Goal: Task Accomplishment & Management: Complete application form

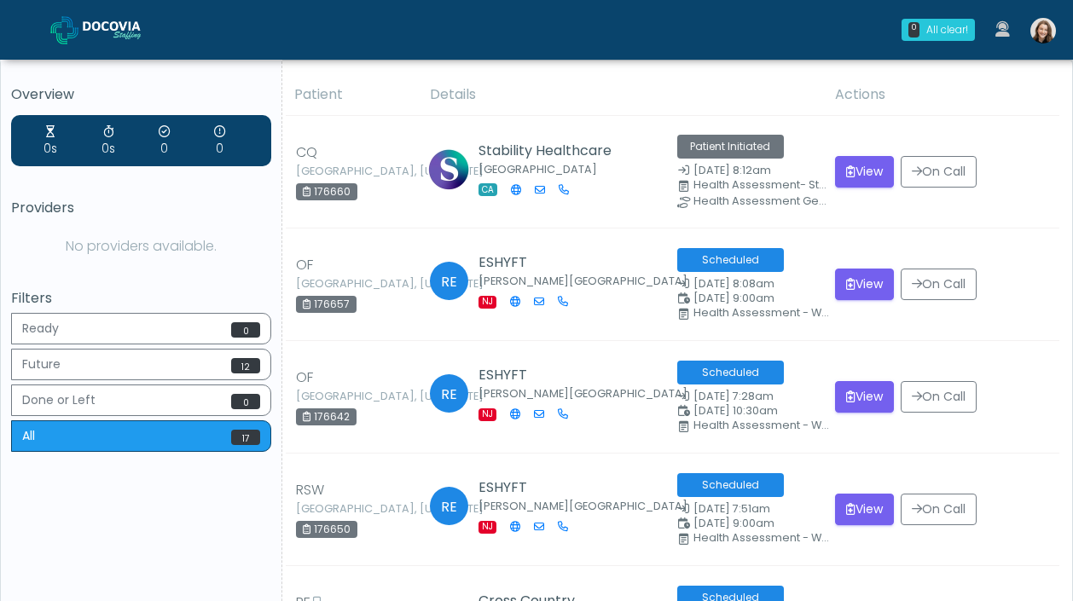
click at [1048, 24] on img at bounding box center [1044, 31] width 26 height 26
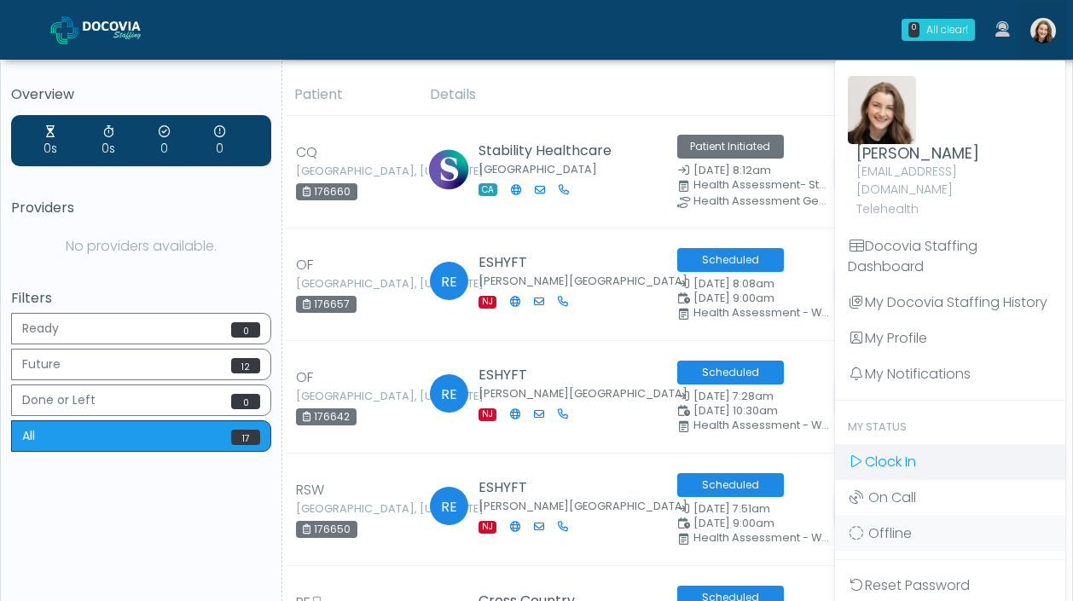
click at [894, 452] on span "Clock In" at bounding box center [890, 462] width 51 height 20
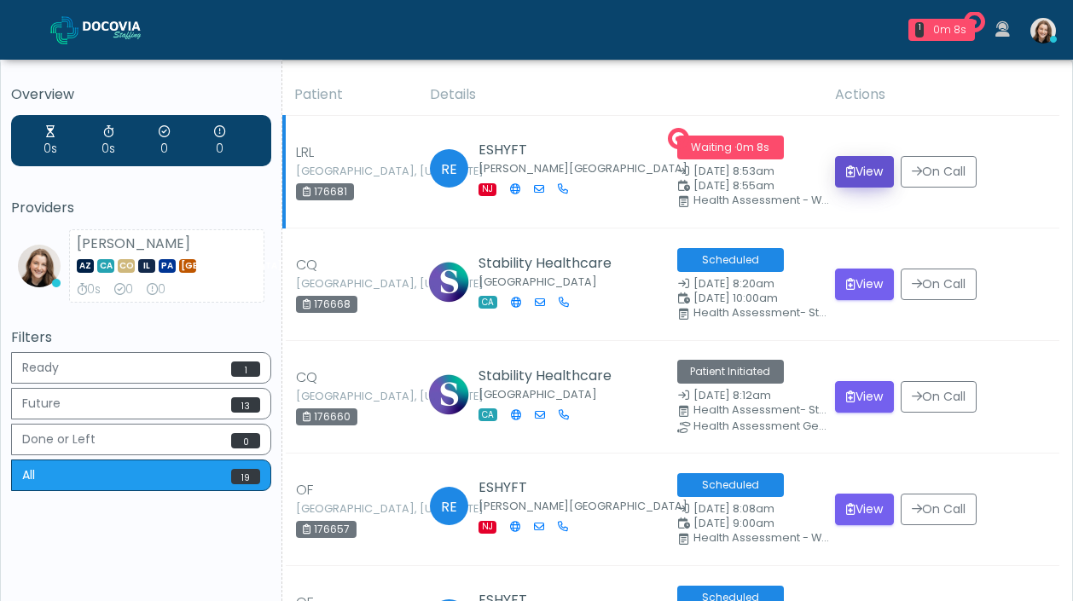
click at [851, 171] on button "View" at bounding box center [864, 172] width 59 height 32
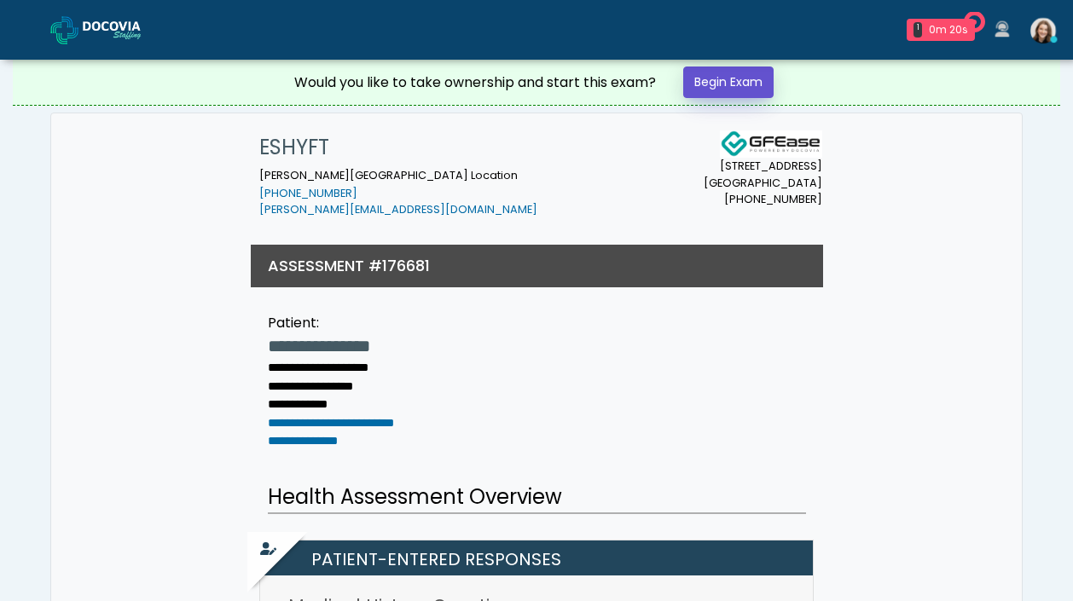
click at [762, 71] on link "Begin Exam" at bounding box center [728, 83] width 90 height 32
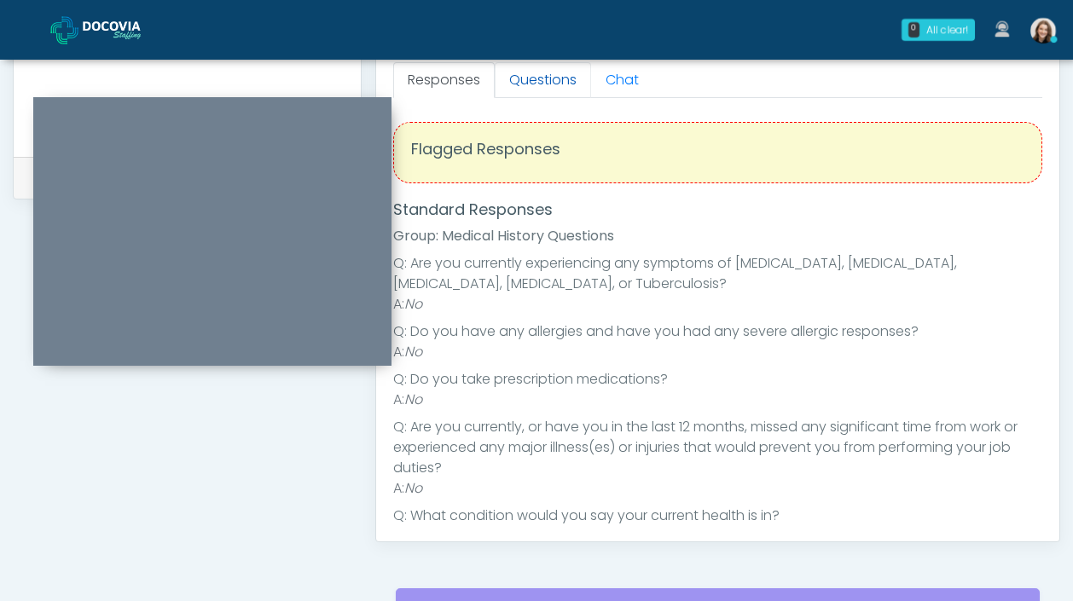
click at [525, 78] on link "Questions" at bounding box center [543, 80] width 96 height 36
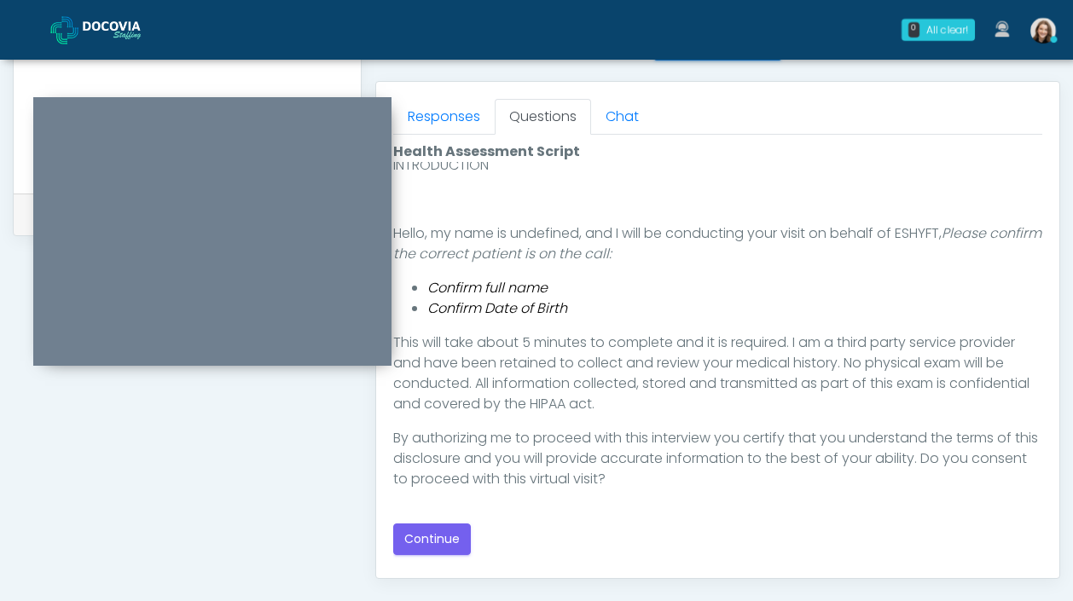
scroll to position [871, 0]
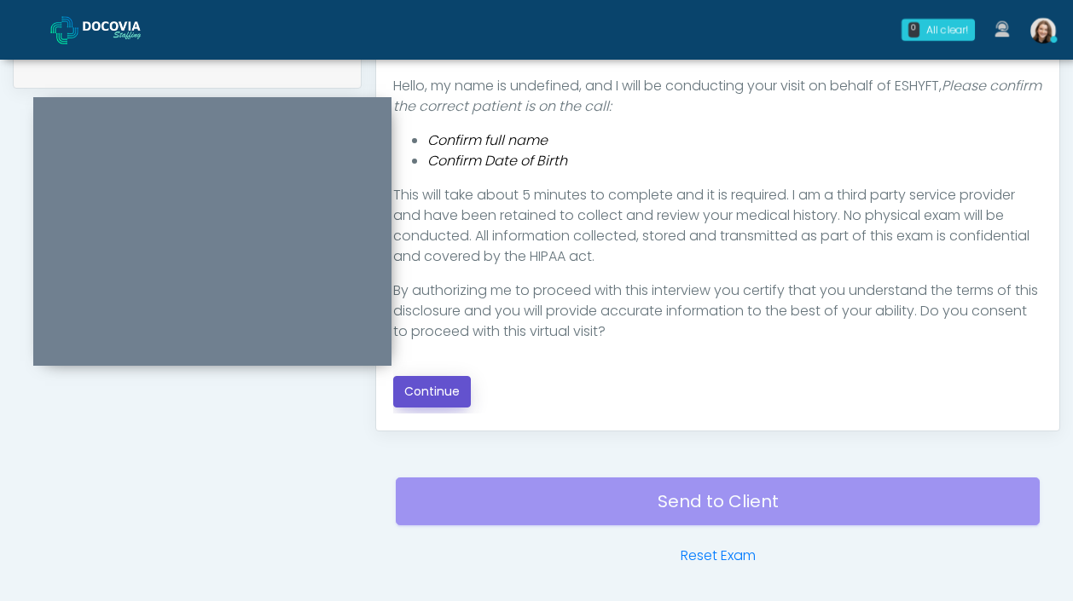
click at [461, 382] on button "Continue" at bounding box center [432, 392] width 78 height 32
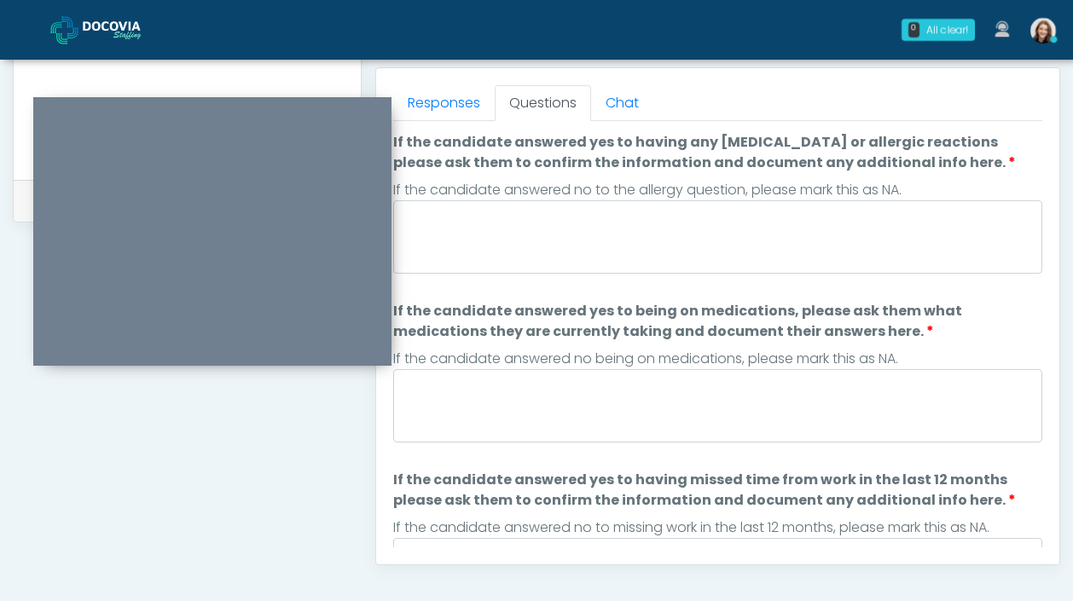
scroll to position [734, 0]
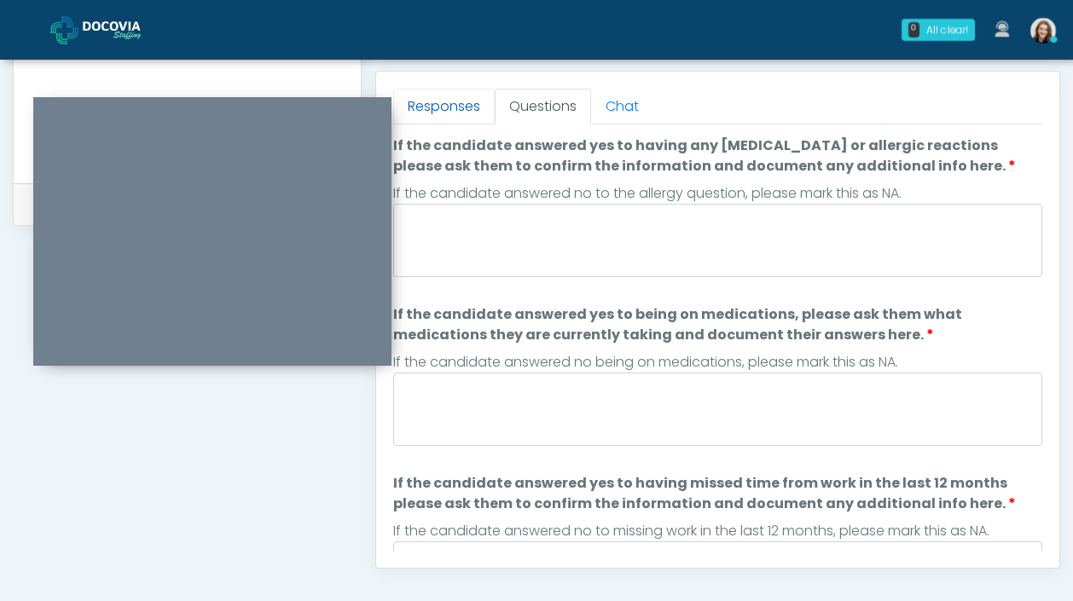
click at [444, 103] on link "Responses" at bounding box center [444, 107] width 102 height 36
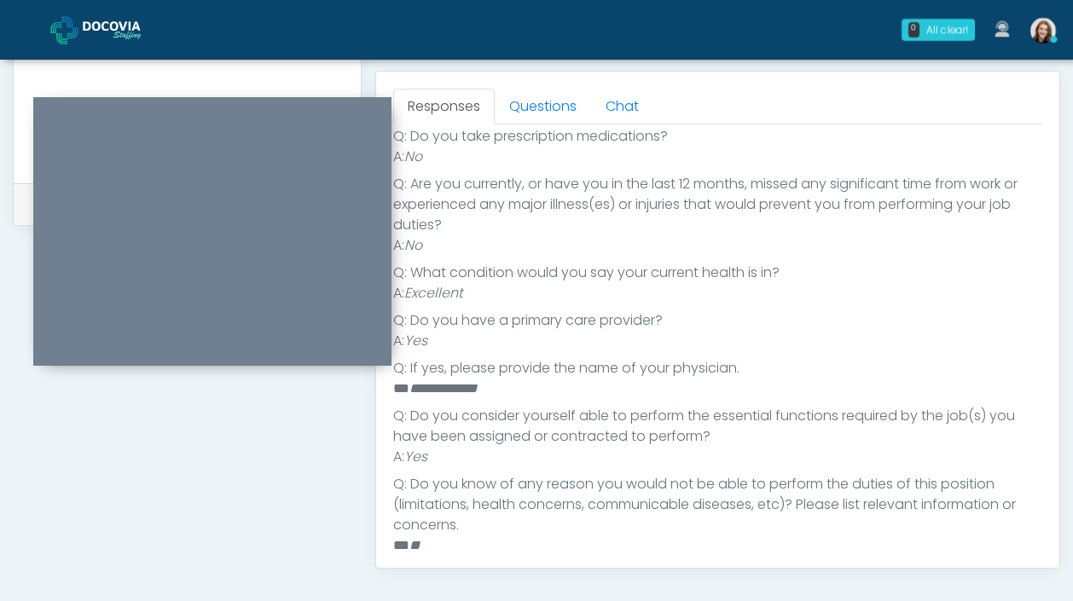
scroll to position [336, 0]
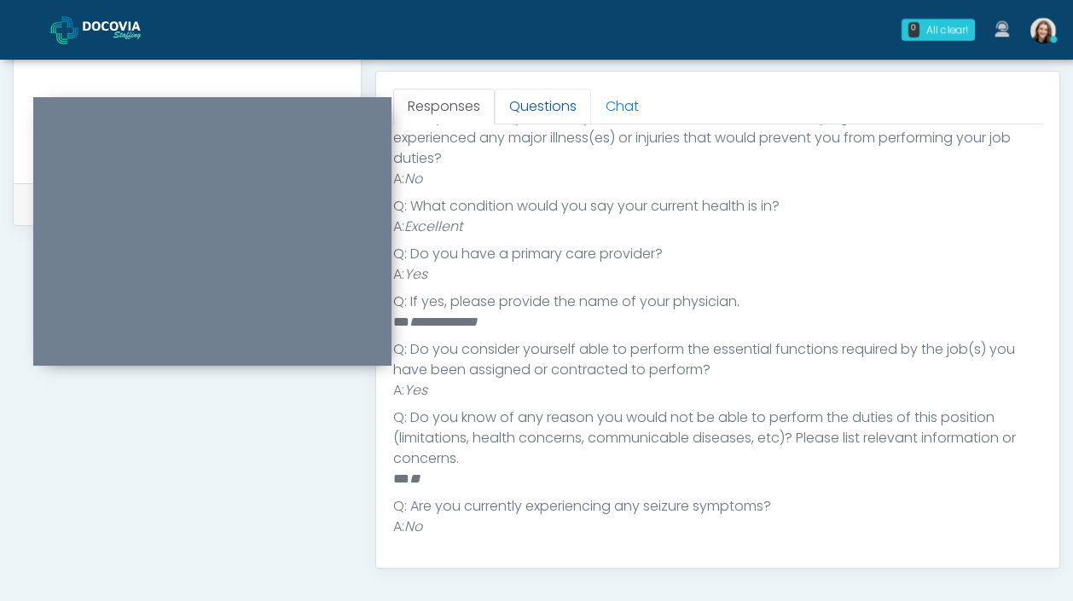
click at [554, 107] on link "Questions" at bounding box center [543, 107] width 96 height 36
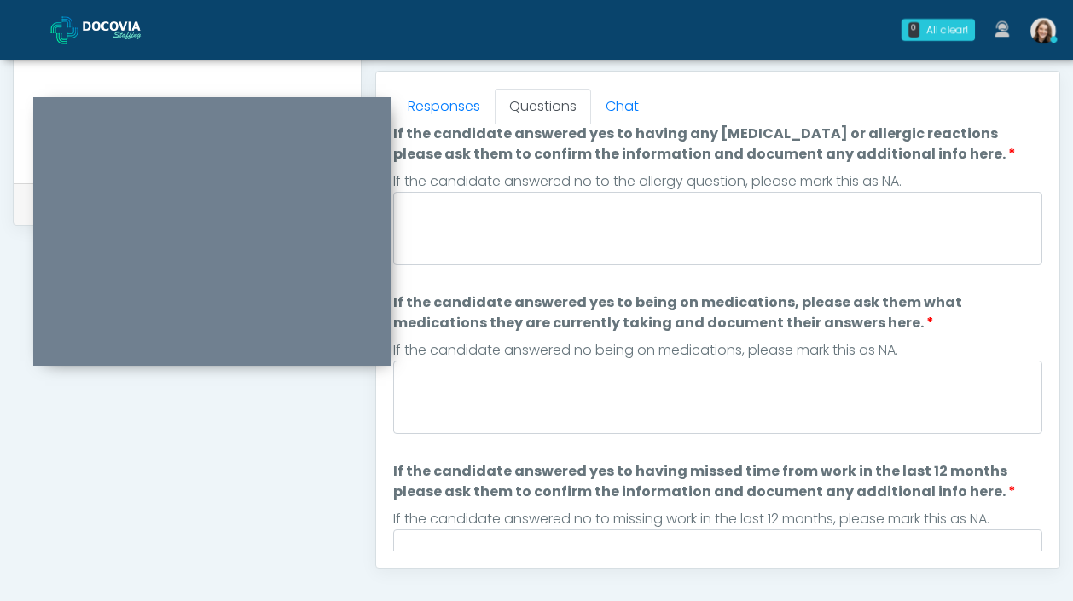
scroll to position [0, 0]
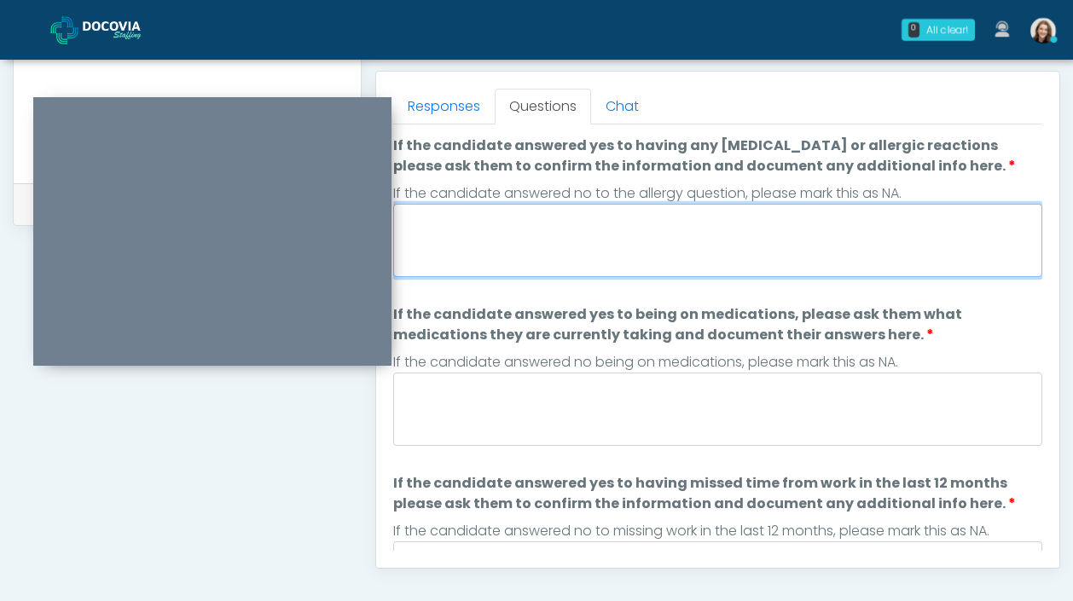
click at [567, 264] on textarea "If the candidate answered yes to having any allergies or allergic reactions ple…" at bounding box center [717, 240] width 649 height 73
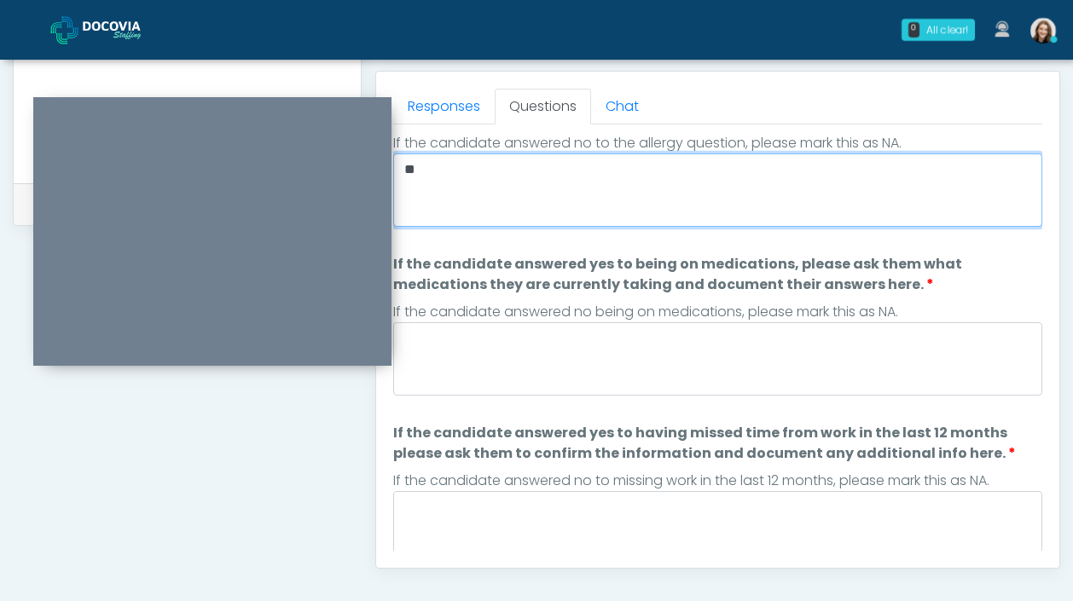
scroll to position [51, 0]
type textarea "**"
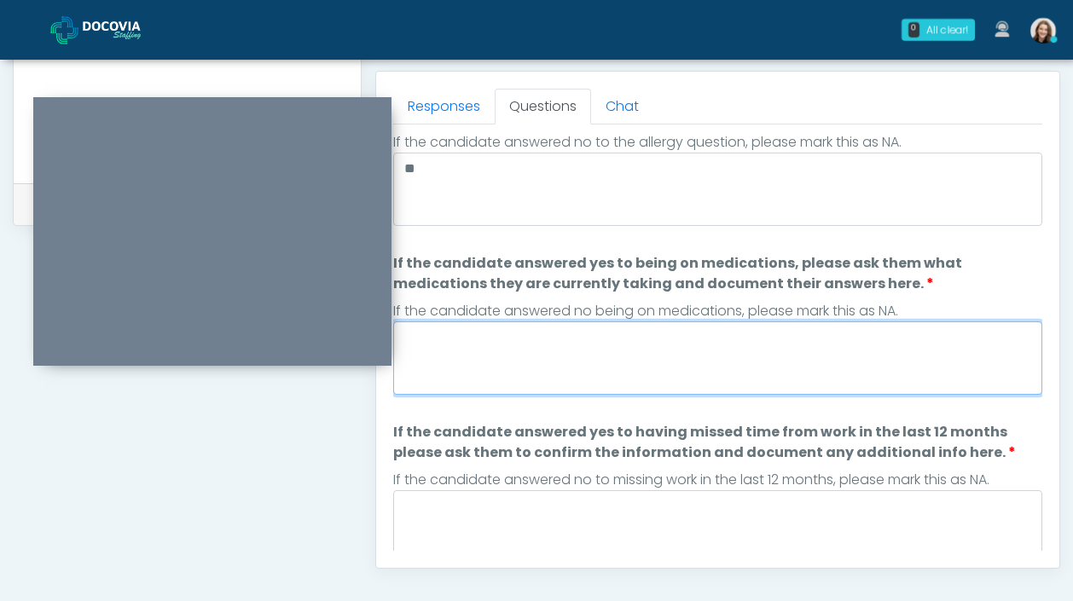
click at [693, 358] on textarea "If the candidate answered yes to being on medications, please ask them what med…" at bounding box center [717, 358] width 649 height 73
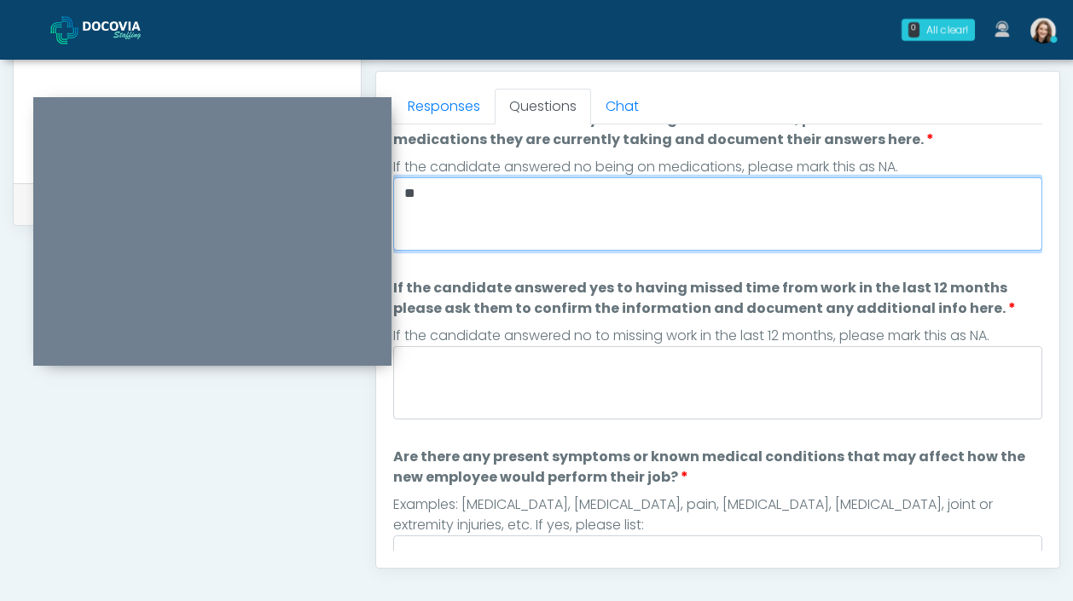
scroll to position [238, 0]
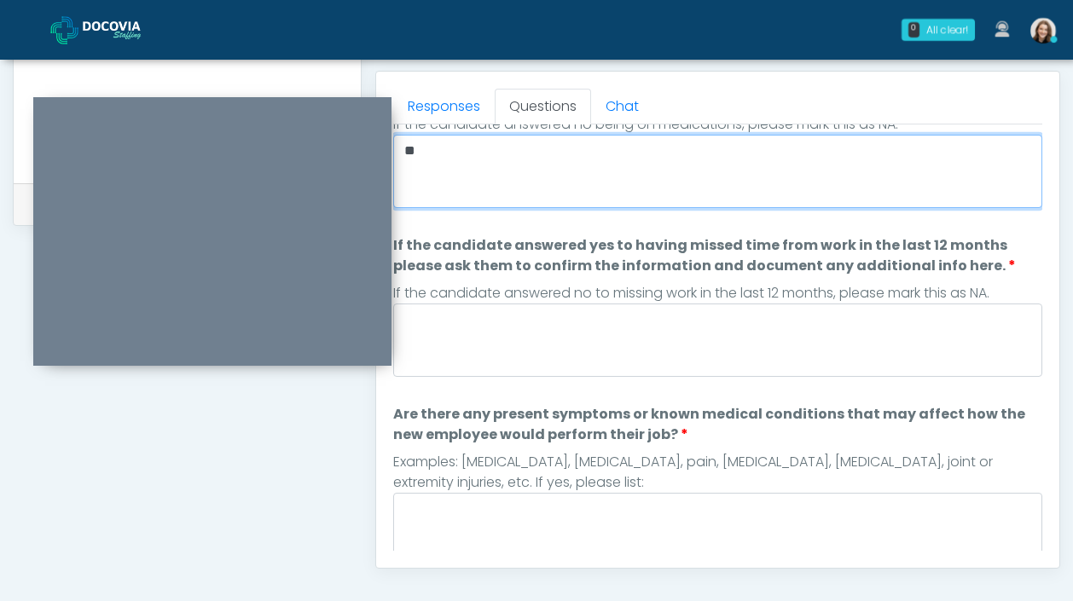
type textarea "**"
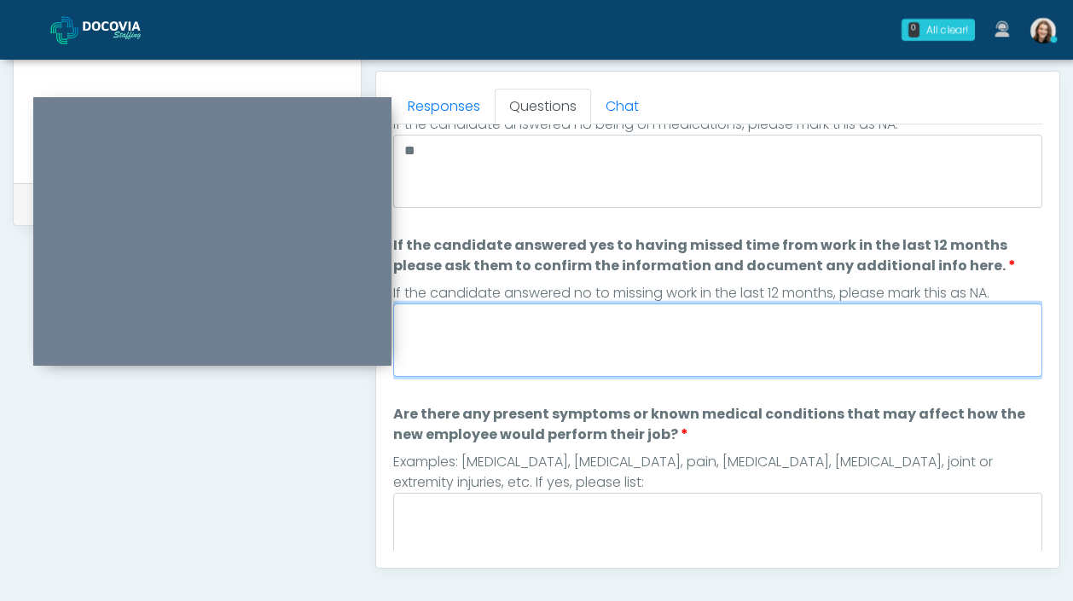
click at [636, 340] on textarea "If the candidate answered yes to having missed time from work in the last 12 mo…" at bounding box center [717, 340] width 649 height 73
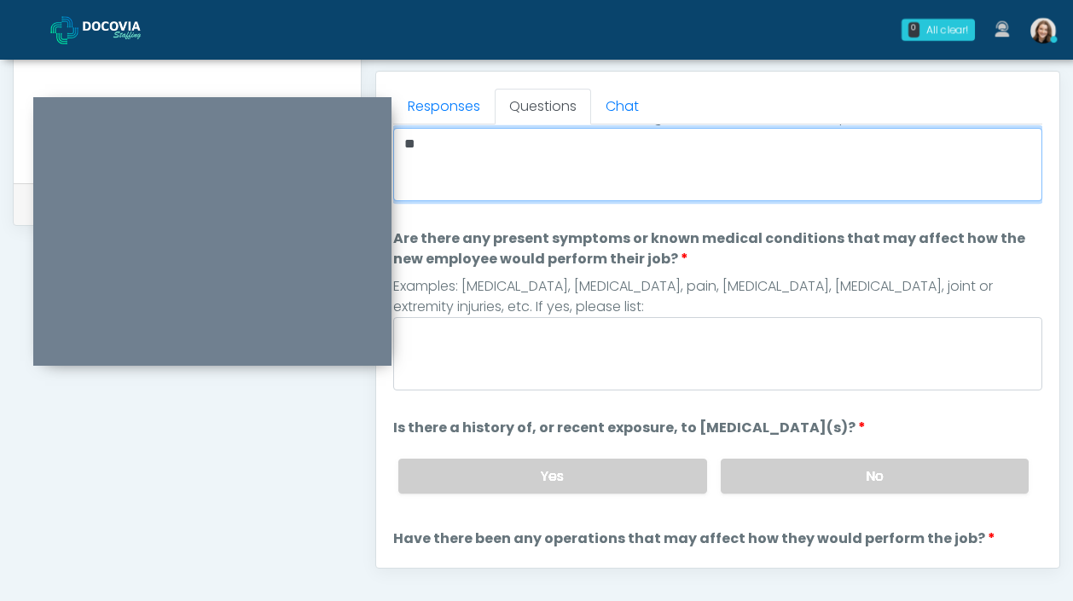
scroll to position [420, 0]
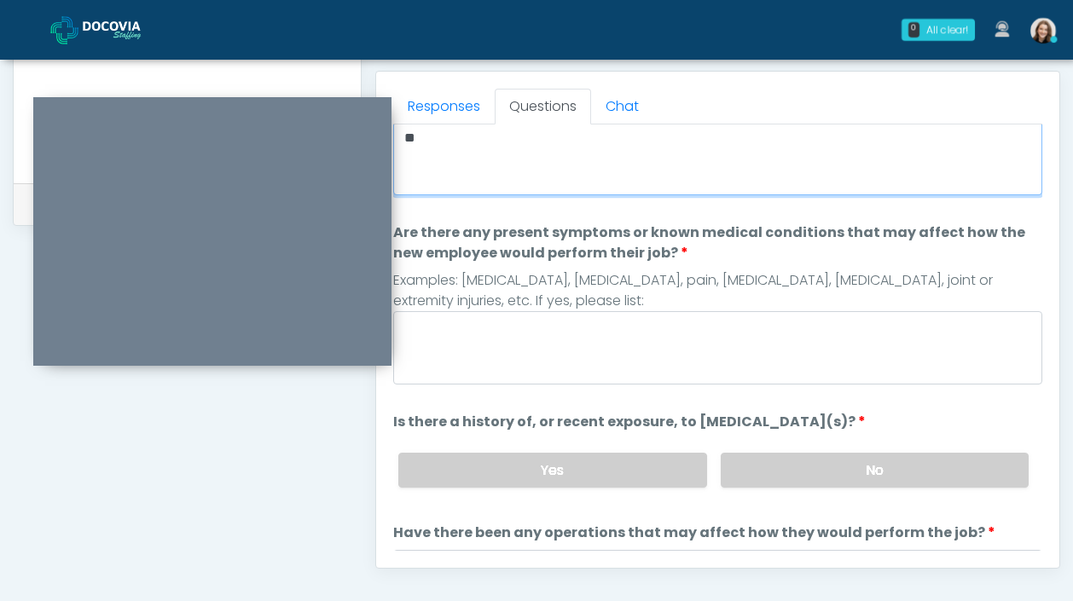
type textarea "**"
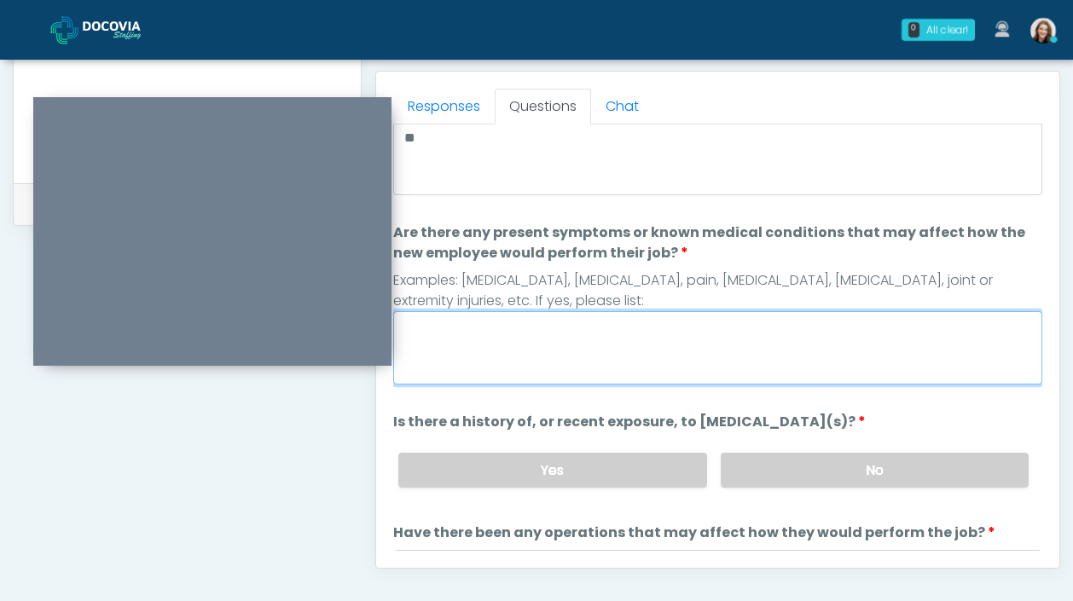
click at [671, 340] on textarea "Are there any present symptoms or known medical conditions that may affect how …" at bounding box center [717, 347] width 649 height 73
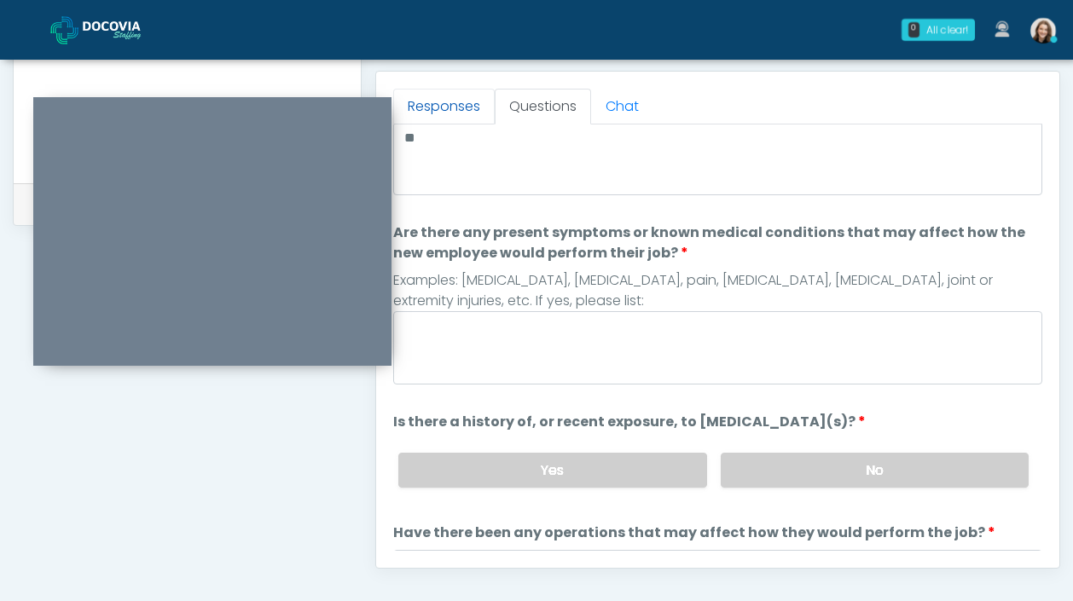
click at [461, 108] on link "Responses" at bounding box center [444, 107] width 102 height 36
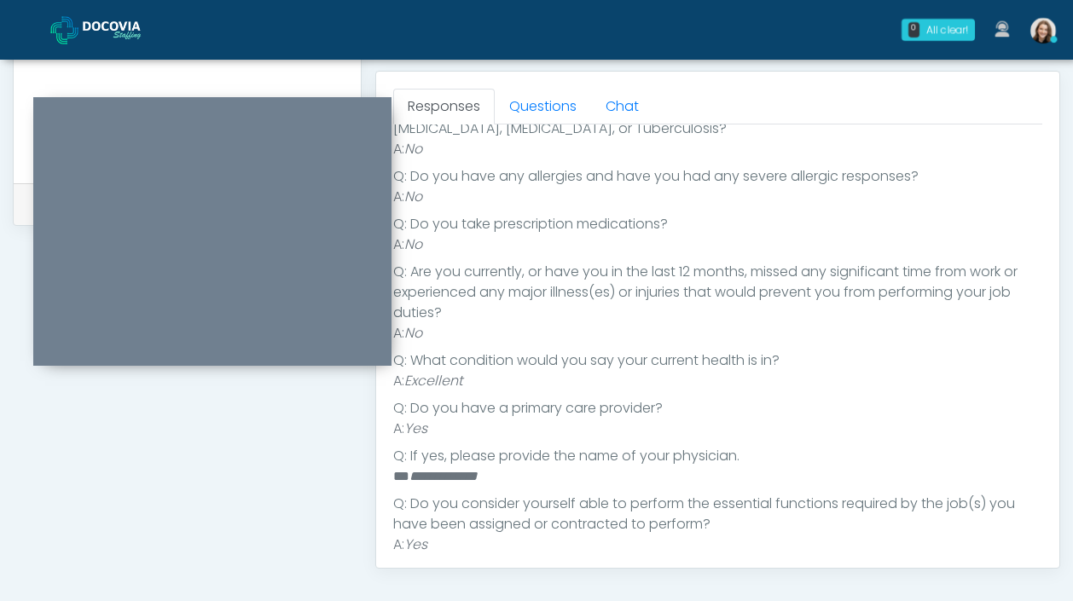
scroll to position [148, 0]
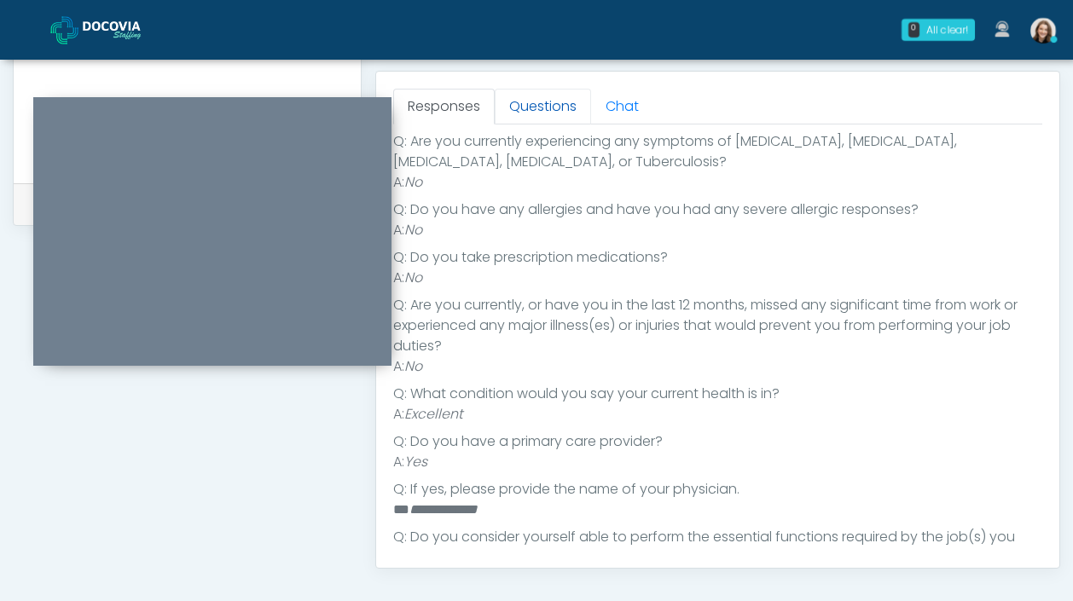
click at [538, 107] on link "Questions" at bounding box center [543, 107] width 96 height 36
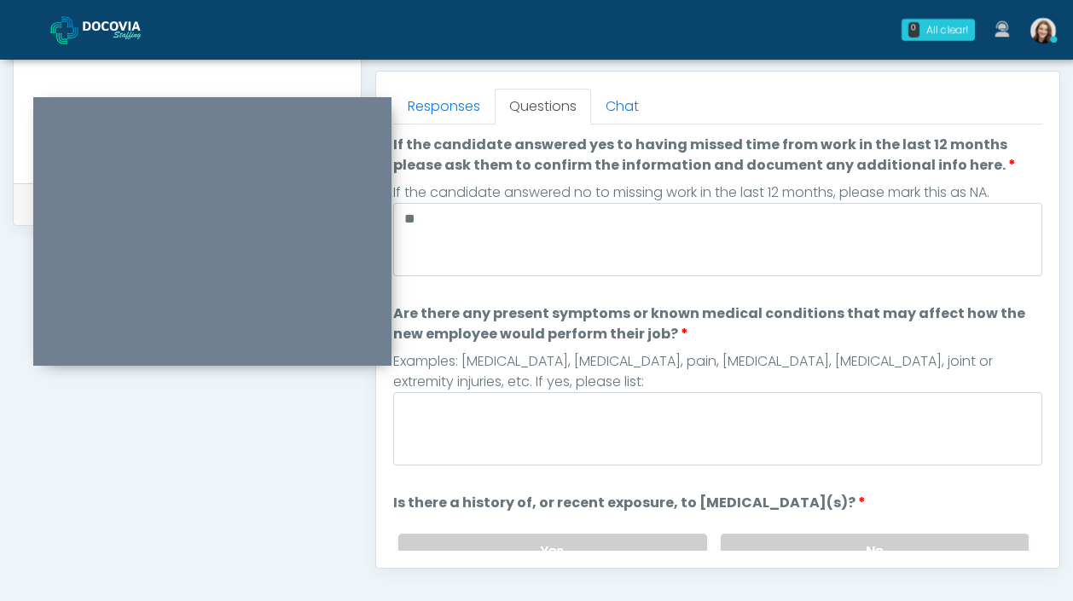
scroll to position [409, 0]
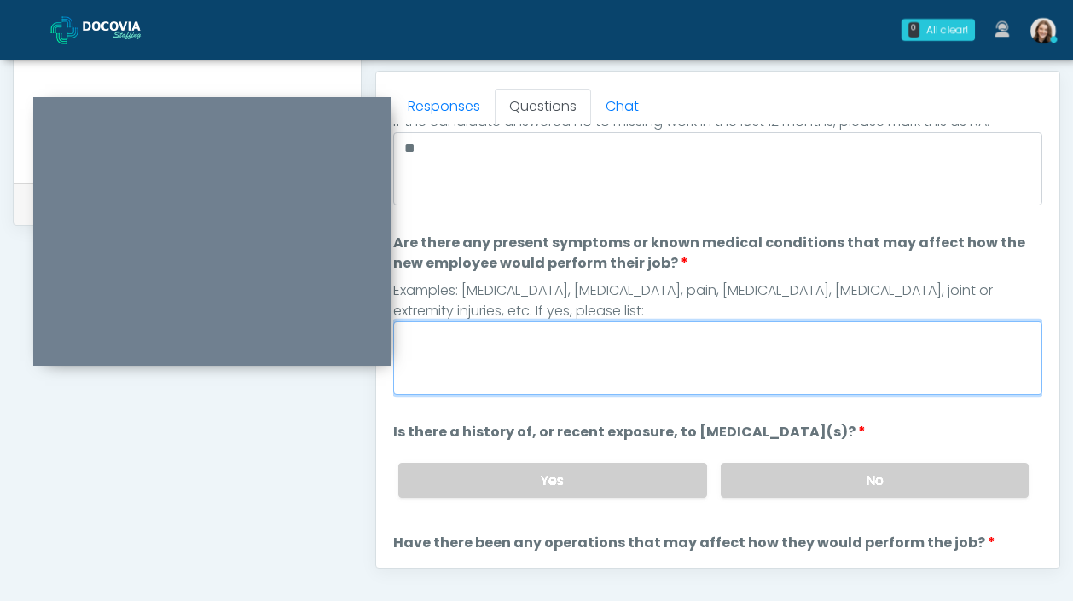
click at [570, 352] on textarea "Are there any present symptoms or known medical conditions that may affect how …" at bounding box center [717, 358] width 649 height 73
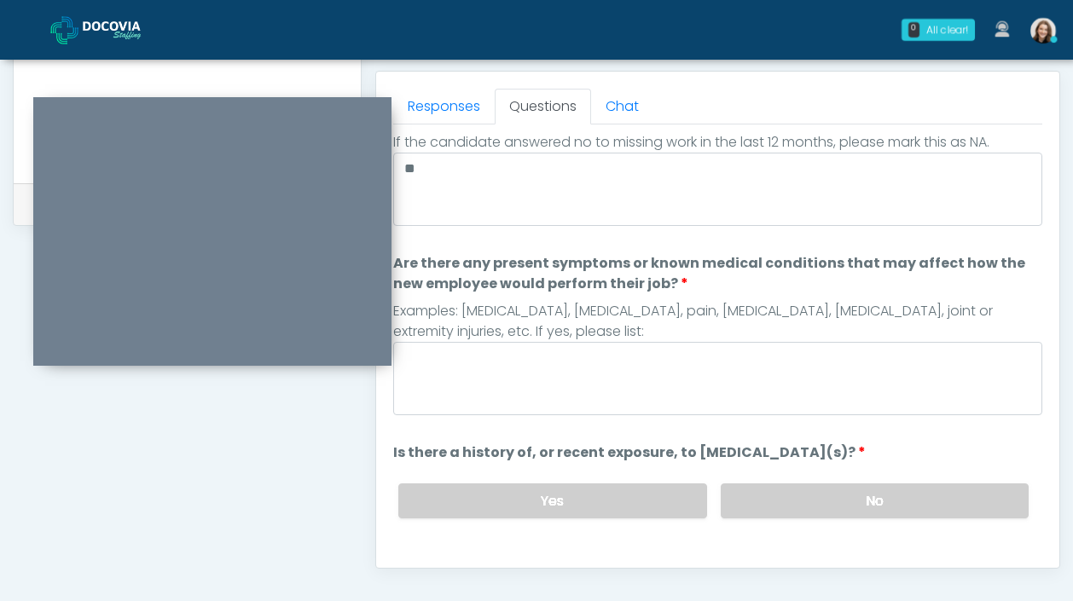
scroll to position [398, 0]
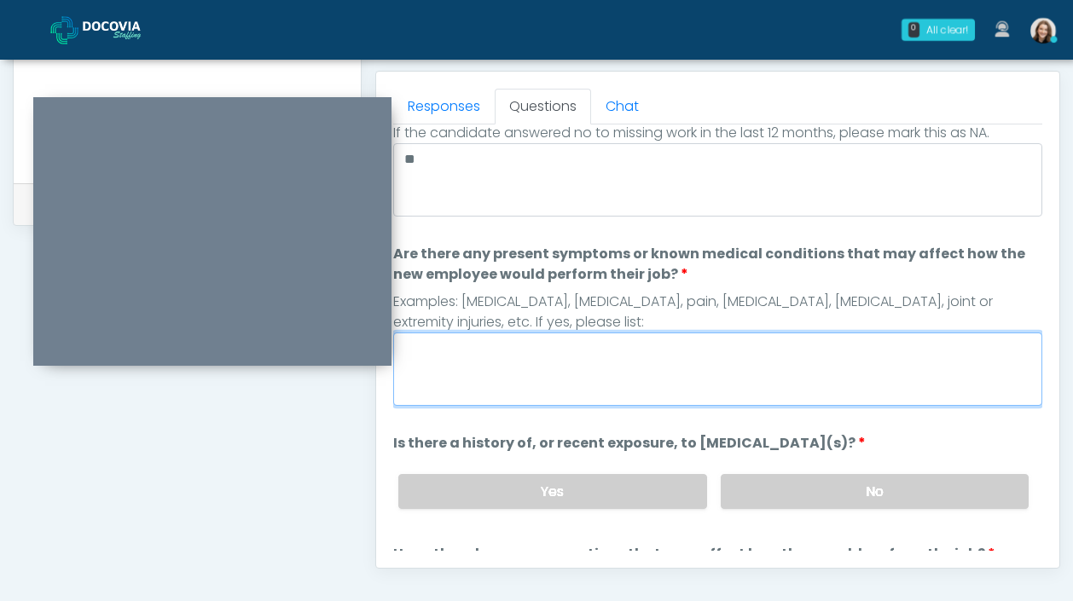
click at [614, 345] on textarea "Are there any present symptoms or known medical conditions that may affect how …" at bounding box center [717, 369] width 649 height 73
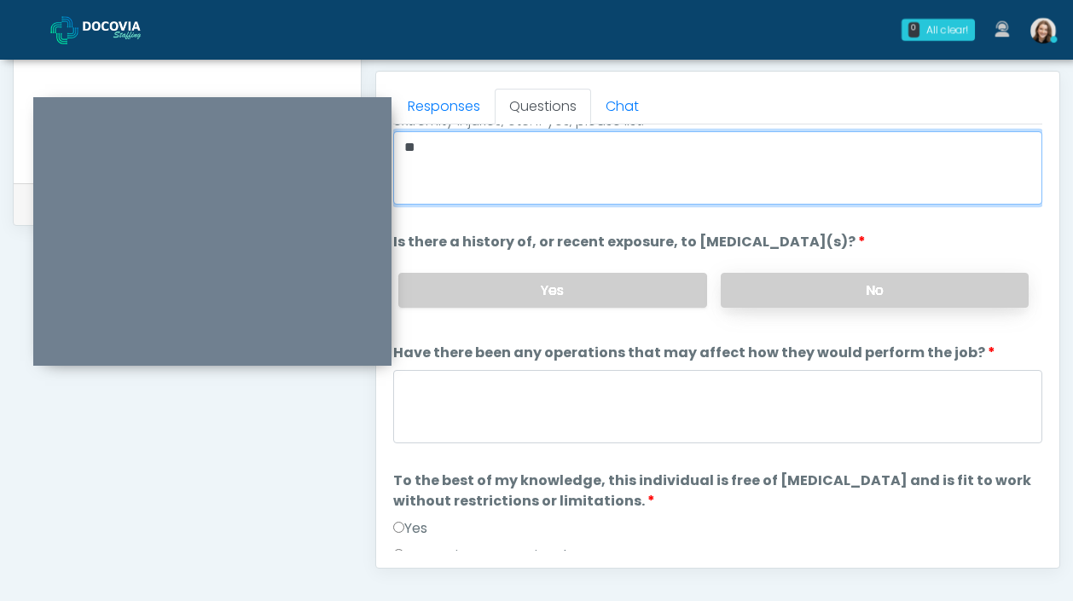
type textarea "**"
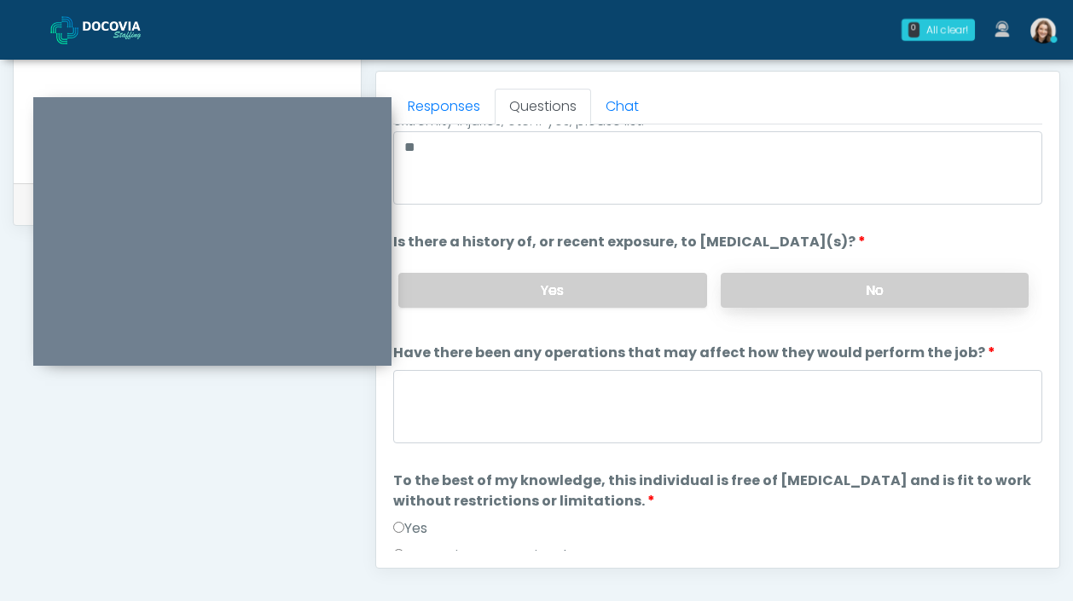
click at [810, 284] on label "No" at bounding box center [875, 290] width 308 height 35
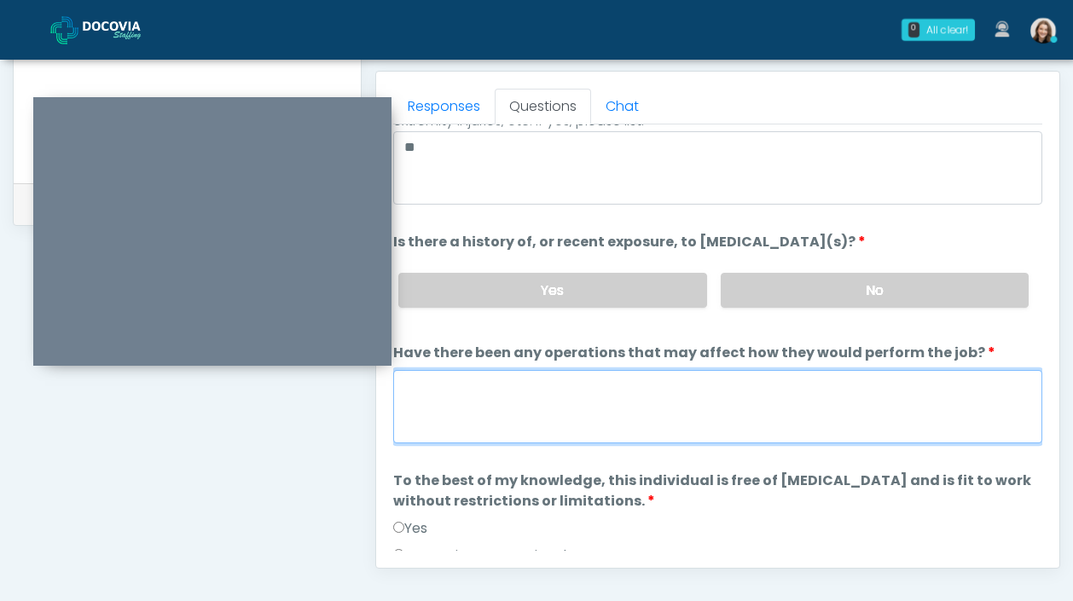
click at [735, 407] on textarea "Have there been any operations that may affect how they would perform the job?" at bounding box center [717, 406] width 649 height 73
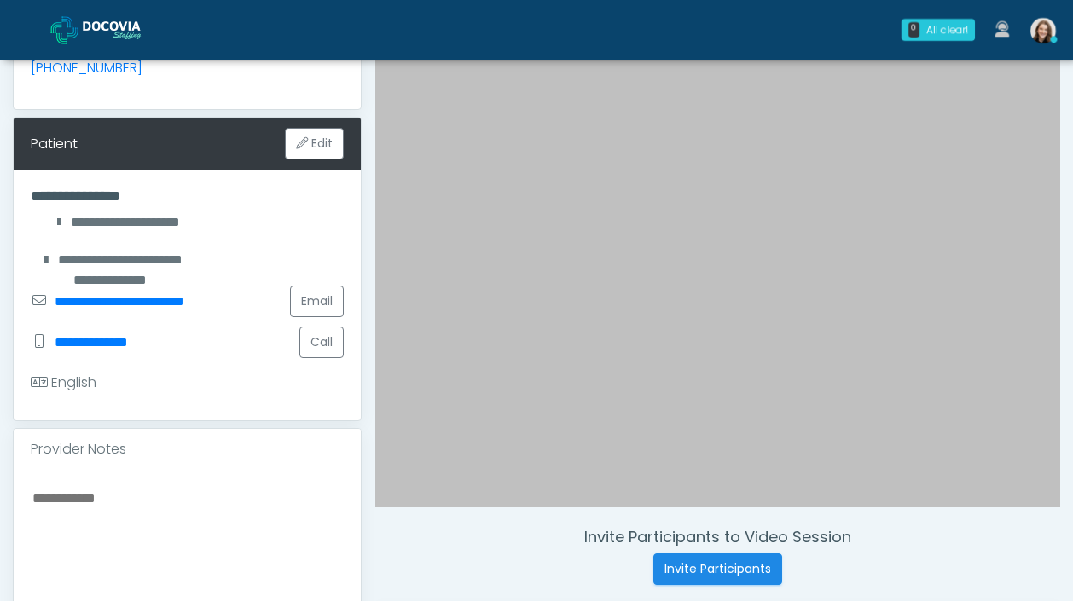
scroll to position [322, 0]
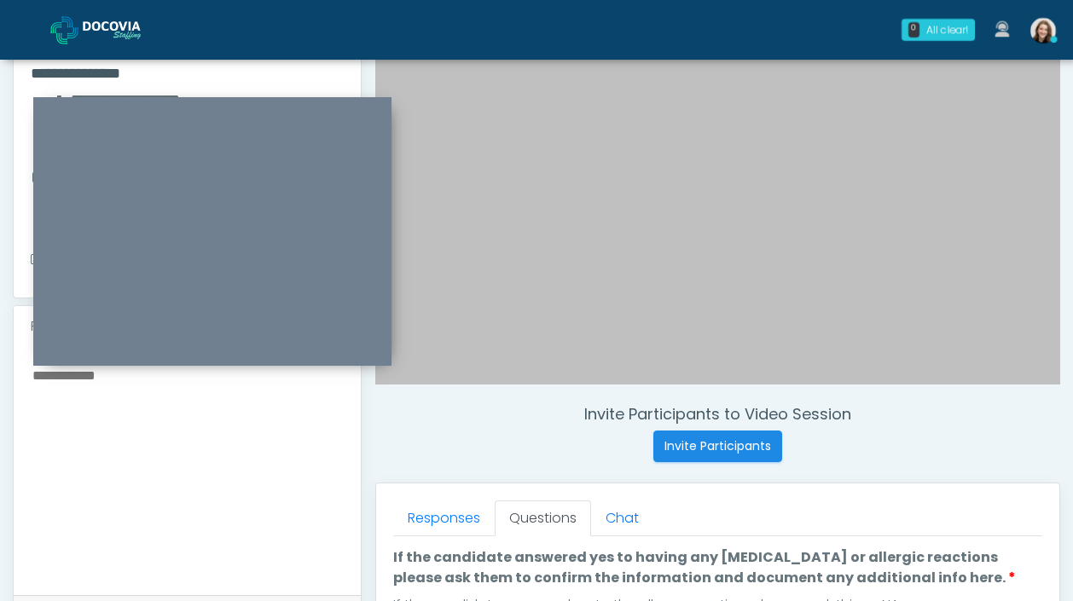
type textarea "**"
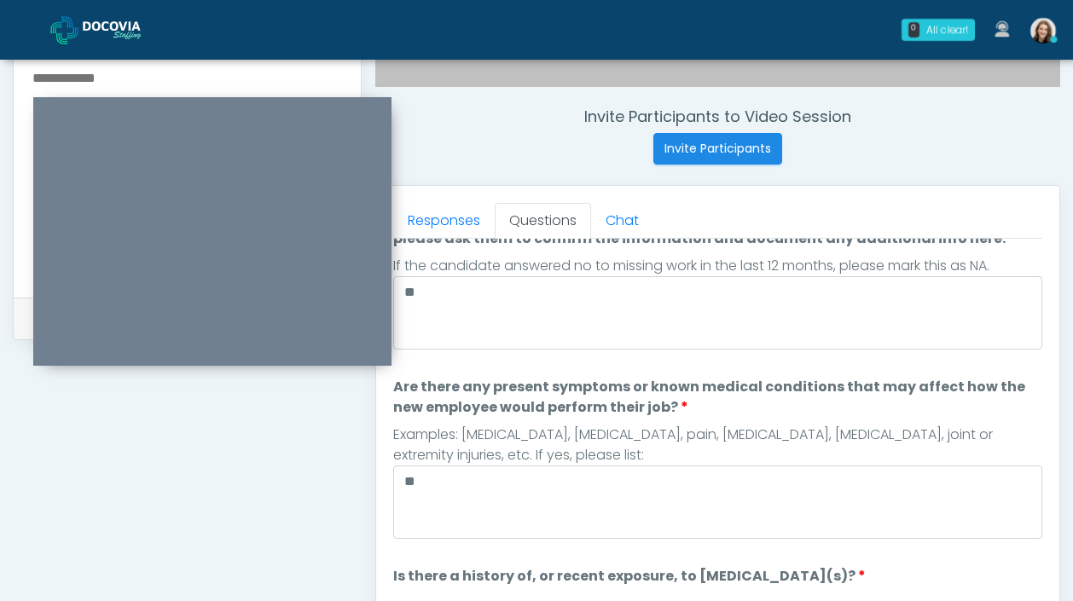
scroll to position [463, 0]
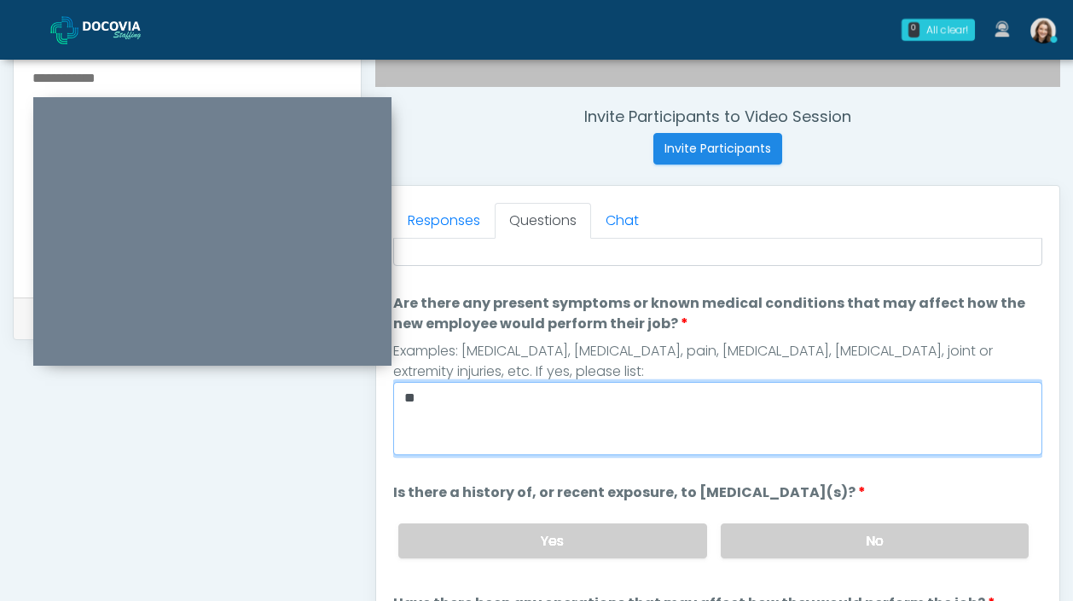
click at [519, 399] on textarea "**" at bounding box center [717, 418] width 649 height 73
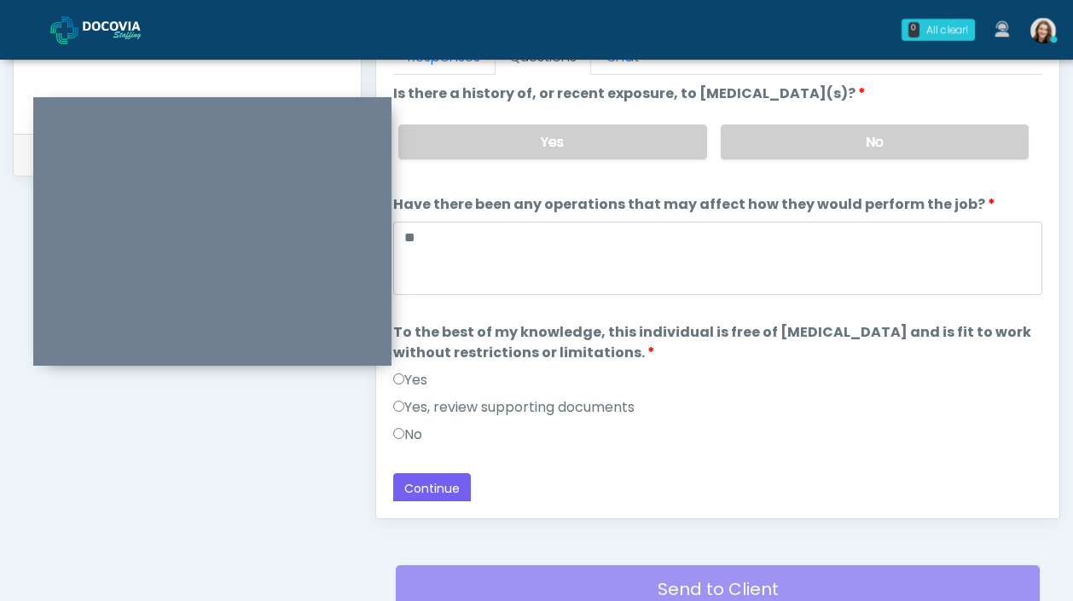
scroll to position [816, 0]
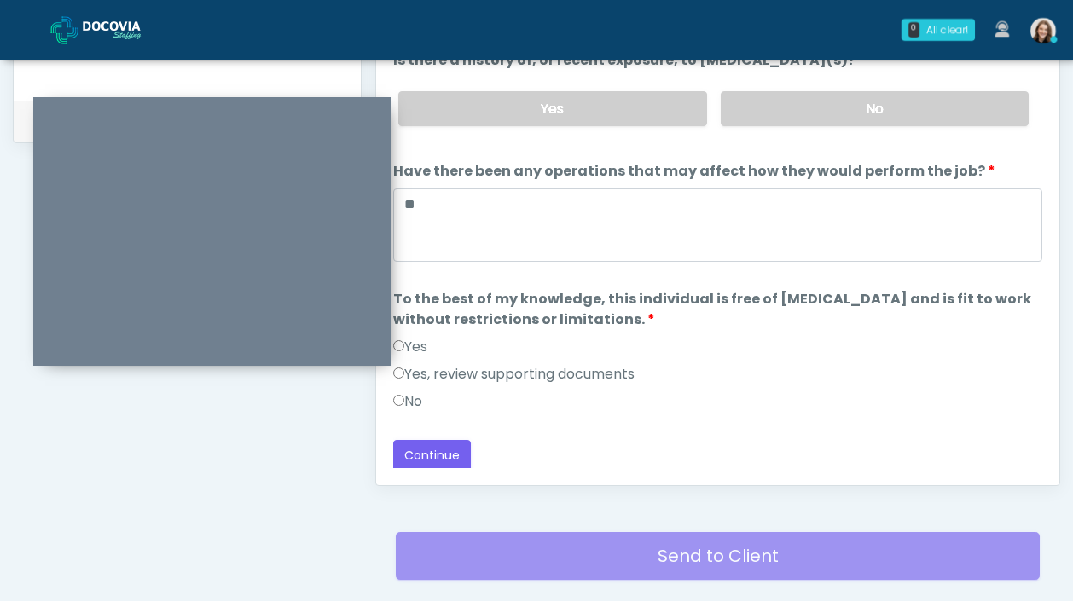
click at [425, 343] on label "Yes" at bounding box center [410, 347] width 34 height 20
click at [438, 440] on button "Continue" at bounding box center [432, 456] width 78 height 32
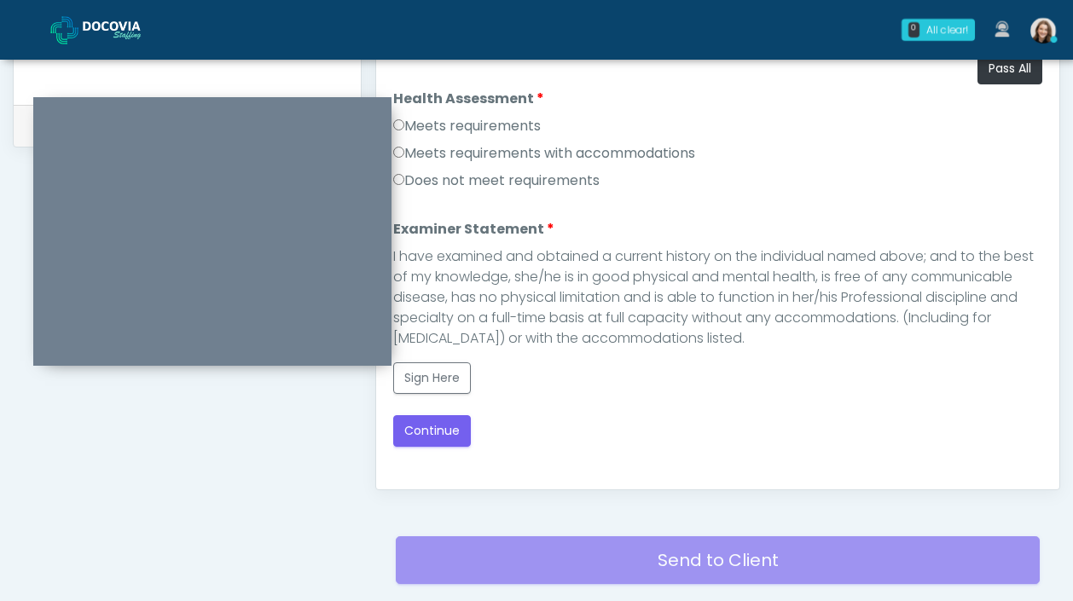
scroll to position [787, 0]
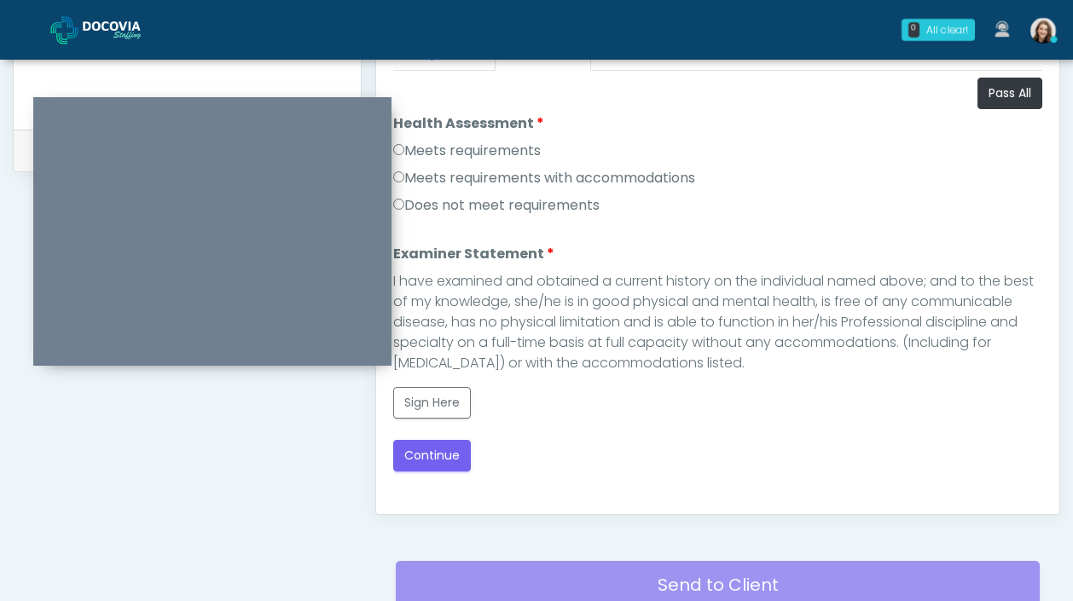
click at [462, 148] on label "Meets requirements" at bounding box center [467, 151] width 148 height 20
click at [443, 404] on button "Sign Here" at bounding box center [432, 403] width 78 height 32
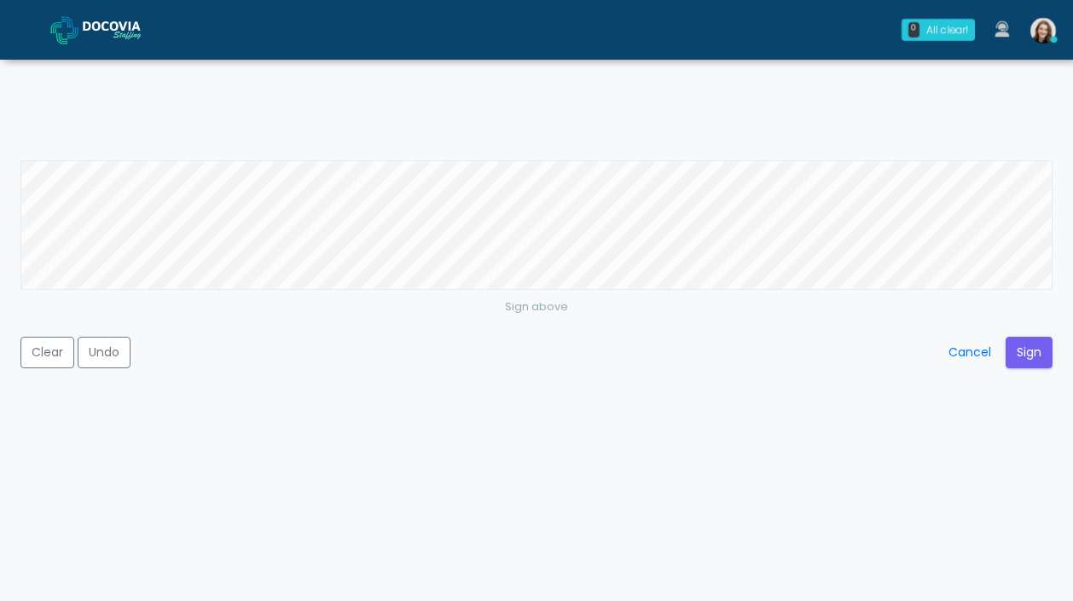
click at [854, 148] on div "Sign above Clear Undo Cancel Sign" at bounding box center [536, 300] width 1073 height 601
click at [1008, 340] on button "Sign" at bounding box center [1029, 353] width 47 height 32
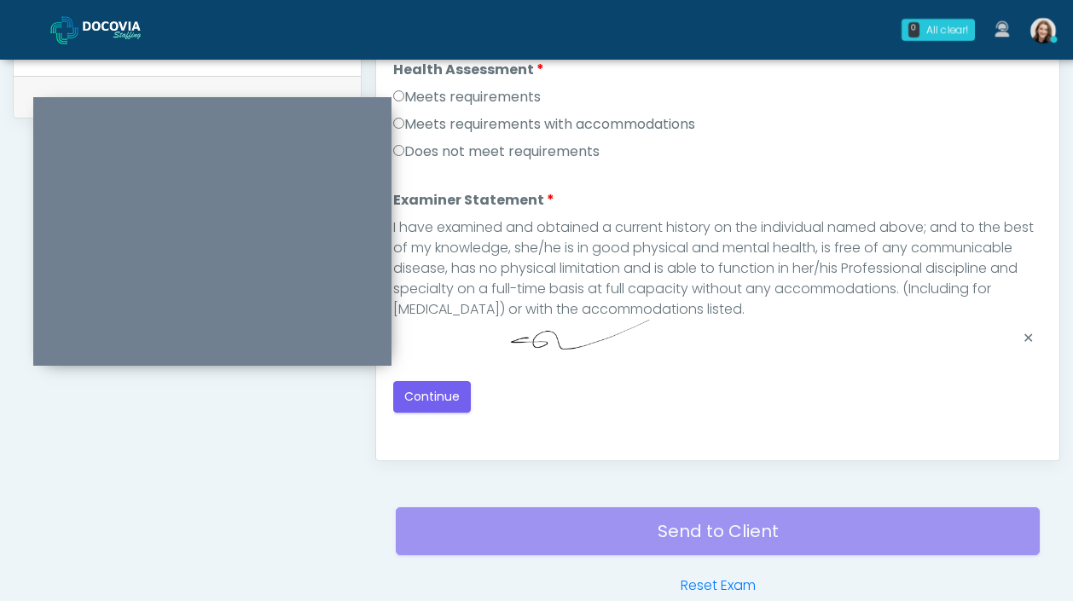
scroll to position [861, 0]
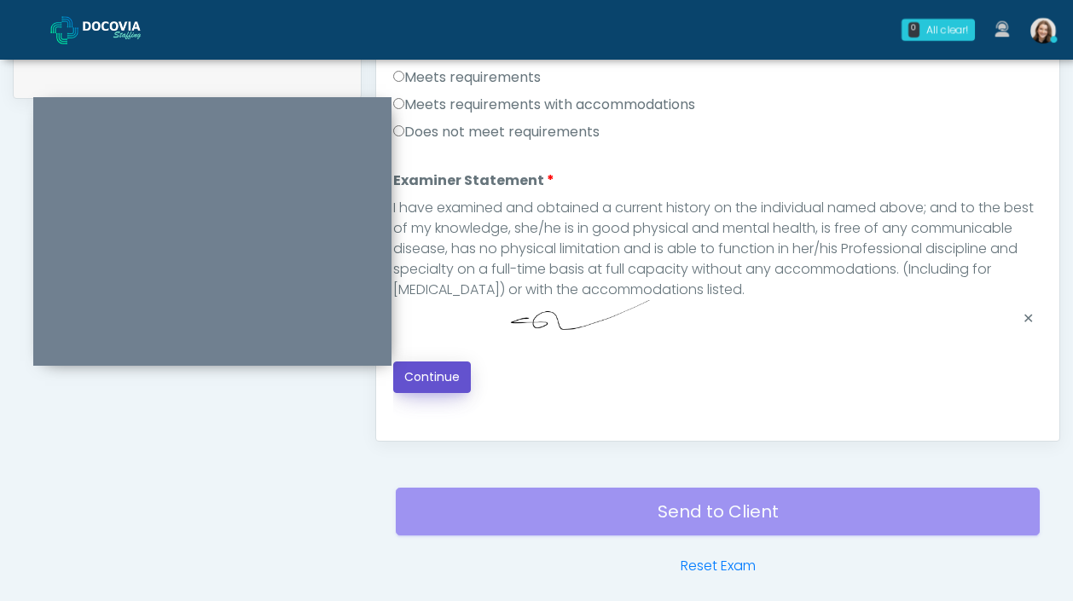
click at [433, 376] on button "Continue" at bounding box center [432, 378] width 78 height 32
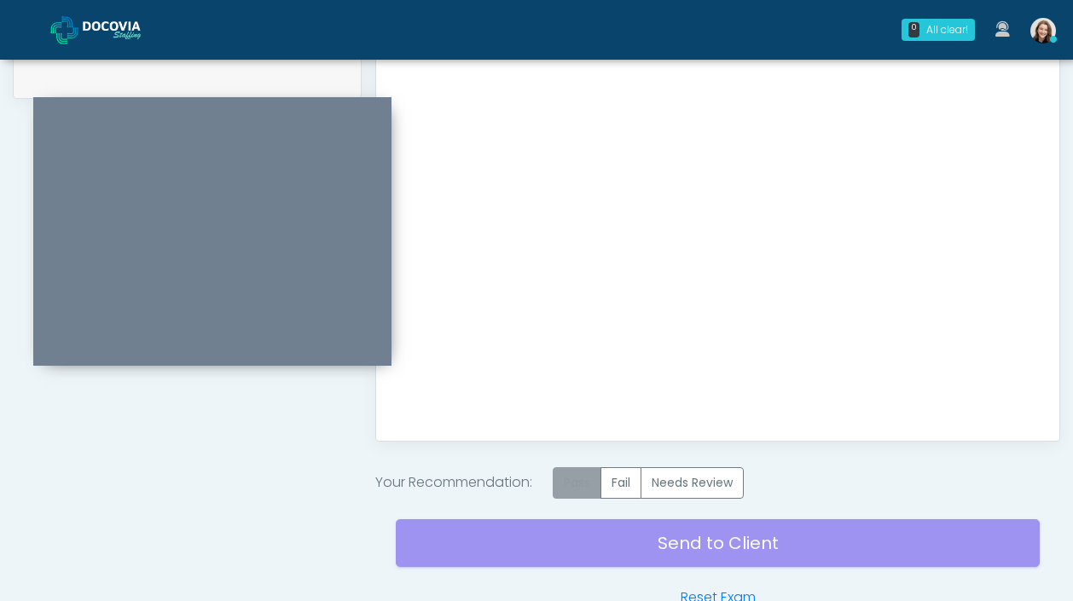
click at [590, 473] on label "Pass" at bounding box center [577, 483] width 49 height 32
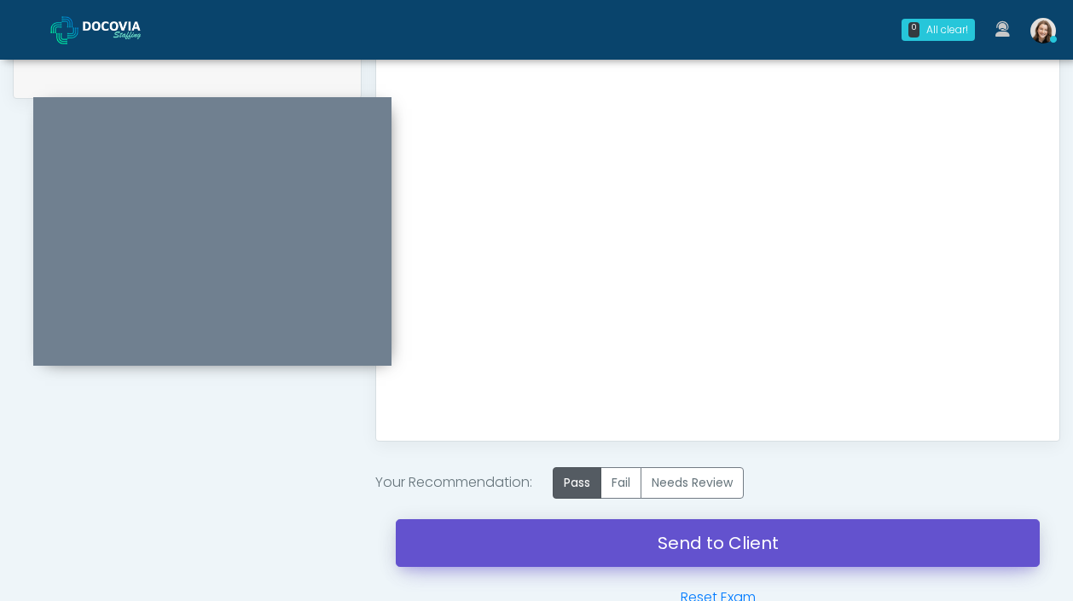
click at [602, 539] on link "Send to Client" at bounding box center [718, 544] width 644 height 48
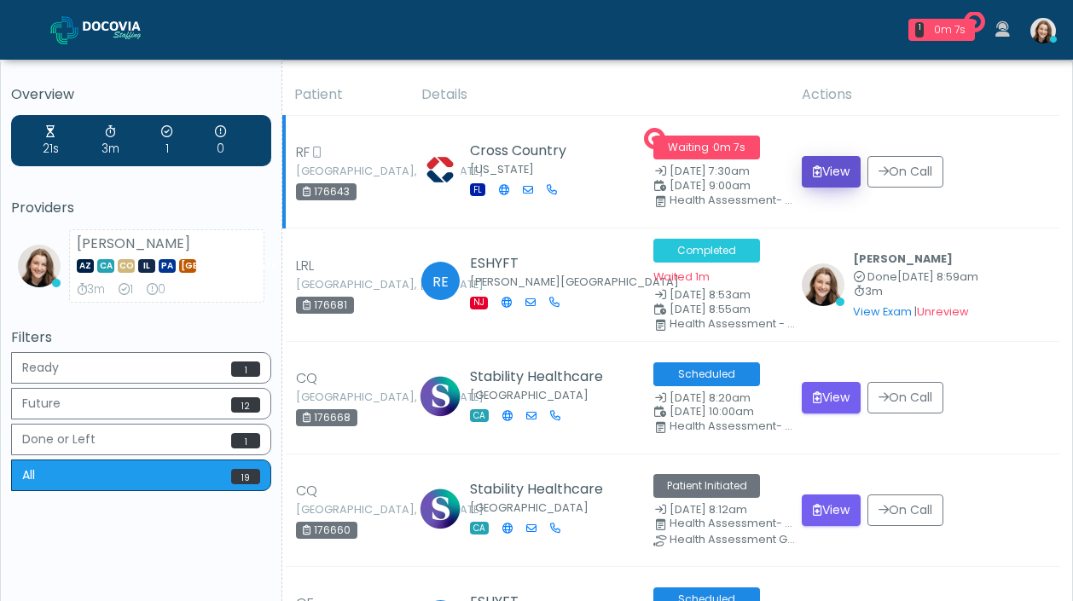
click at [833, 178] on button "View" at bounding box center [831, 172] width 59 height 32
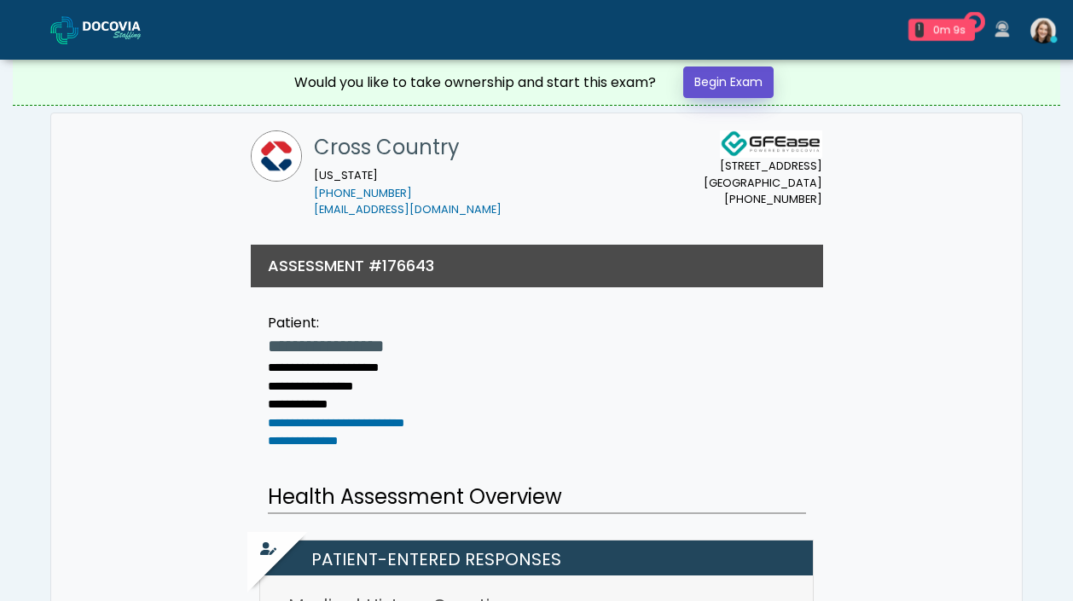
click at [756, 82] on link "Begin Exam" at bounding box center [728, 83] width 90 height 32
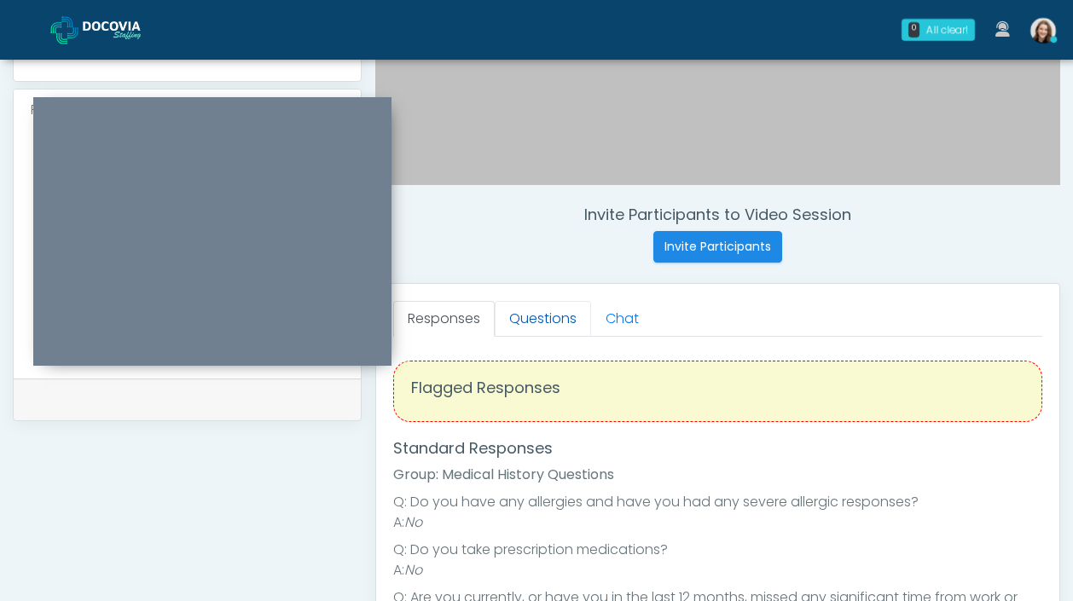
click at [539, 314] on link "Questions" at bounding box center [543, 319] width 96 height 36
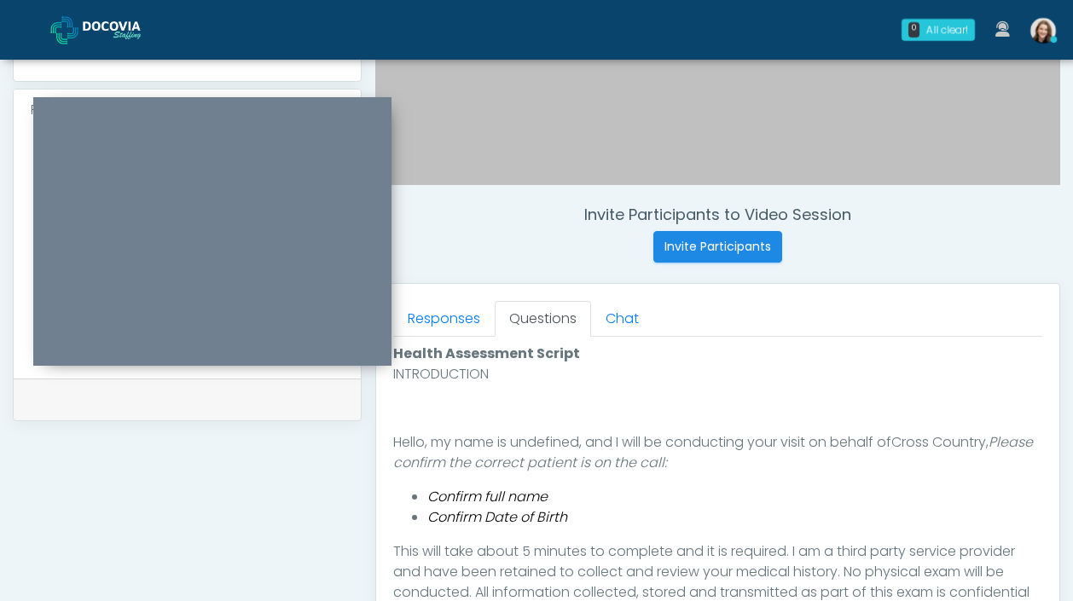
scroll to position [746, 0]
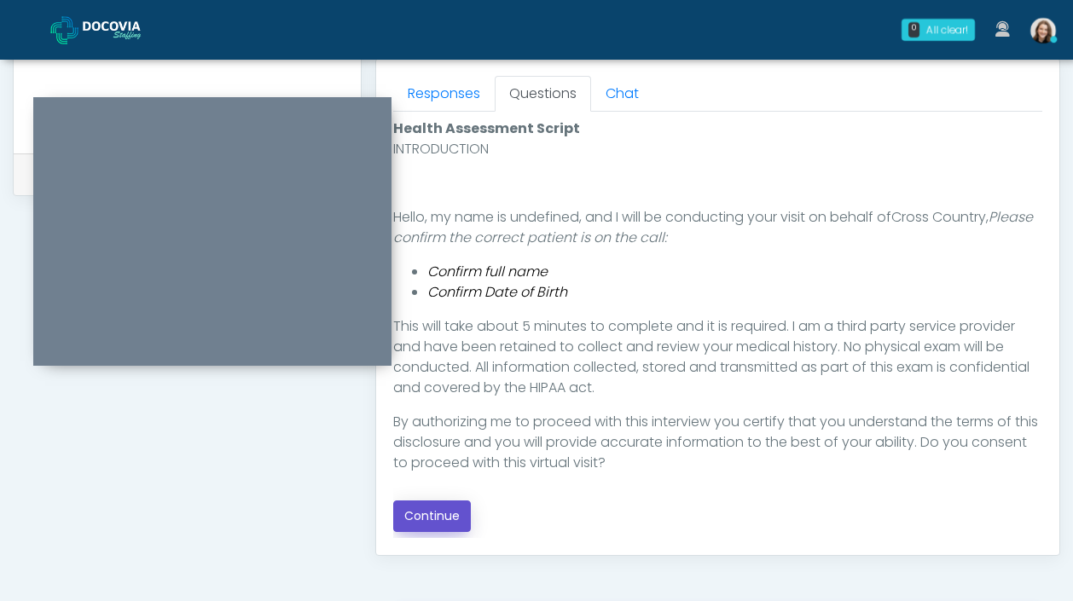
click at [435, 526] on button "Continue" at bounding box center [432, 517] width 78 height 32
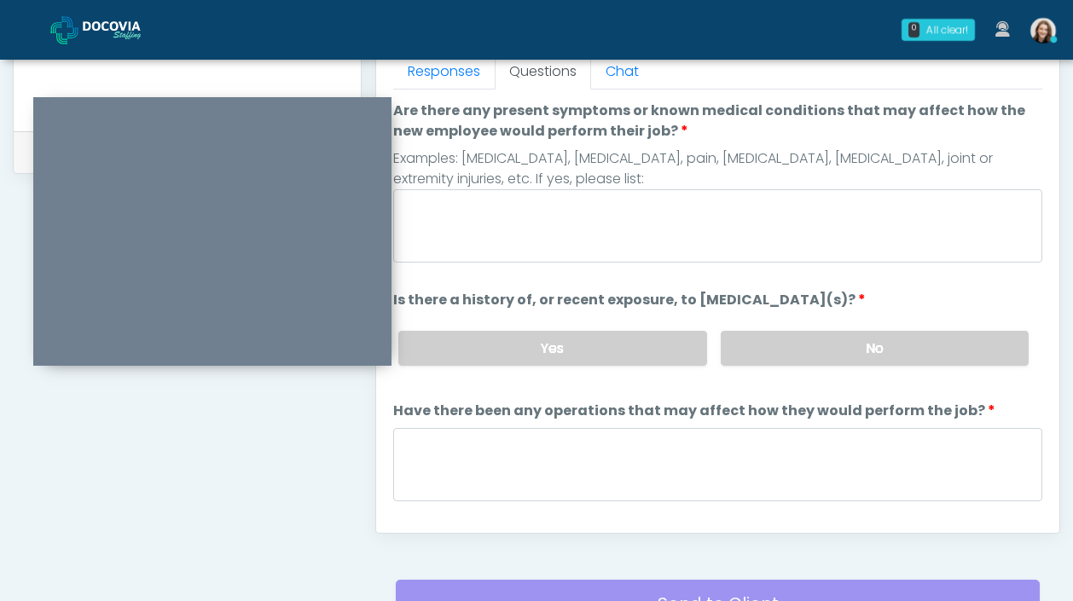
scroll to position [707, 0]
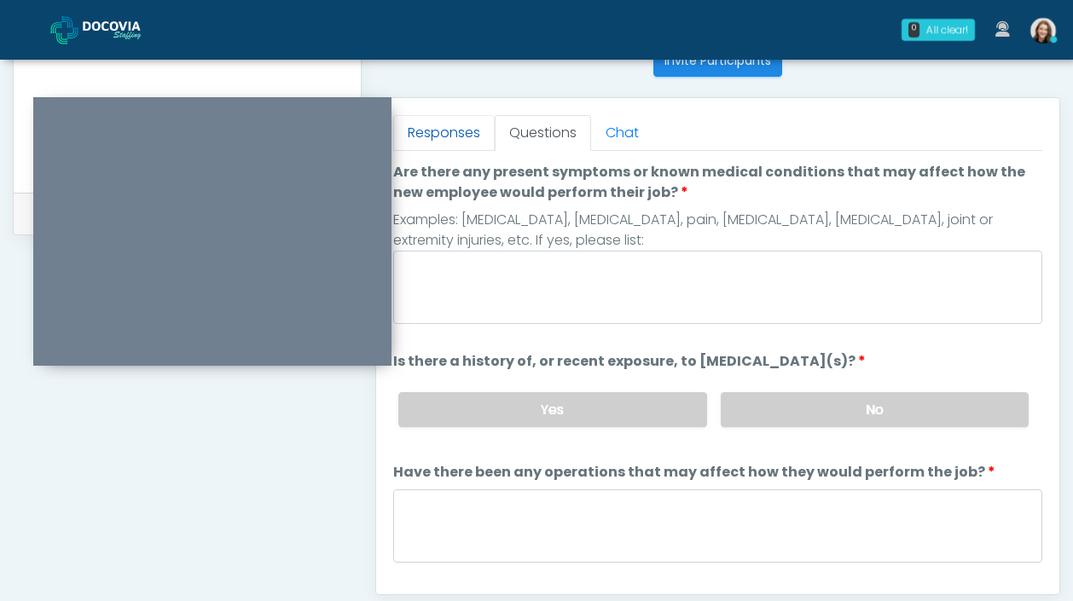
click at [465, 132] on link "Responses" at bounding box center [444, 133] width 102 height 36
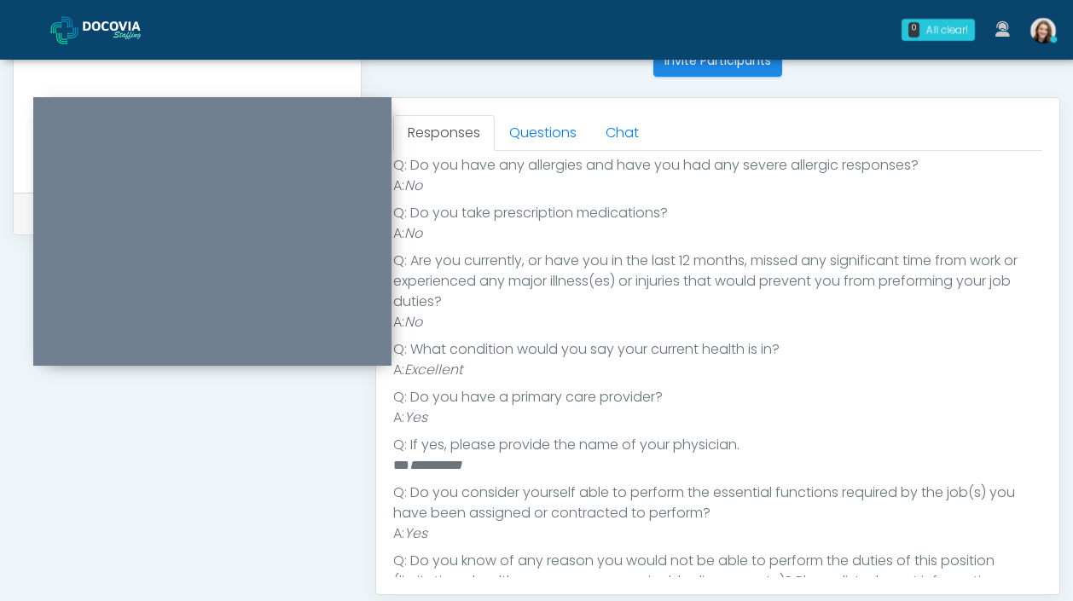
scroll to position [220, 0]
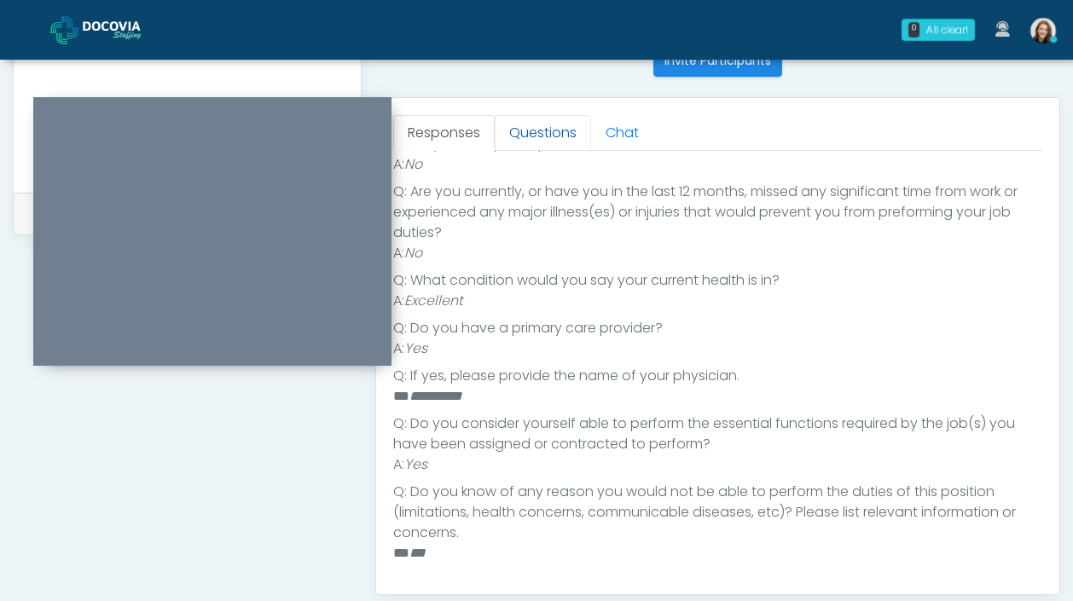
click at [520, 116] on link "Questions" at bounding box center [543, 133] width 96 height 36
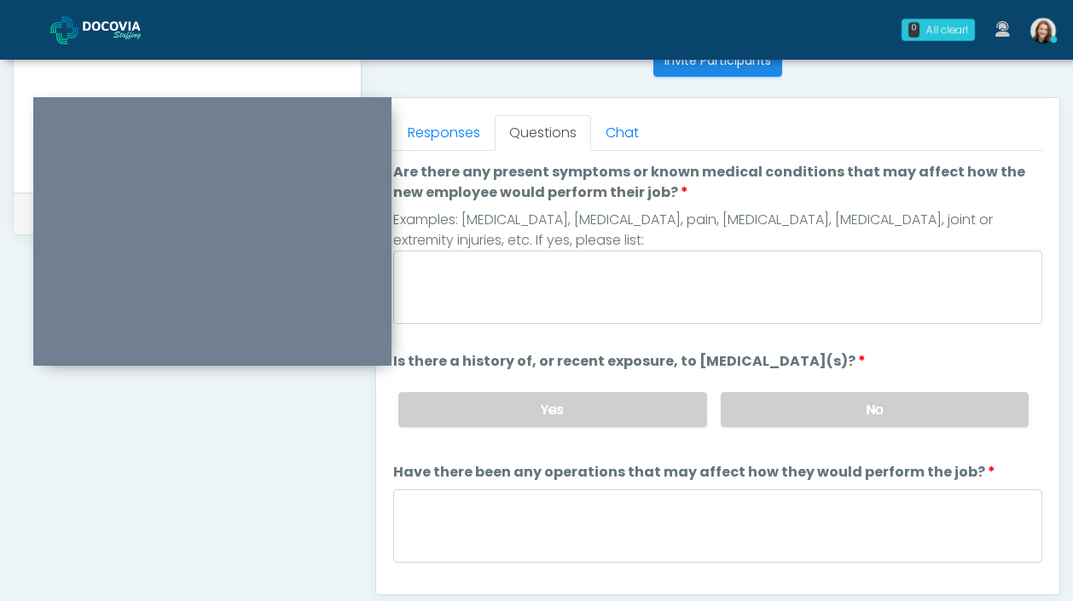
scroll to position [696, 0]
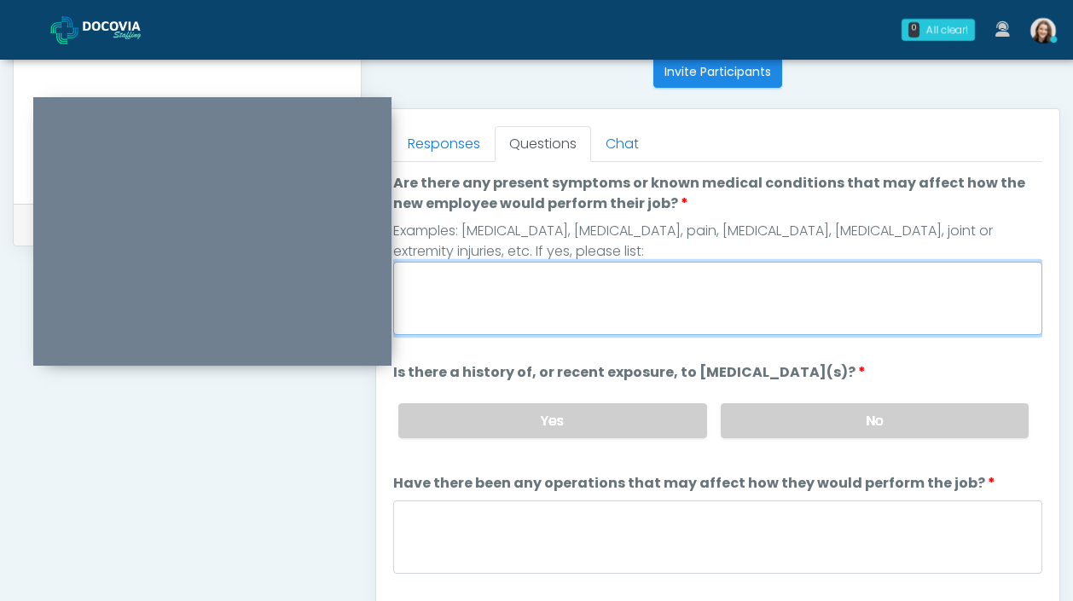
drag, startPoint x: 526, startPoint y: 326, endPoint x: 499, endPoint y: 326, distance: 27.3
click at [523, 326] on textarea "Are there any present symptoms or known medical conditions that may affect how …" at bounding box center [717, 298] width 649 height 73
type textarea "**"
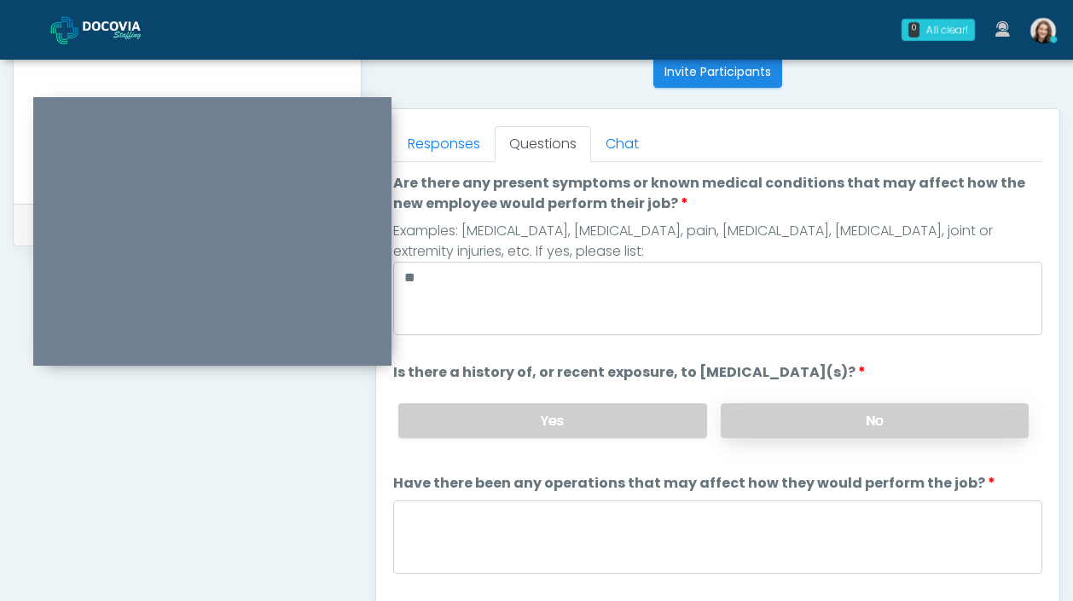
click at [768, 407] on label "No" at bounding box center [875, 421] width 308 height 35
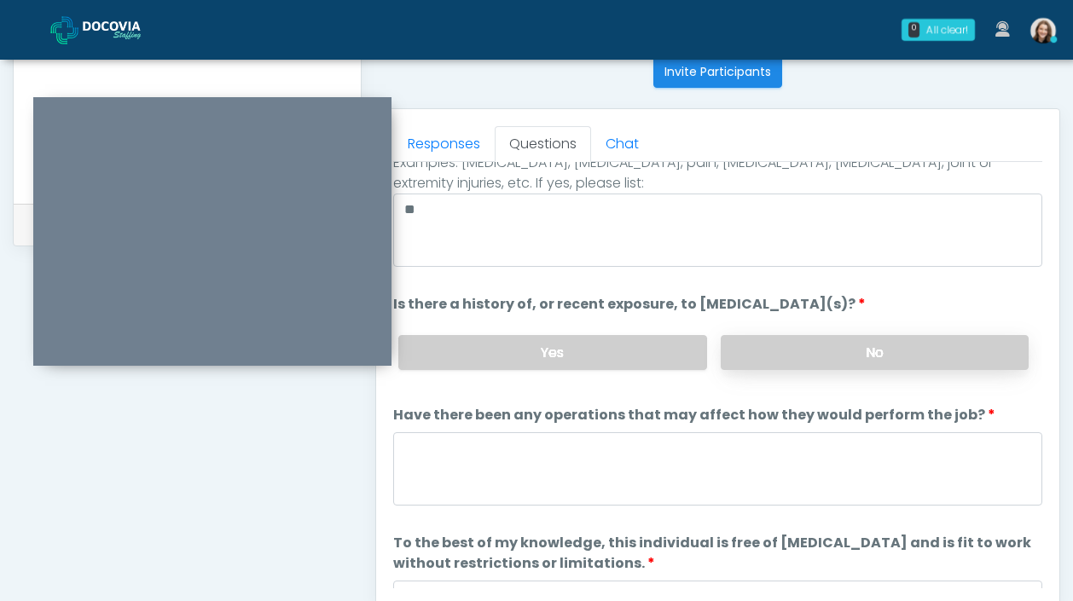
scroll to position [73, 0]
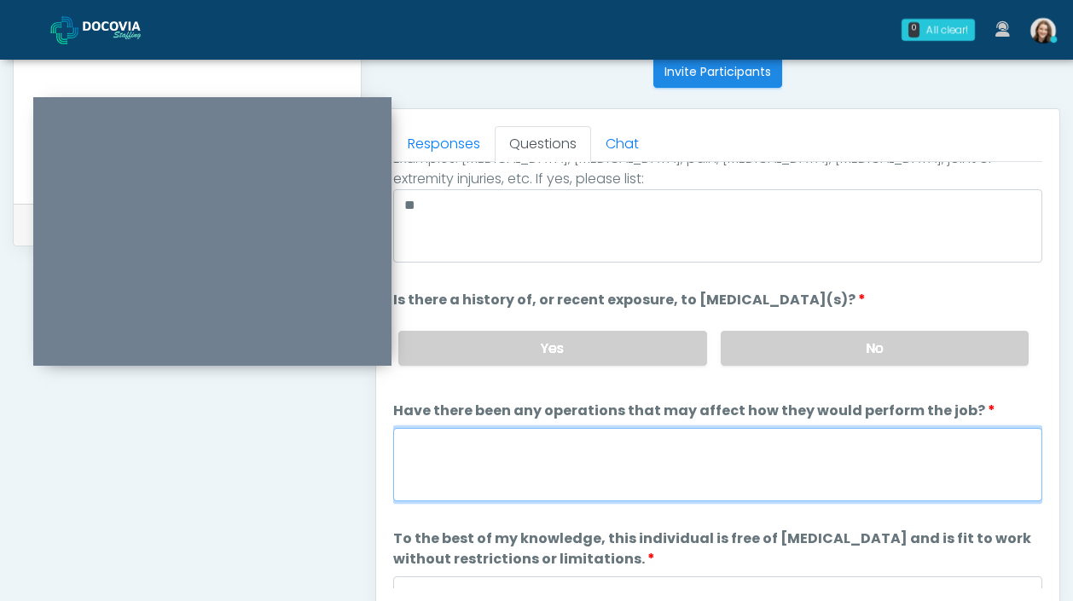
click at [735, 460] on textarea "Have there been any operations that may affect how they would perform the job?" at bounding box center [717, 464] width 649 height 73
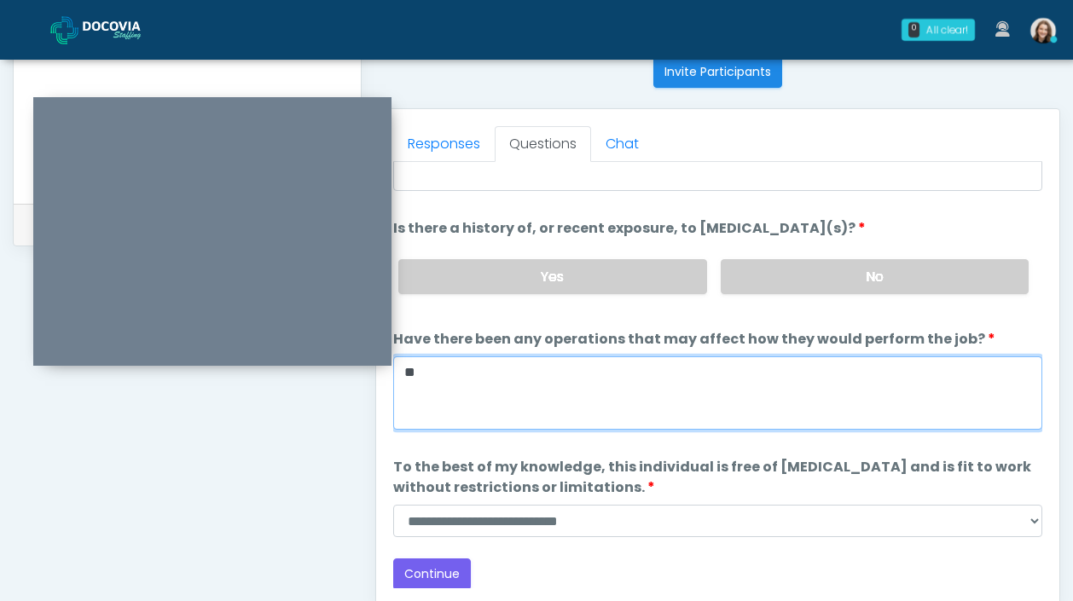
type textarea "**"
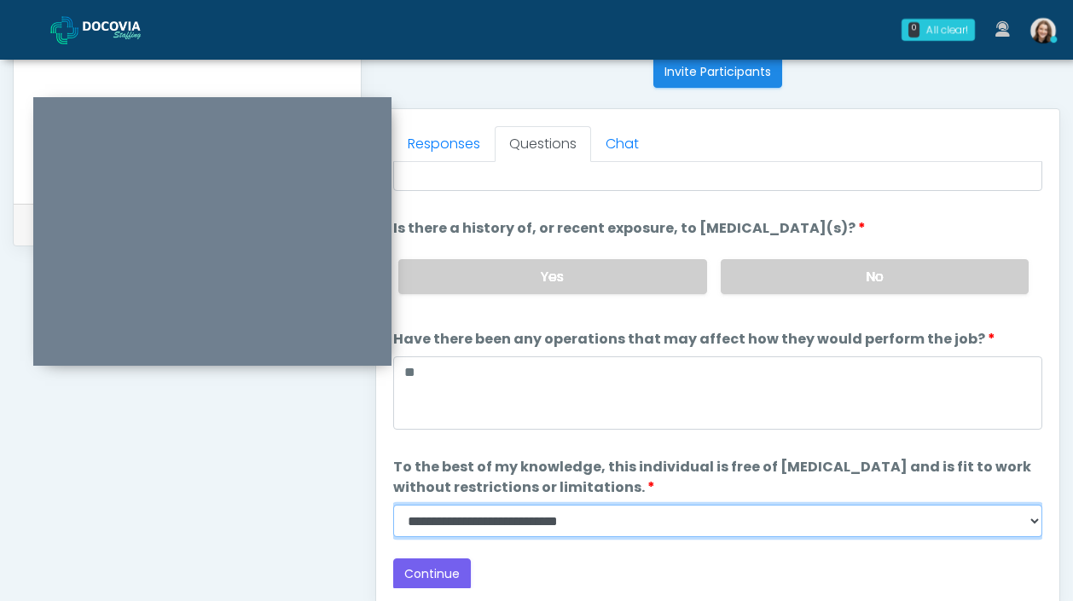
click at [617, 515] on select "**********" at bounding box center [717, 521] width 649 height 32
select select "******"
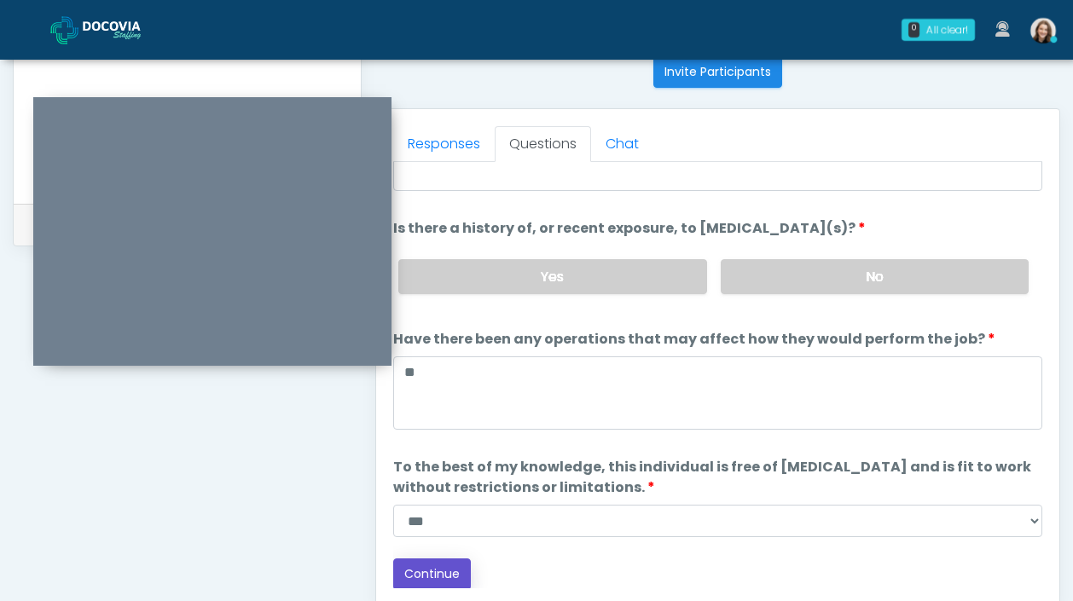
click at [447, 561] on button "Continue" at bounding box center [432, 575] width 78 height 32
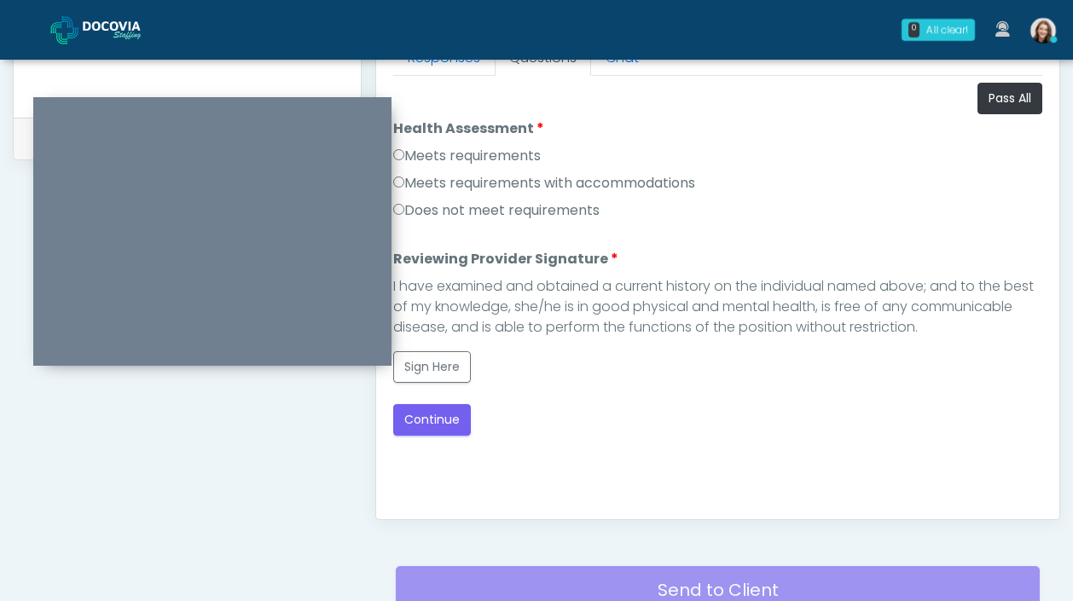
scroll to position [701, 0]
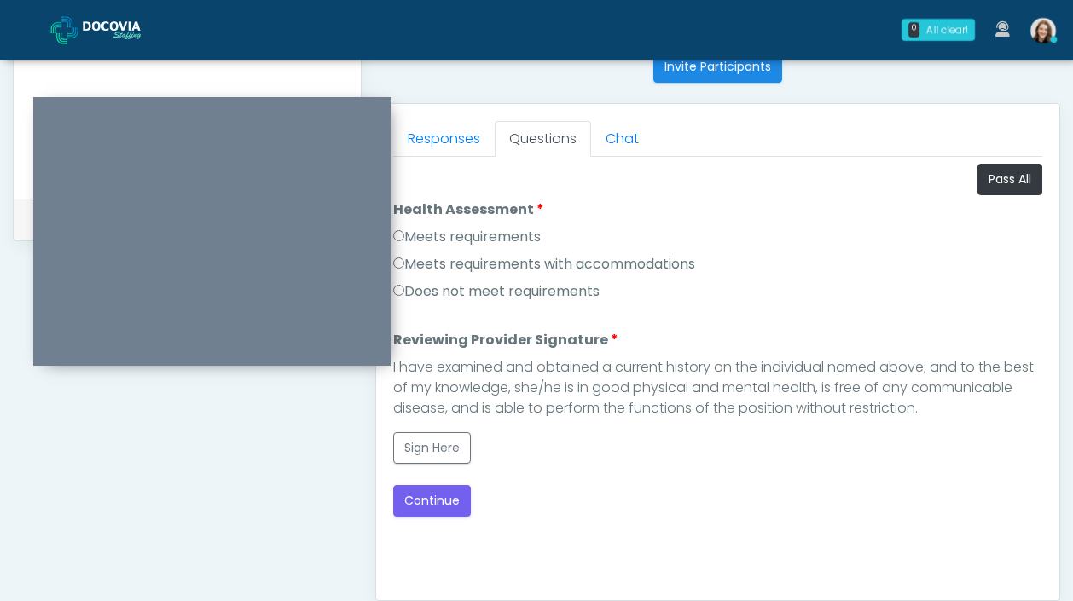
click at [472, 238] on label "Meets requirements" at bounding box center [467, 237] width 148 height 20
click at [439, 444] on button "Sign Here" at bounding box center [432, 449] width 78 height 32
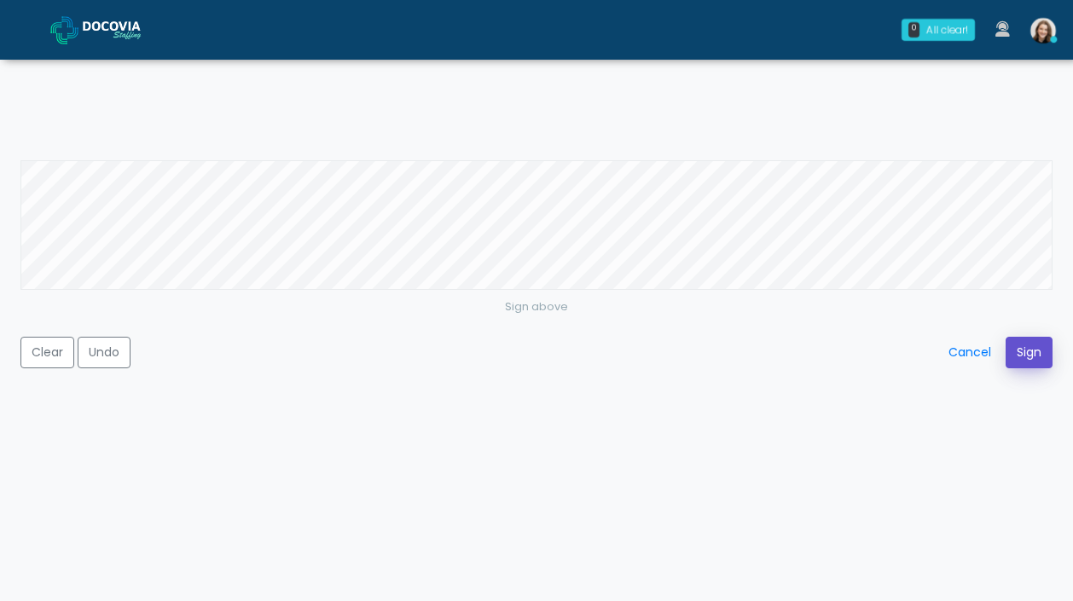
click at [1034, 346] on button "Sign" at bounding box center [1029, 353] width 47 height 32
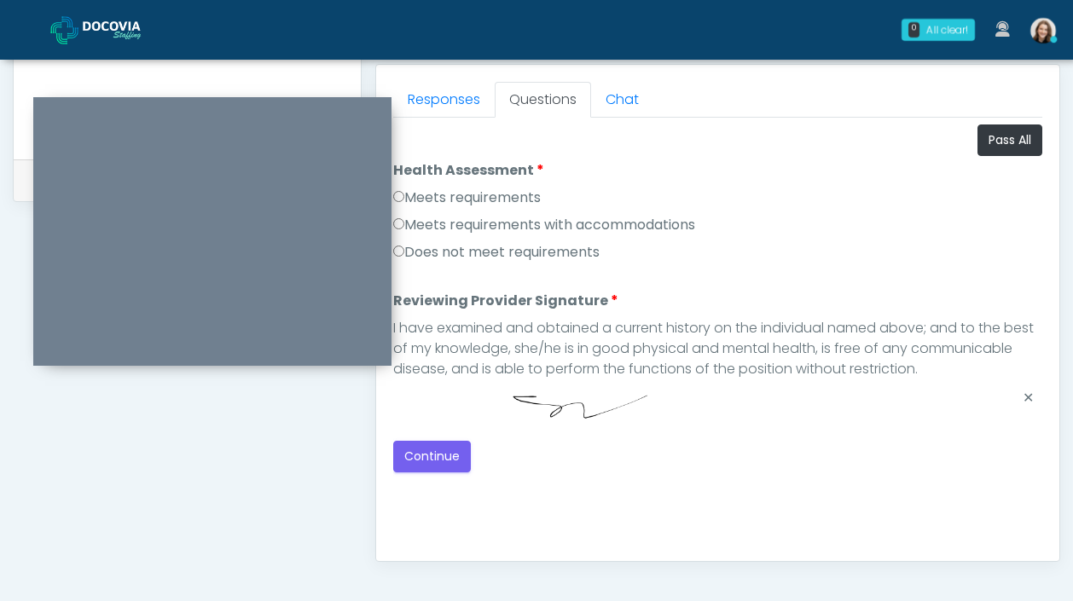
scroll to position [776, 0]
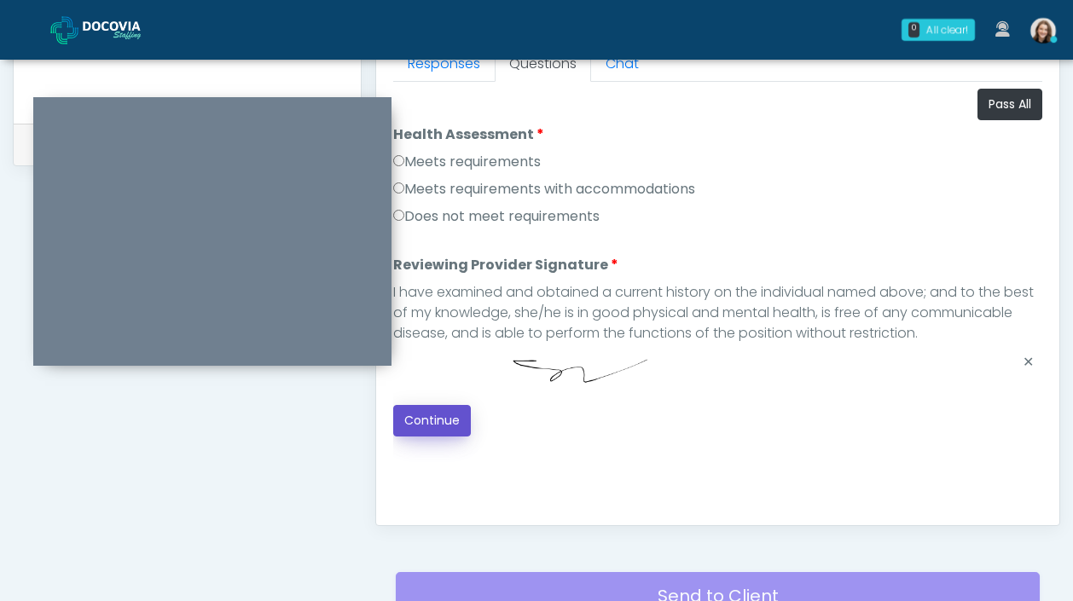
click at [462, 407] on button "Continue" at bounding box center [432, 421] width 78 height 32
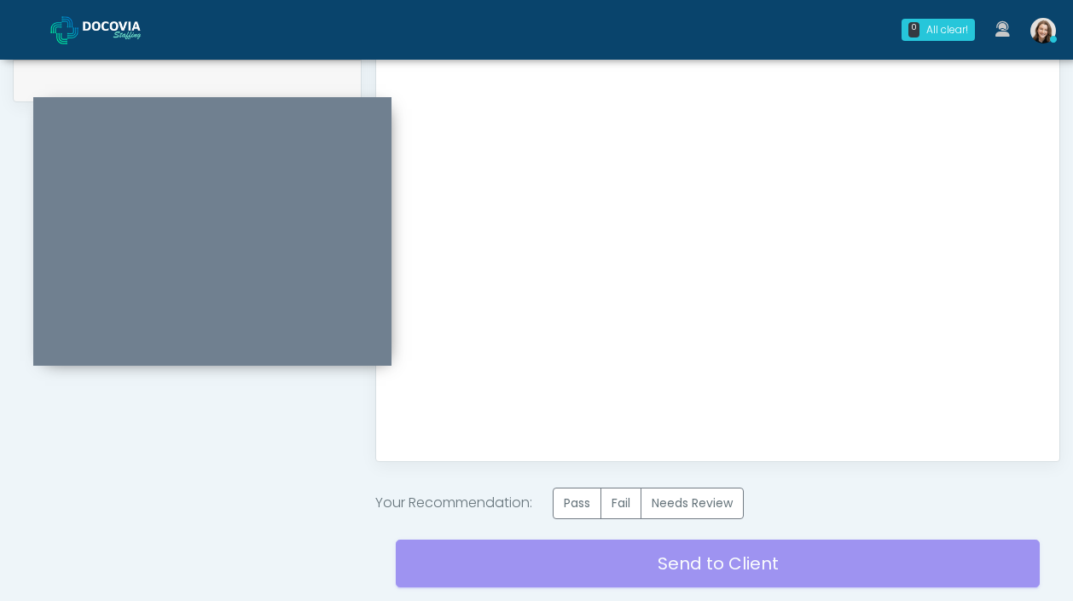
scroll to position [868, 0]
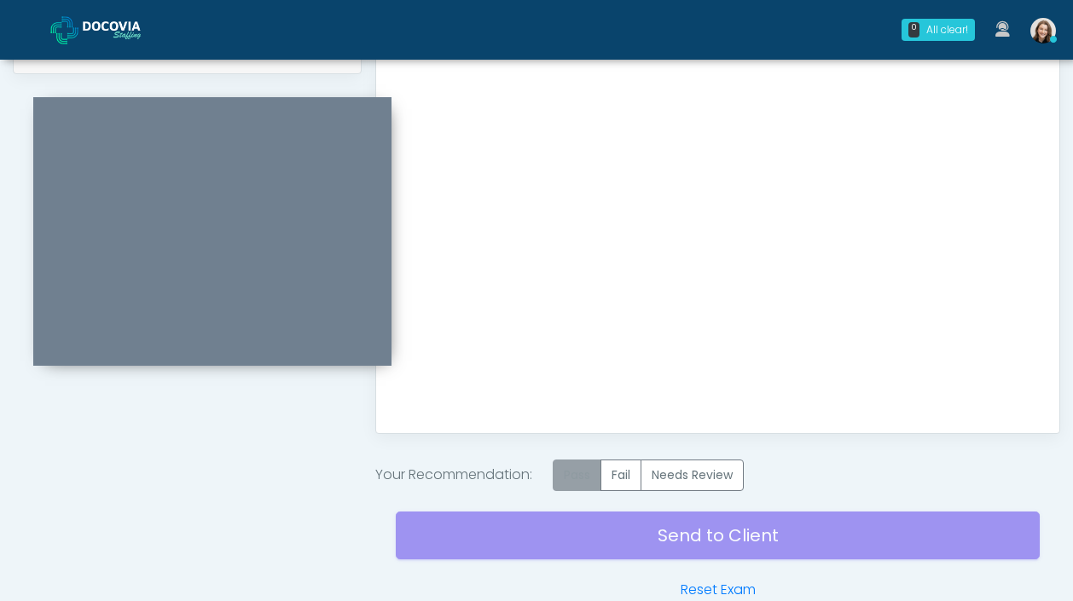
click at [575, 472] on label "Pass" at bounding box center [577, 476] width 49 height 32
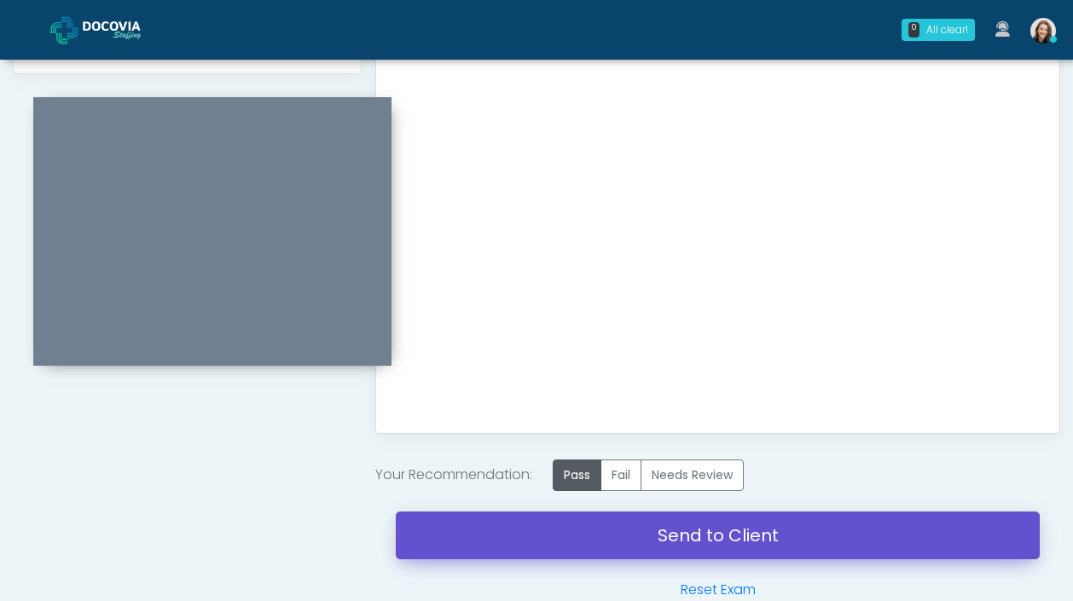
click at [576, 540] on link "Send to Client" at bounding box center [718, 536] width 644 height 48
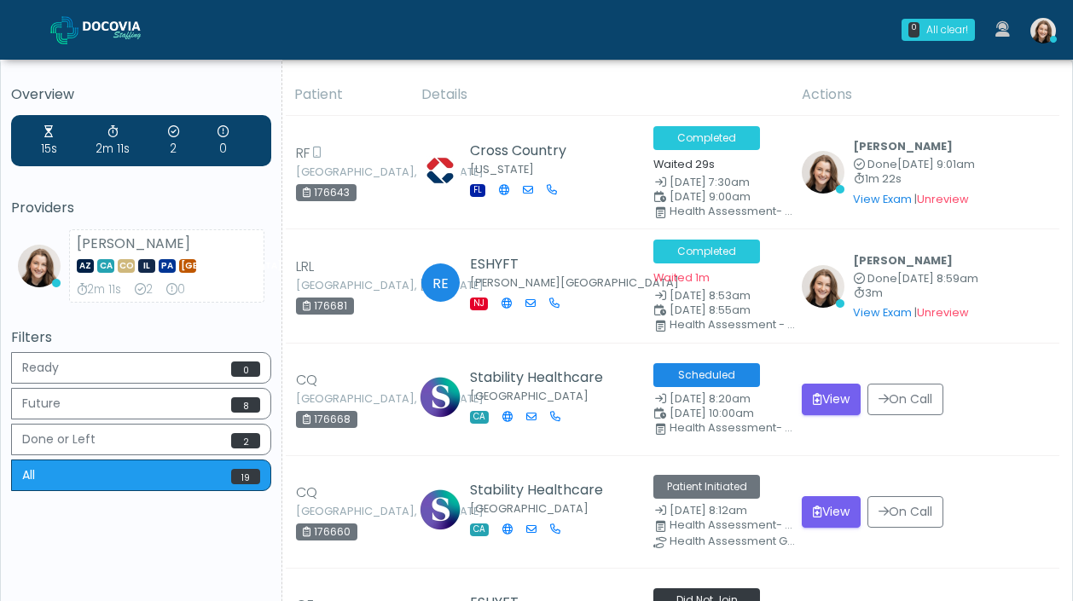
click at [106, 40] on span at bounding box center [125, 29] width 85 height 24
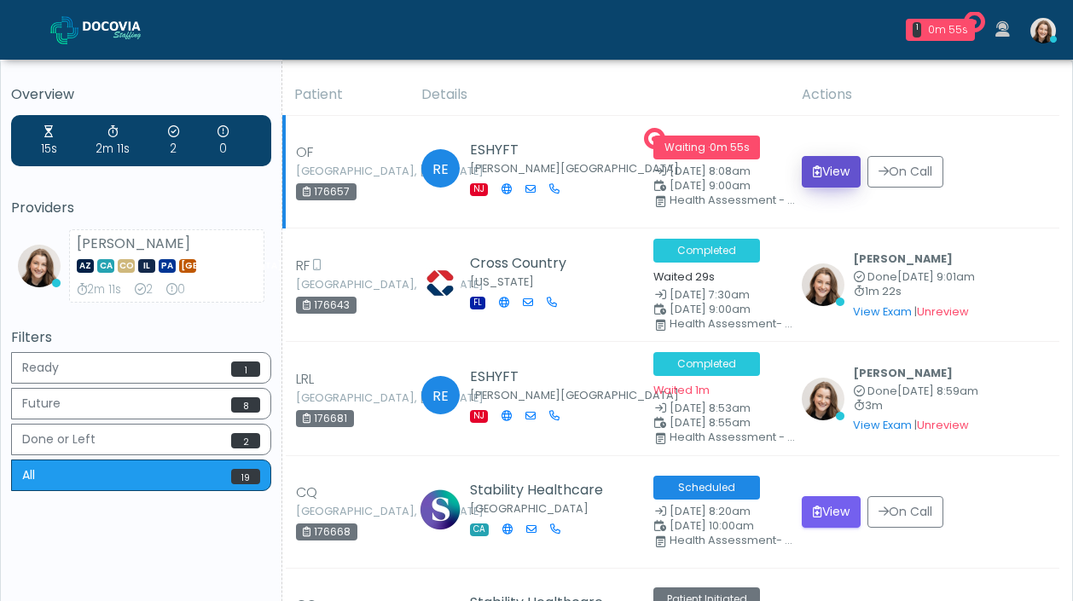
click at [835, 168] on button "View" at bounding box center [831, 172] width 59 height 32
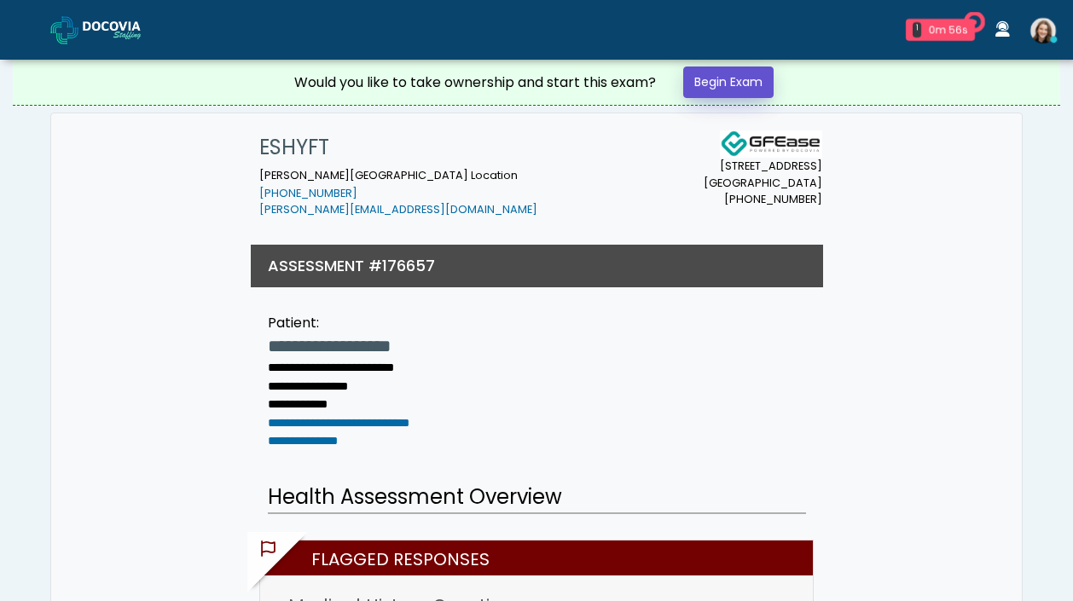
click at [761, 76] on link "Begin Exam" at bounding box center [728, 83] width 90 height 32
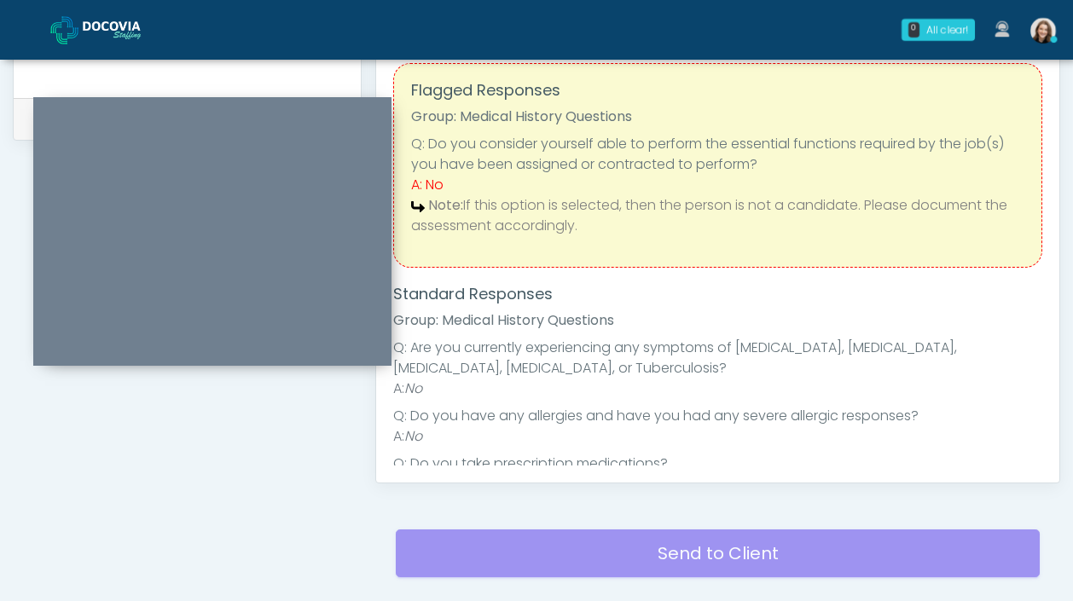
scroll to position [320, 0]
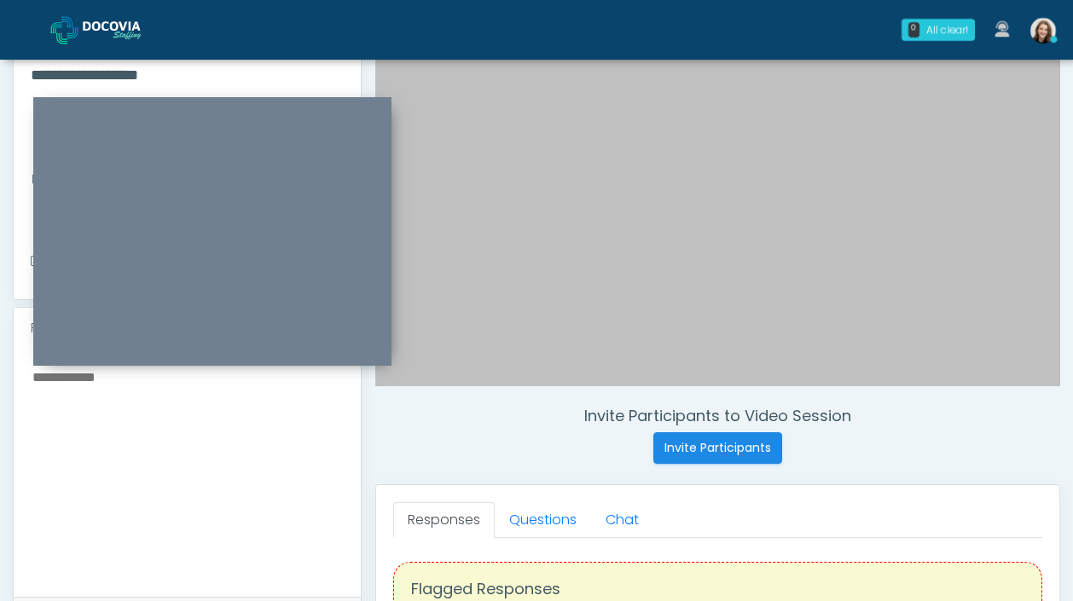
click at [543, 520] on link "Questions" at bounding box center [543, 520] width 96 height 36
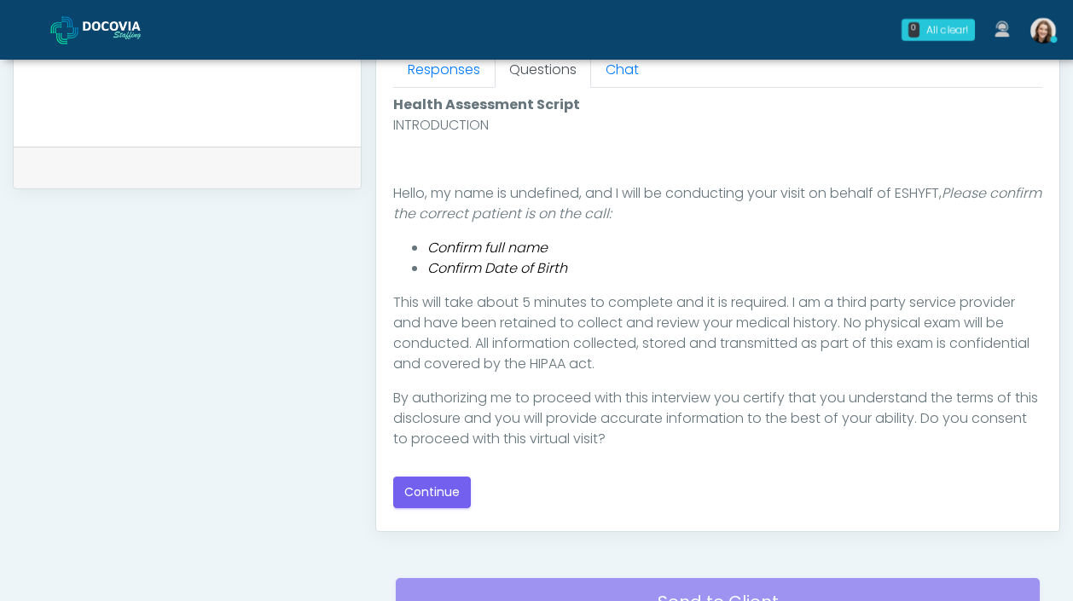
scroll to position [804, 0]
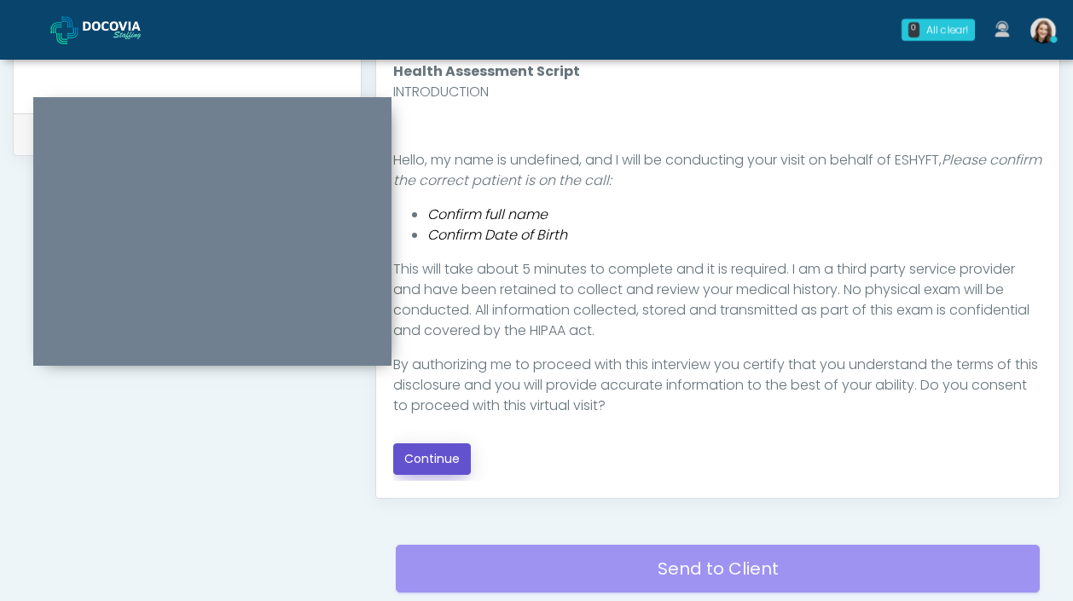
click at [438, 452] on button "Continue" at bounding box center [432, 460] width 78 height 32
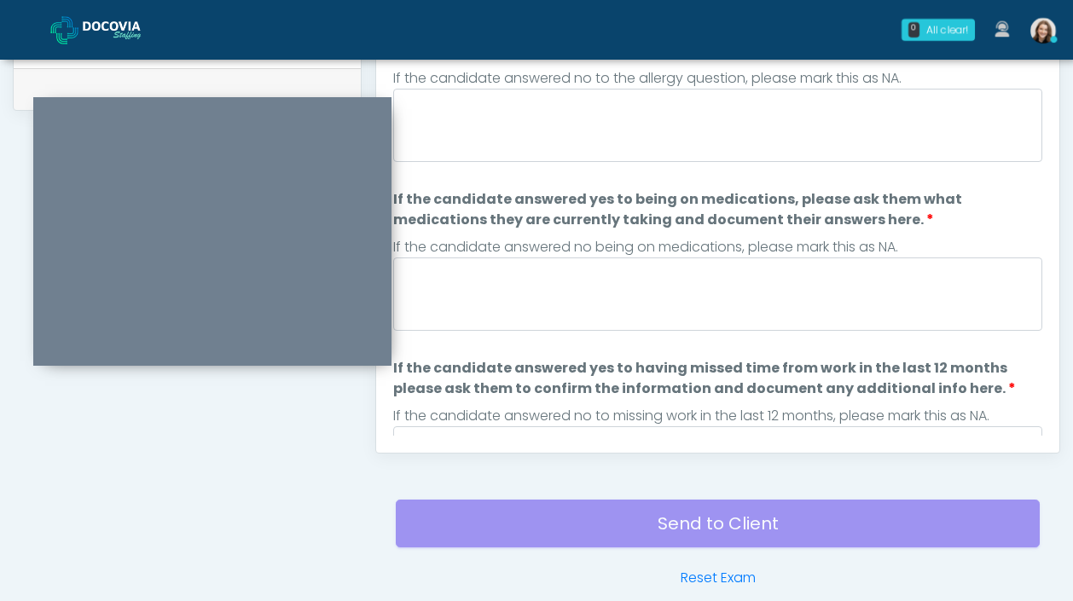
scroll to position [690, 0]
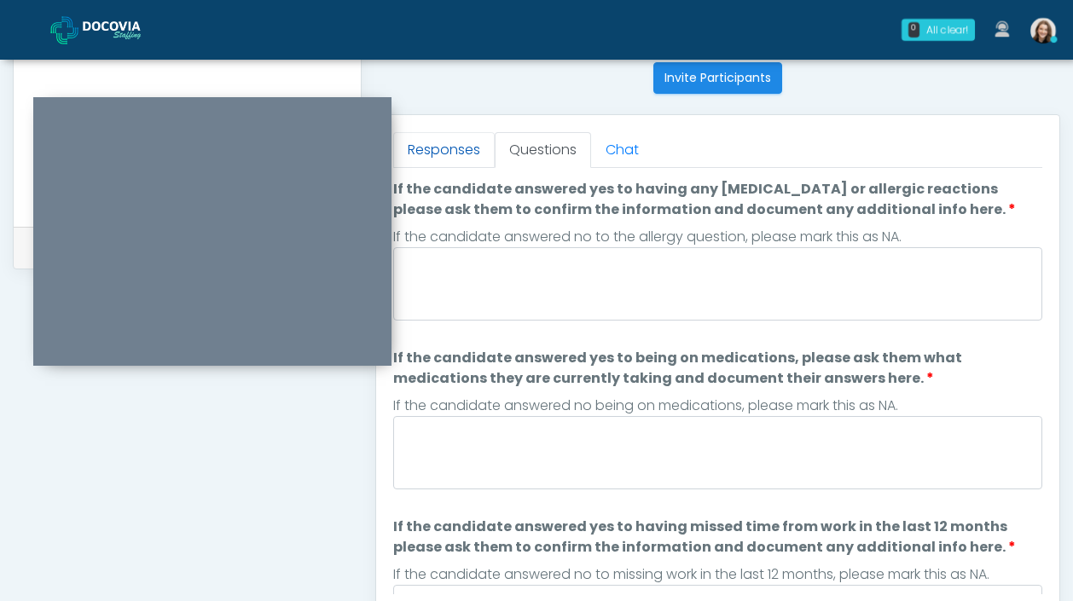
click at [475, 152] on link "Responses" at bounding box center [444, 150] width 102 height 36
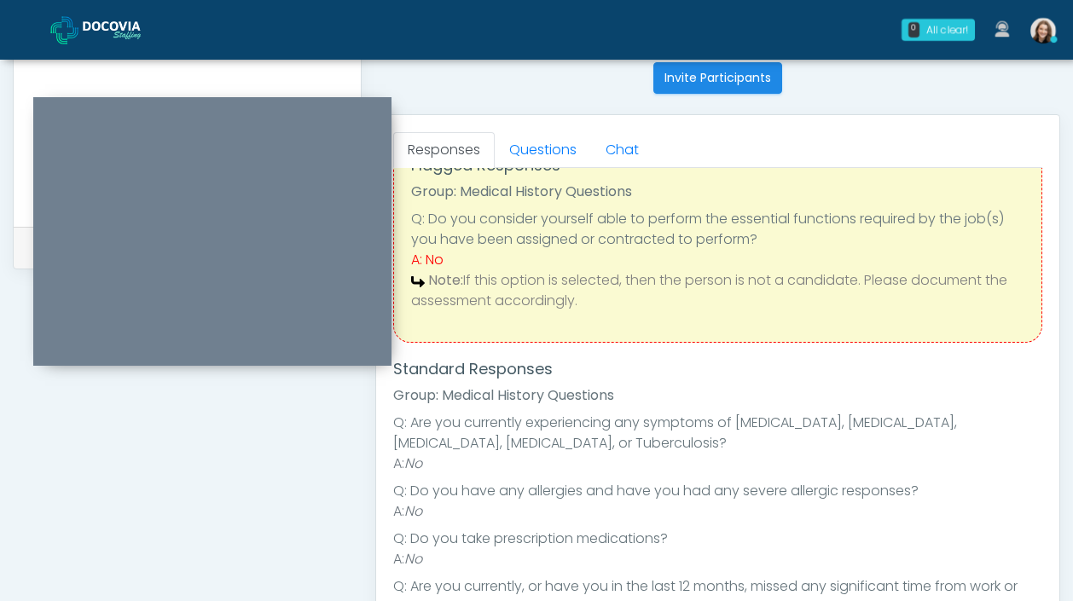
scroll to position [56, 0]
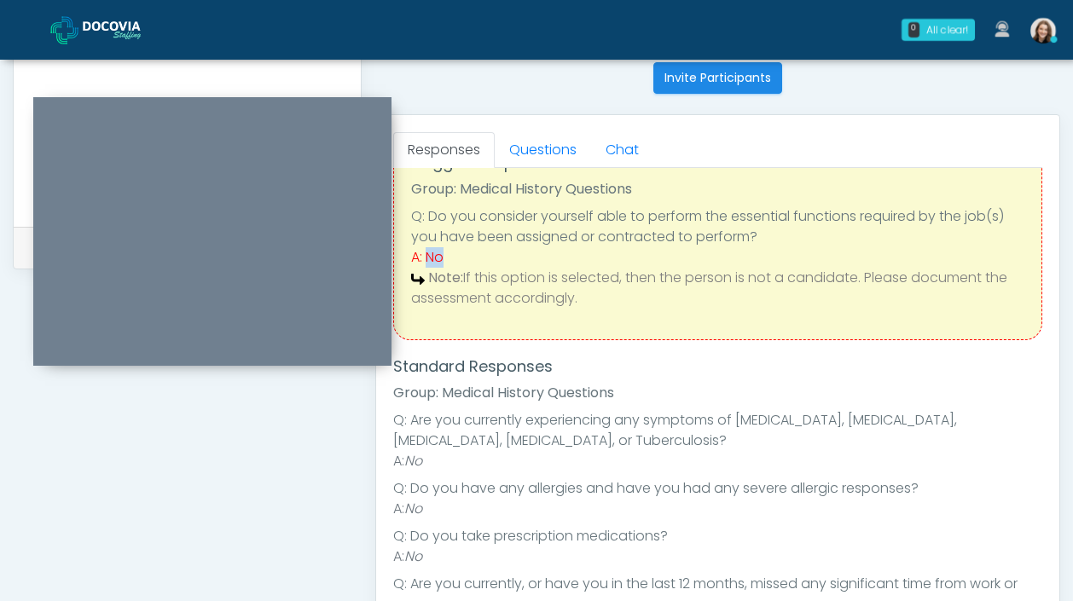
drag, startPoint x: 450, startPoint y: 255, endPoint x: 428, endPoint y: 254, distance: 22.2
click at [428, 254] on div "A: No" at bounding box center [717, 257] width 613 height 20
copy div "No"
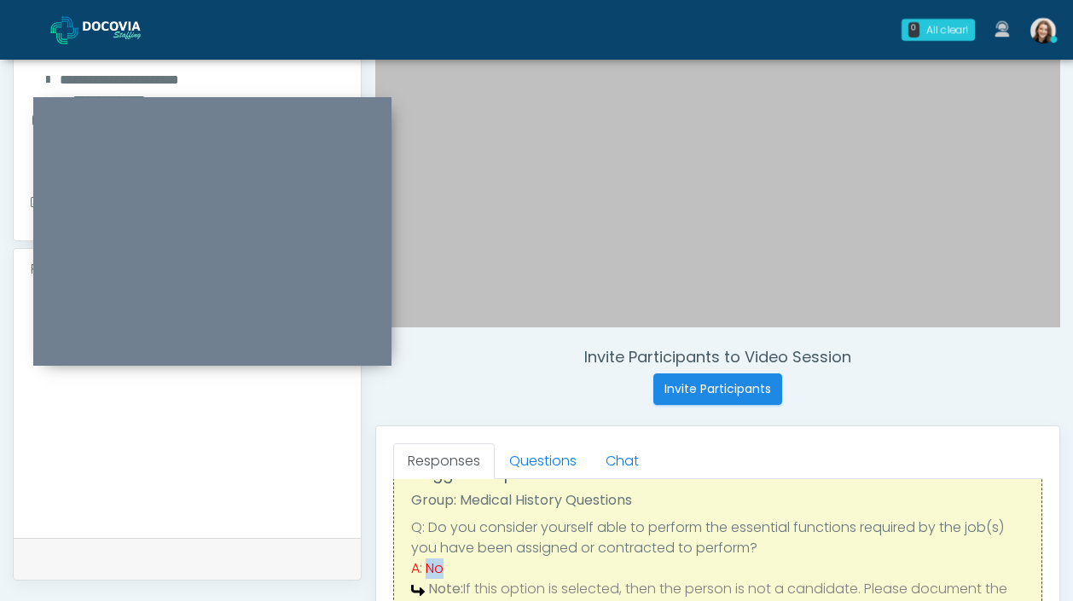
scroll to position [375, 0]
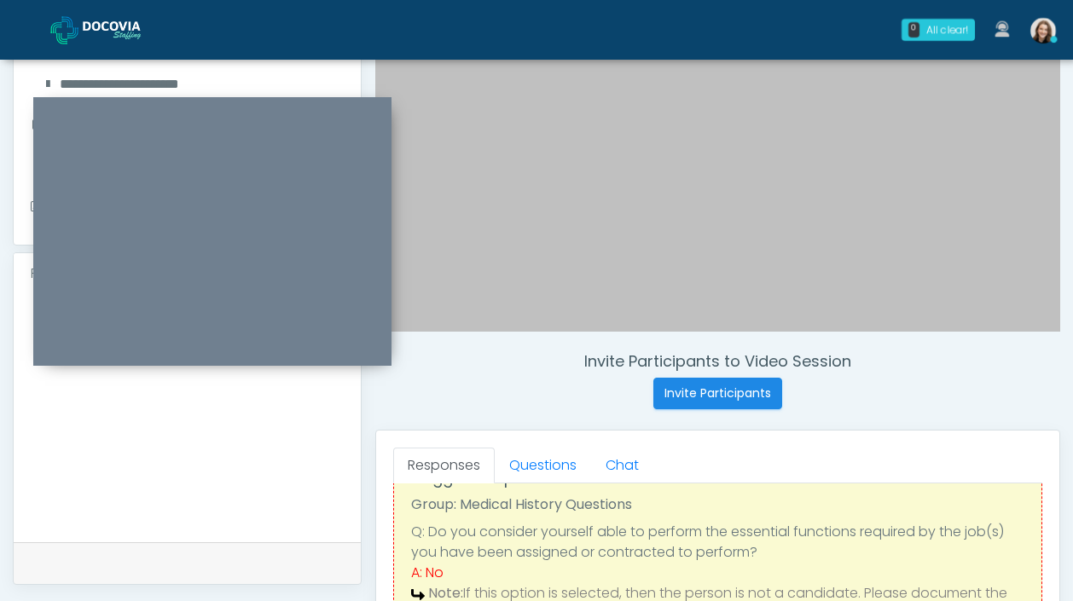
click at [328, 395] on textarea at bounding box center [187, 415] width 313 height 208
paste textarea "**"
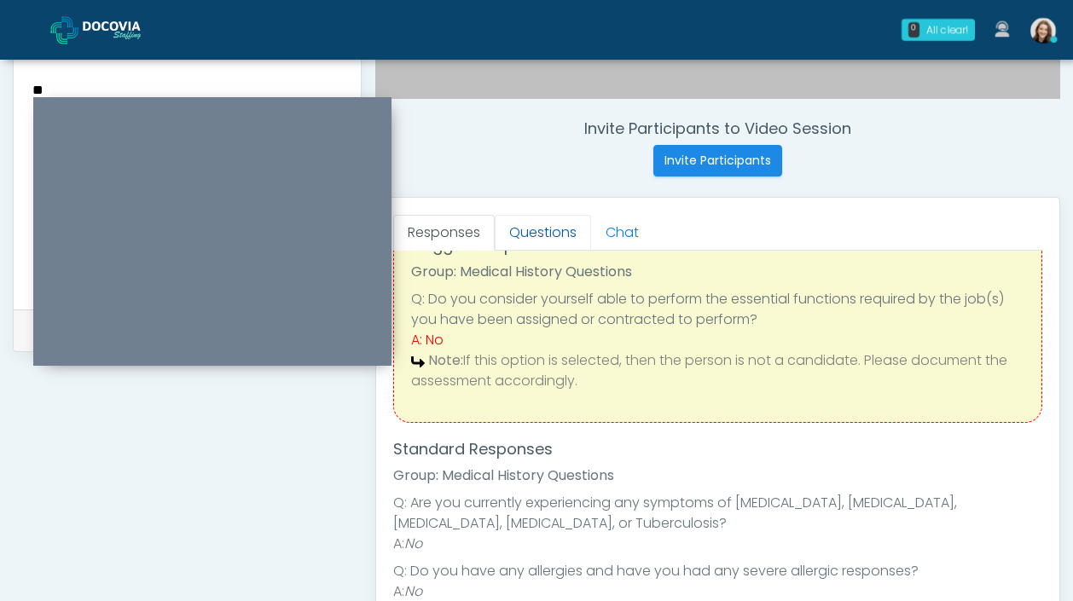
type textarea "**"
click at [542, 241] on link "Questions" at bounding box center [543, 233] width 96 height 36
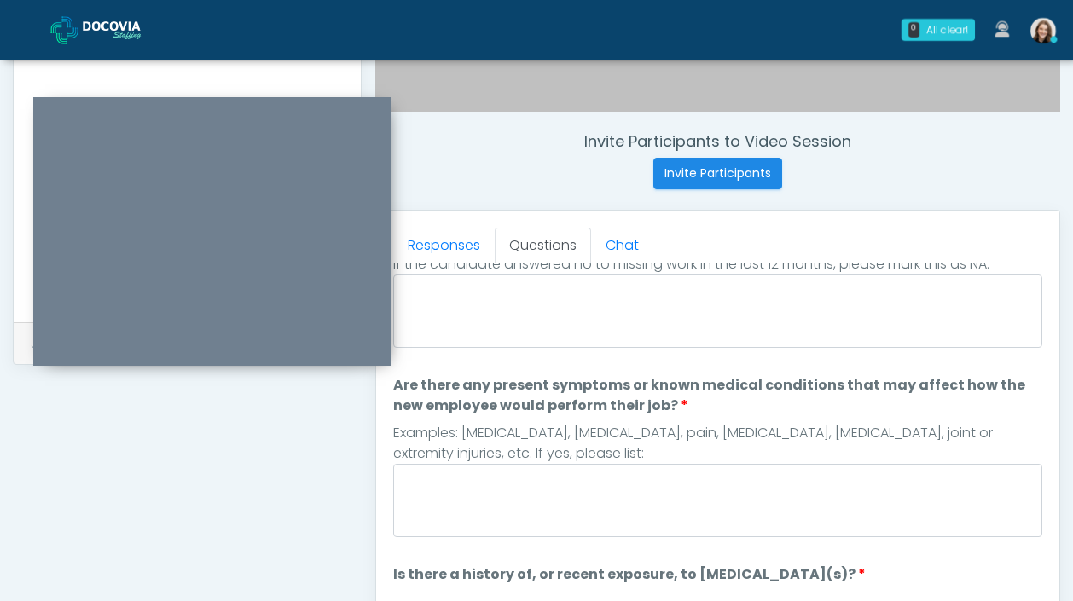
scroll to position [0, 0]
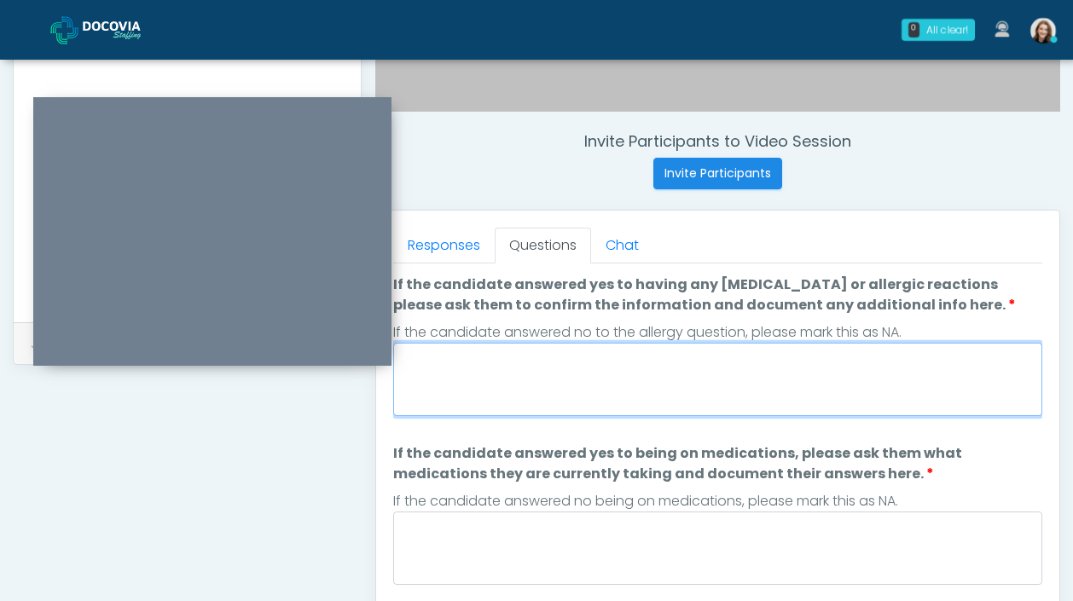
click at [487, 395] on textarea "If the candidate answered yes to having any allergies or allergic reactions ple…" at bounding box center [717, 379] width 649 height 73
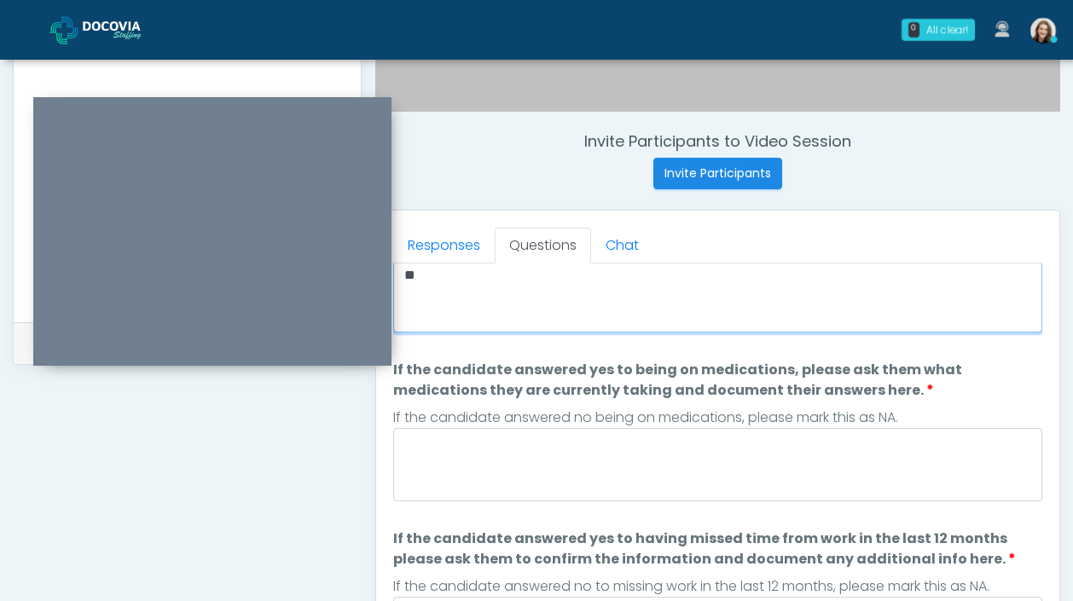
scroll to position [116, 0]
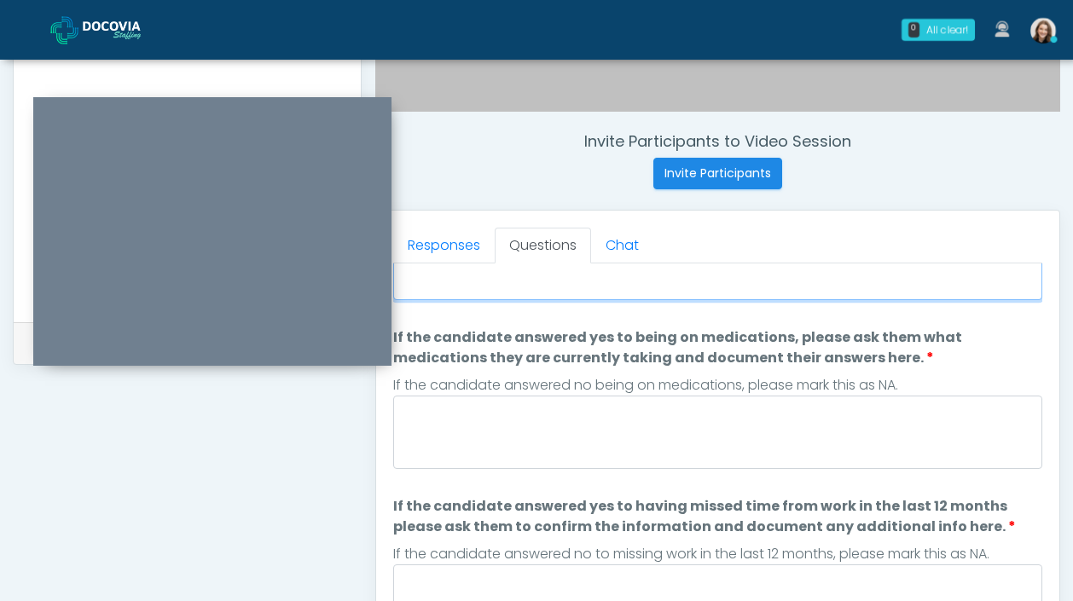
type textarea "**"
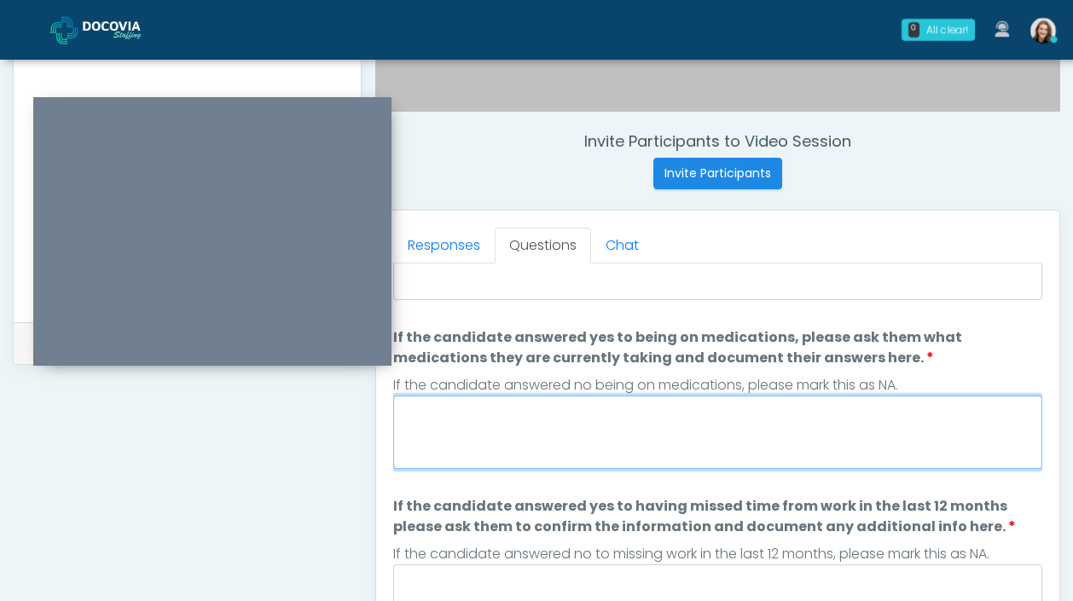
click at [543, 444] on textarea "If the candidate answered yes to being on medications, please ask them what med…" at bounding box center [717, 432] width 649 height 73
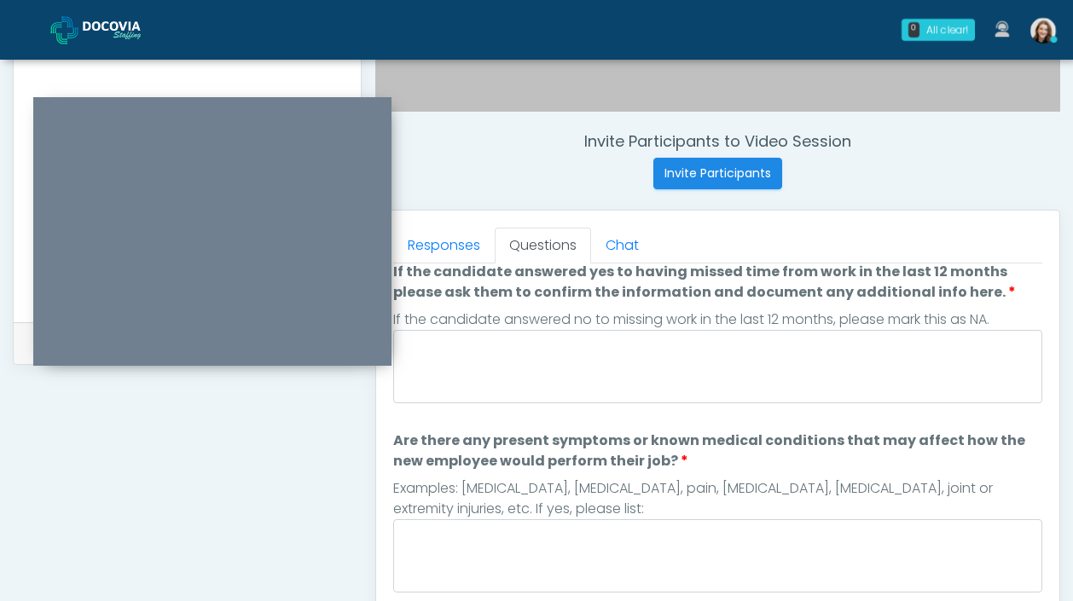
type textarea "**"
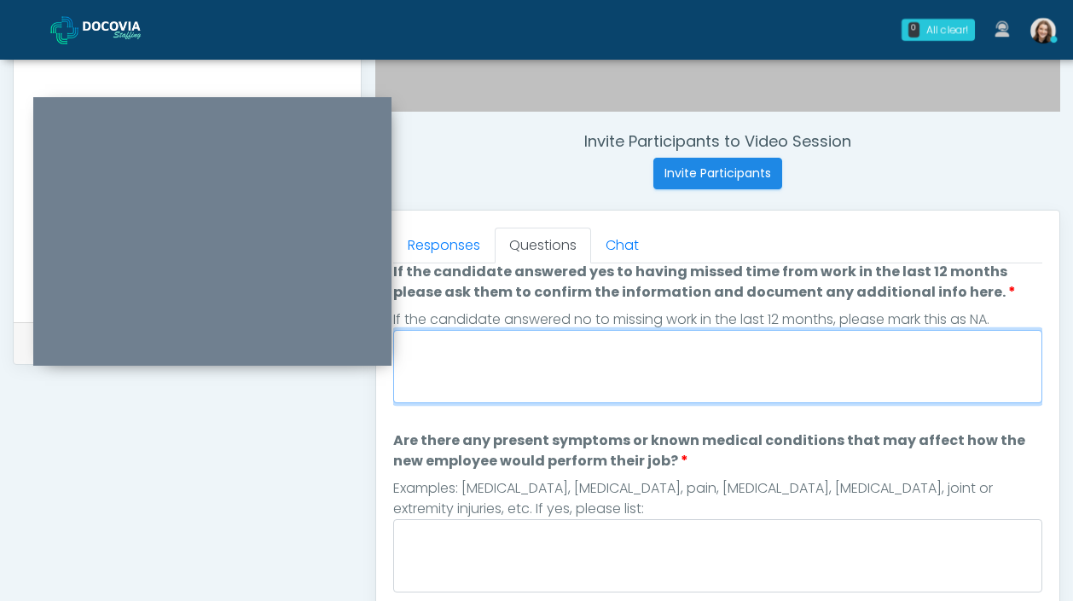
click at [551, 388] on textarea "If the candidate answered yes to having missed time from work in the last 12 mo…" at bounding box center [717, 366] width 649 height 73
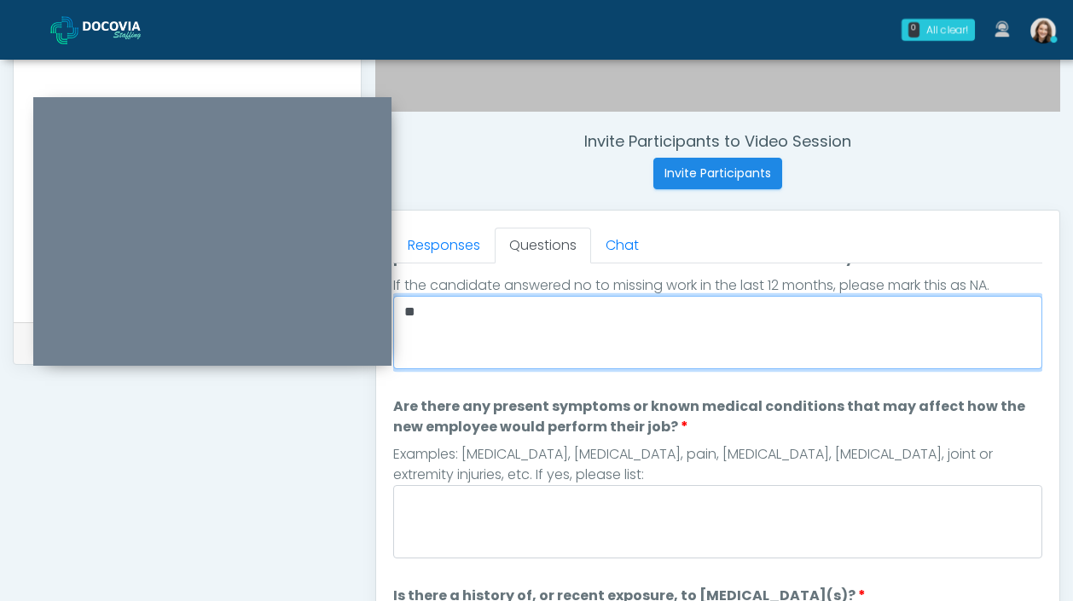
type textarea "**"
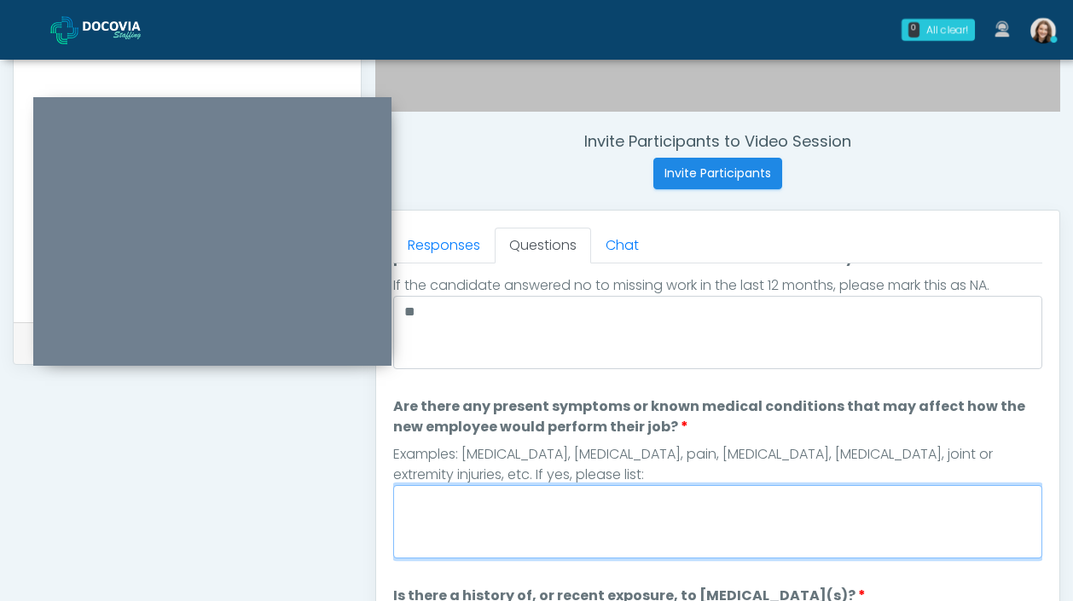
click at [605, 505] on textarea "Are there any present symptoms or known medical conditions that may affect how …" at bounding box center [717, 521] width 649 height 73
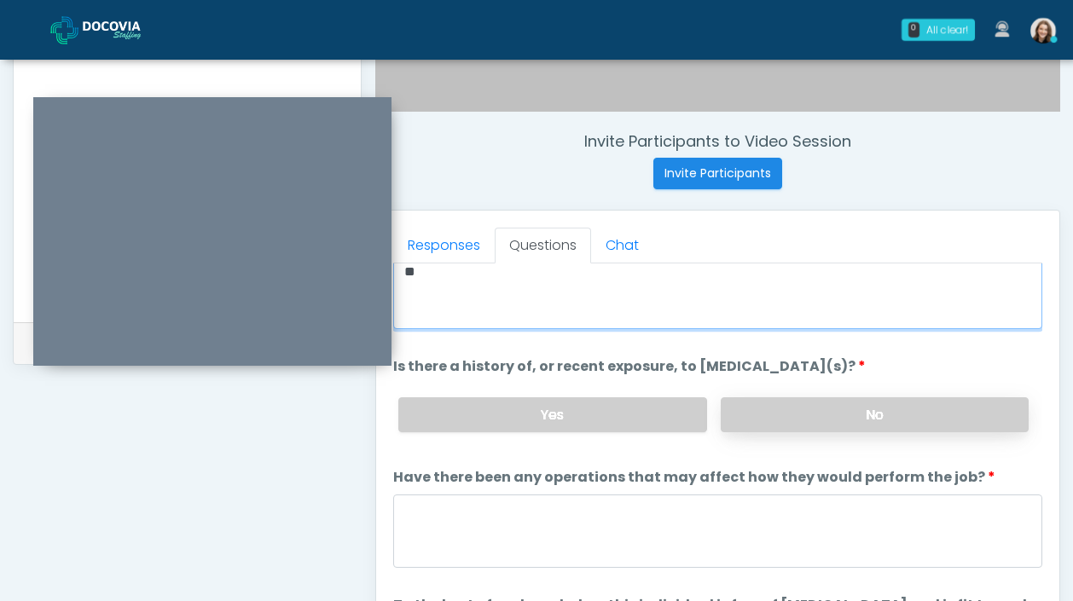
type textarea "**"
click at [752, 415] on label "No" at bounding box center [875, 415] width 308 height 35
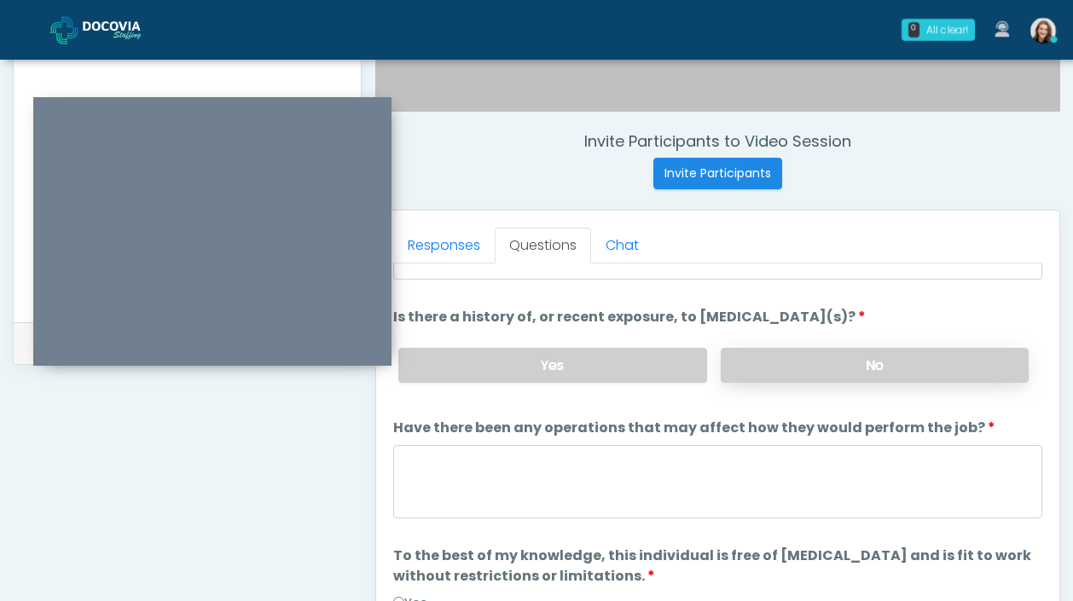
scroll to position [699, 0]
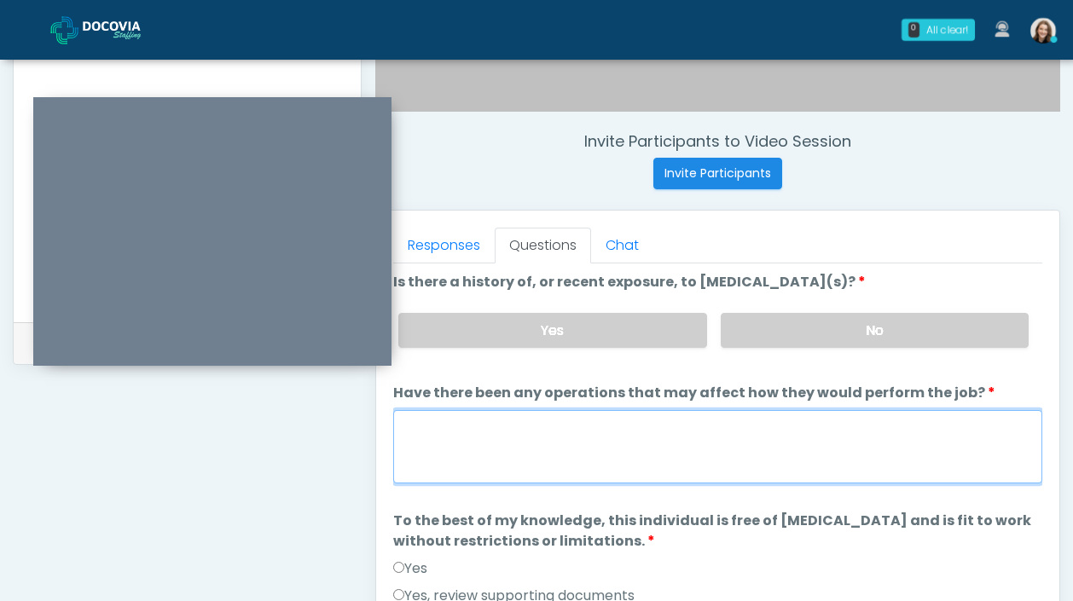
click at [748, 432] on textarea "Have there been any operations that may affect how they would perform the job?" at bounding box center [717, 446] width 649 height 73
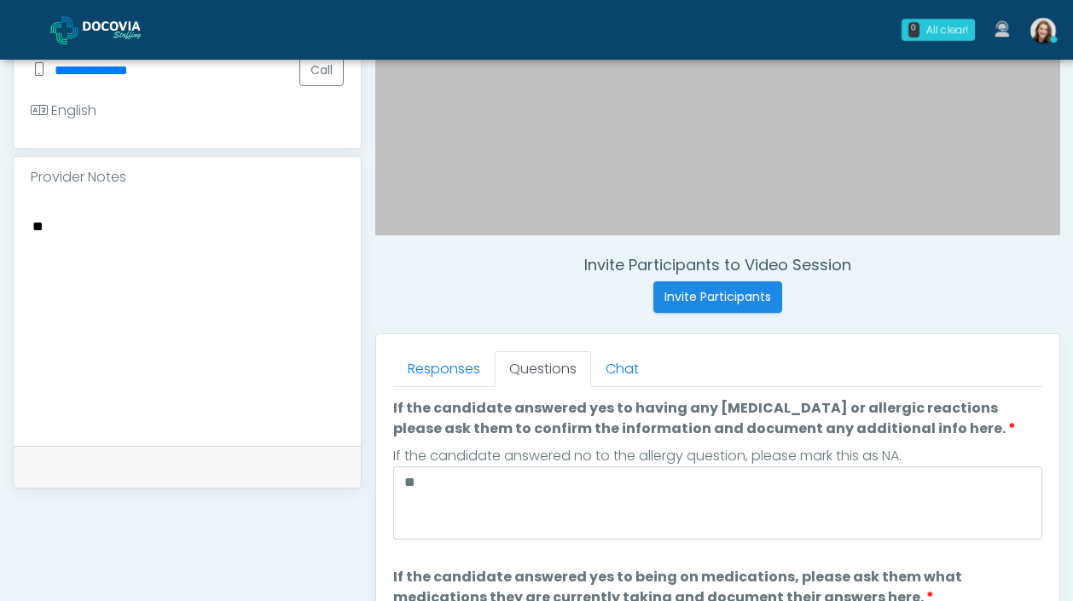
scroll to position [508, 0]
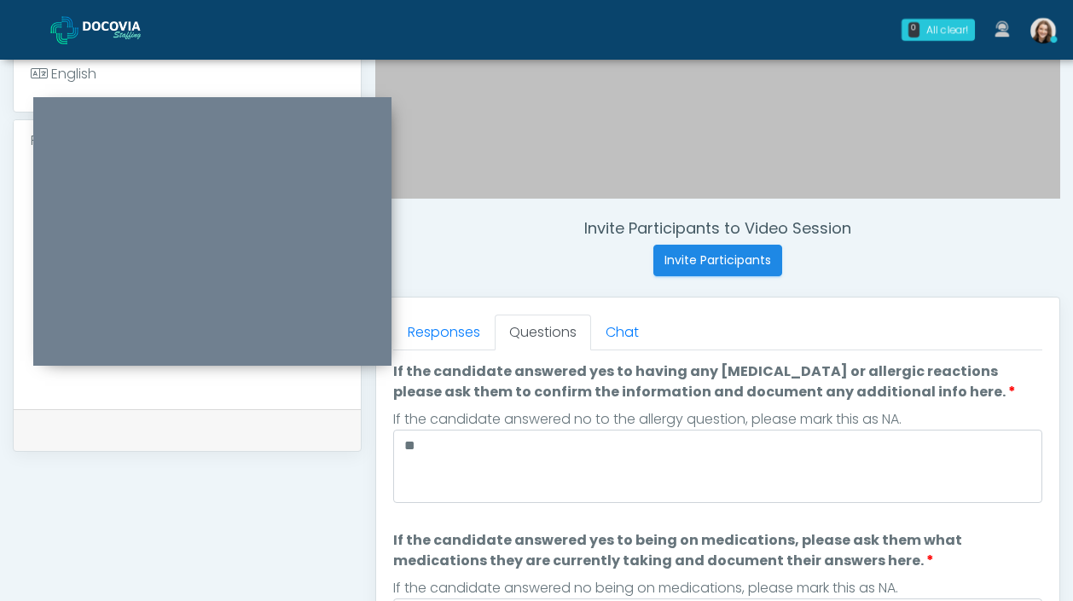
type textarea "**"
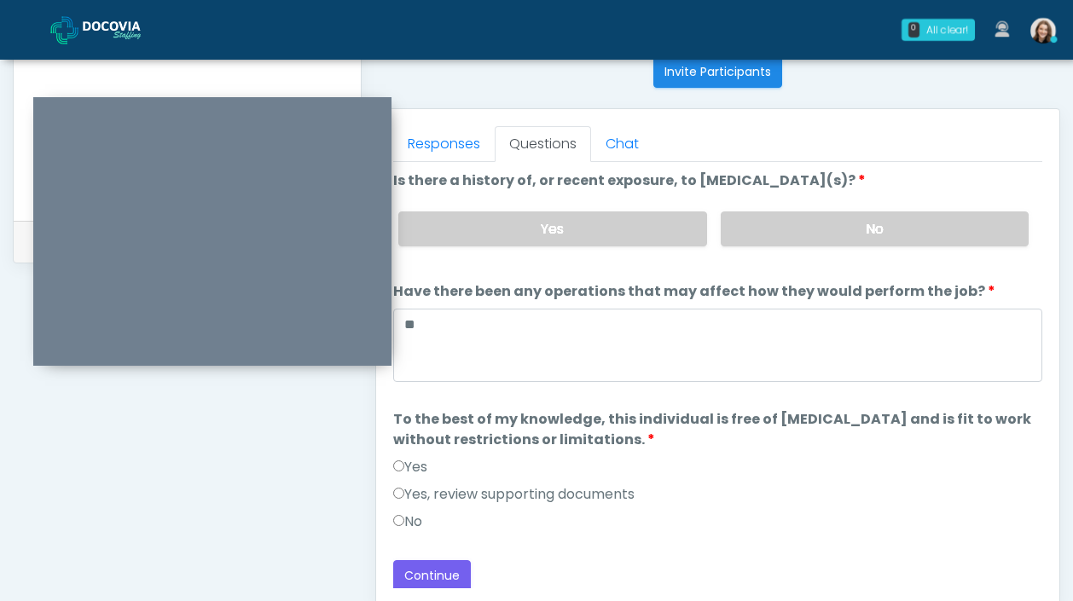
scroll to position [785, 0]
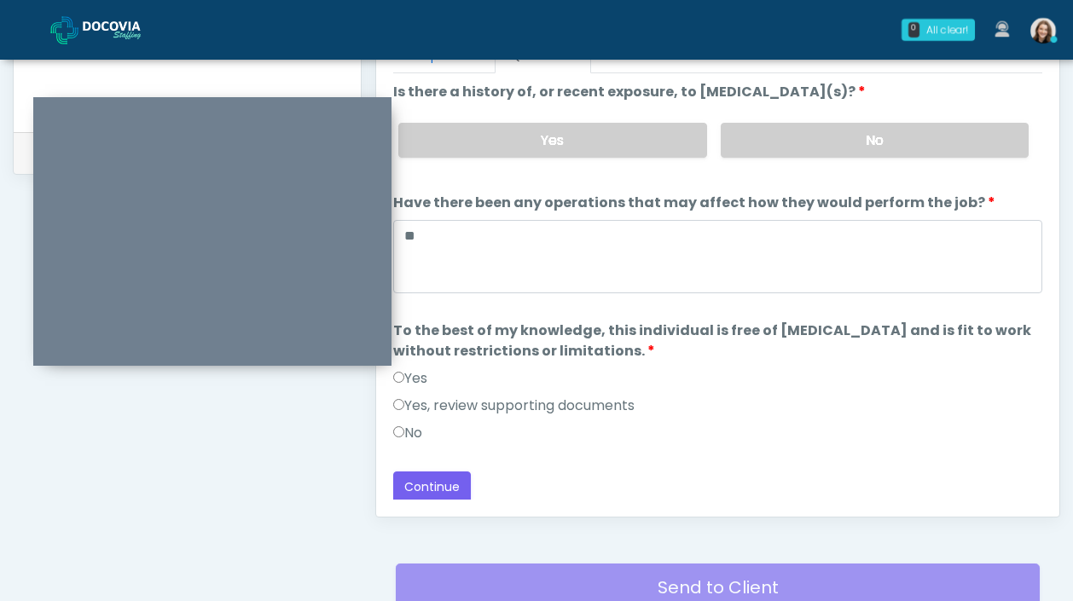
click at [421, 382] on label "Yes" at bounding box center [410, 379] width 34 height 20
click at [418, 481] on button "Continue" at bounding box center [432, 488] width 78 height 32
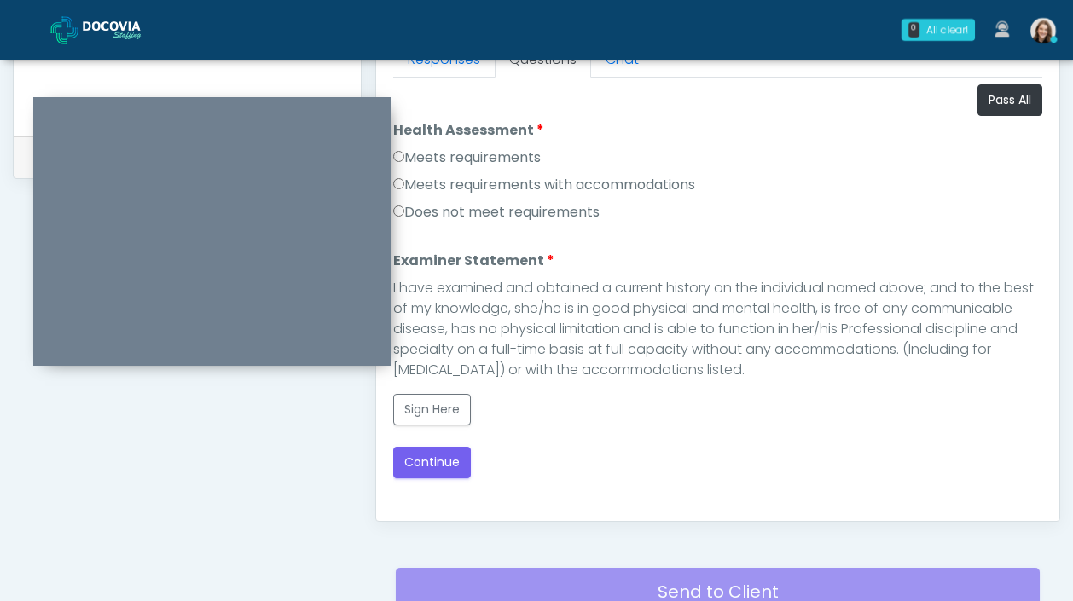
scroll to position [711, 0]
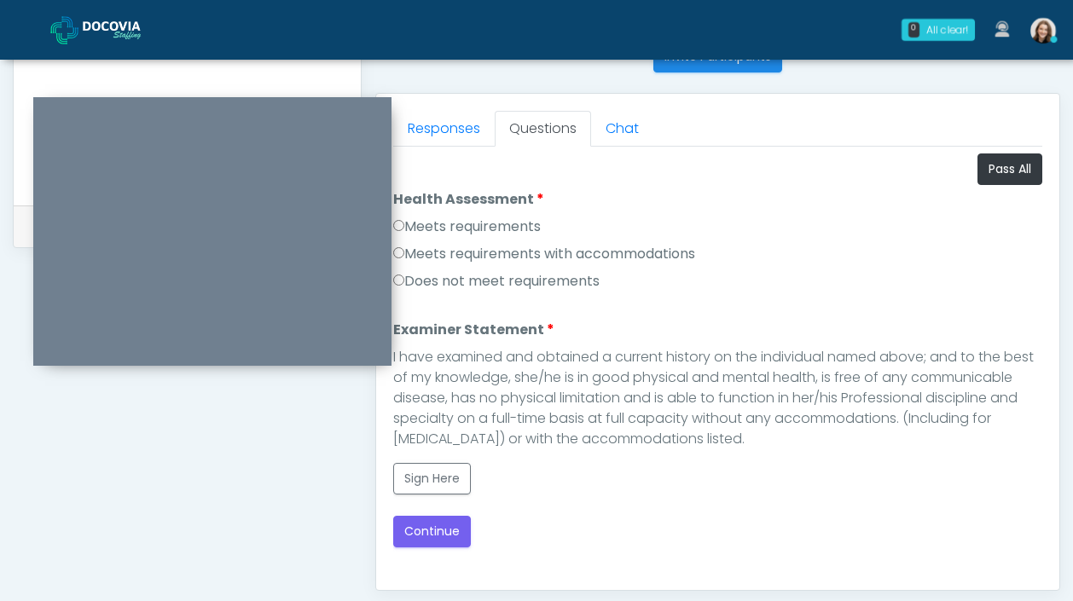
click at [474, 231] on label "Meets requirements" at bounding box center [467, 227] width 148 height 20
click at [427, 473] on button "Sign Here" at bounding box center [432, 479] width 78 height 32
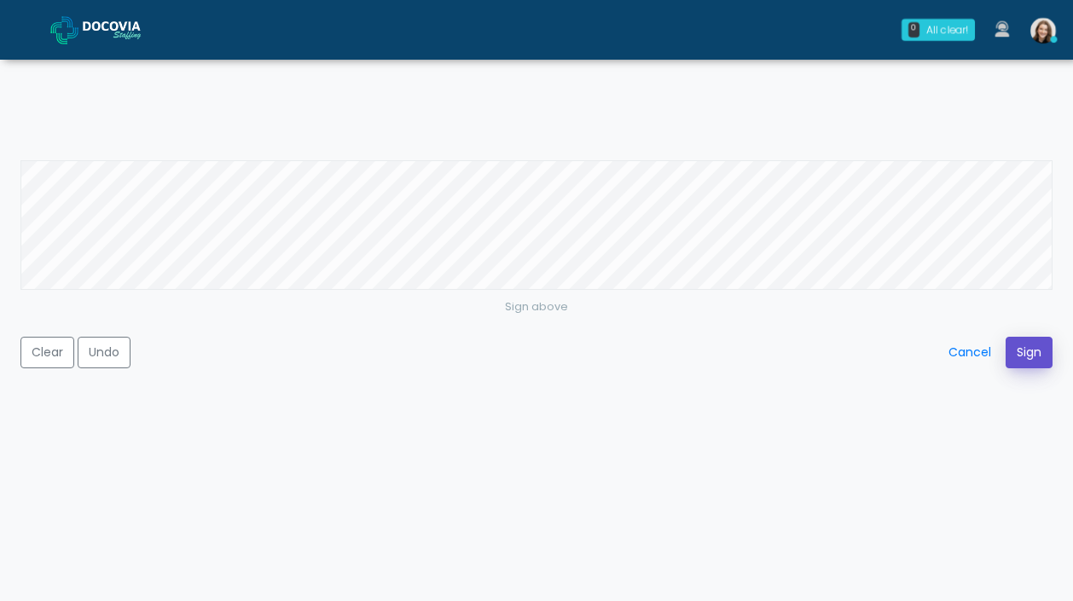
click at [1019, 345] on button "Sign" at bounding box center [1029, 353] width 47 height 32
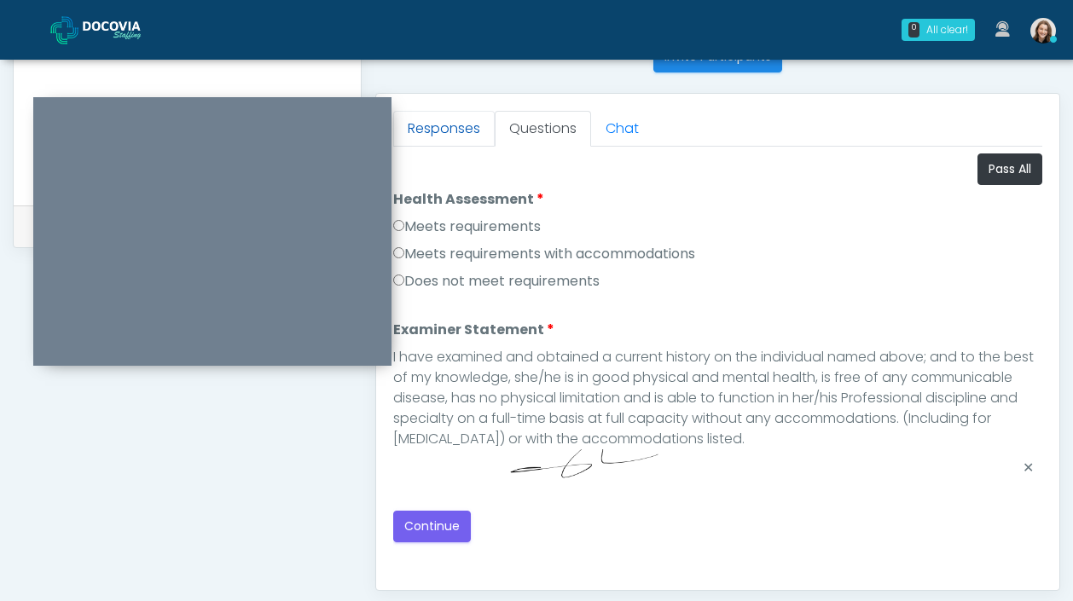
click at [446, 134] on link "Responses" at bounding box center [444, 129] width 102 height 36
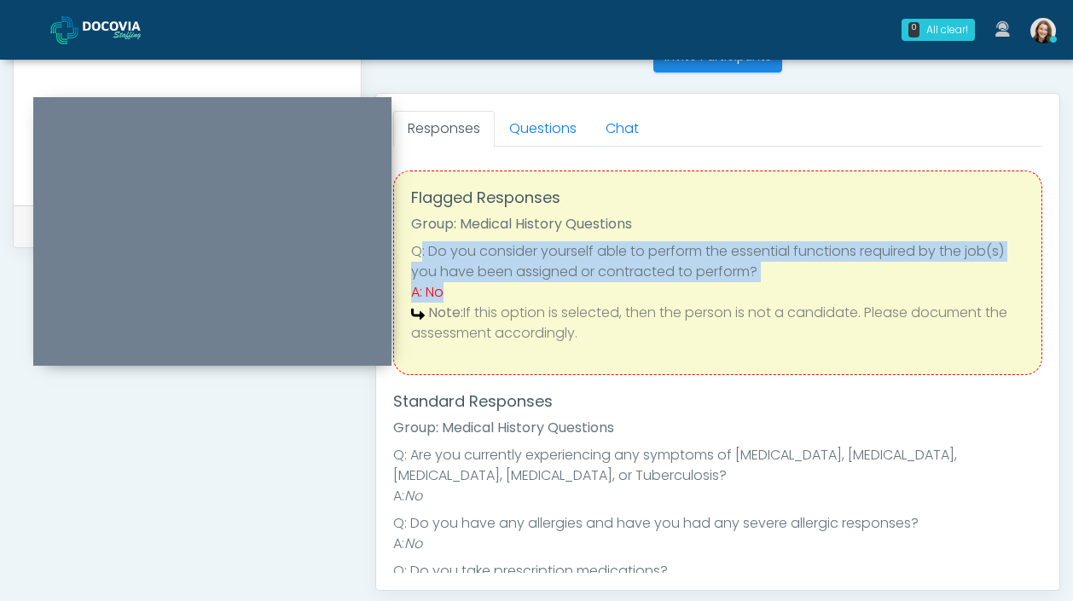
drag, startPoint x: 484, startPoint y: 292, endPoint x: 420, endPoint y: 261, distance: 71.0
click at [420, 261] on ul "Q: Do you consider yourself able to perform the essential functions required by…" at bounding box center [717, 292] width 613 height 102
click at [420, 261] on li "Q: Do you consider yourself able to perform the essential functions required by…" at bounding box center [717, 261] width 613 height 41
drag, startPoint x: 427, startPoint y: 253, endPoint x: 893, endPoint y: 271, distance: 466.2
click at [893, 271] on li "Q: Do you consider yourself able to perform the essential functions required by…" at bounding box center [717, 261] width 613 height 41
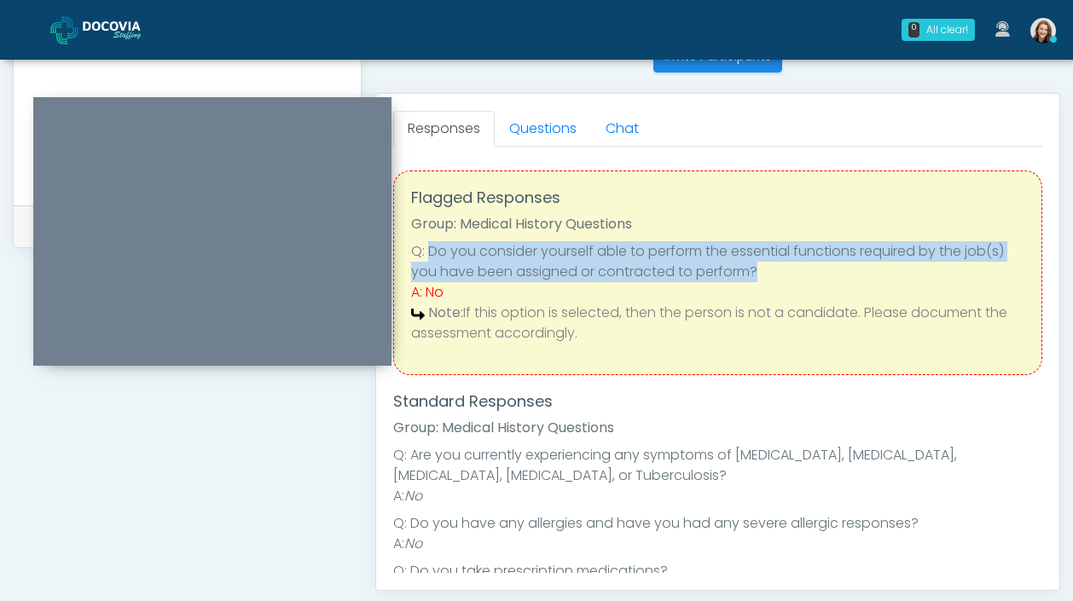
copy li "Do you consider yourself able to perform the essential functions required by th…"
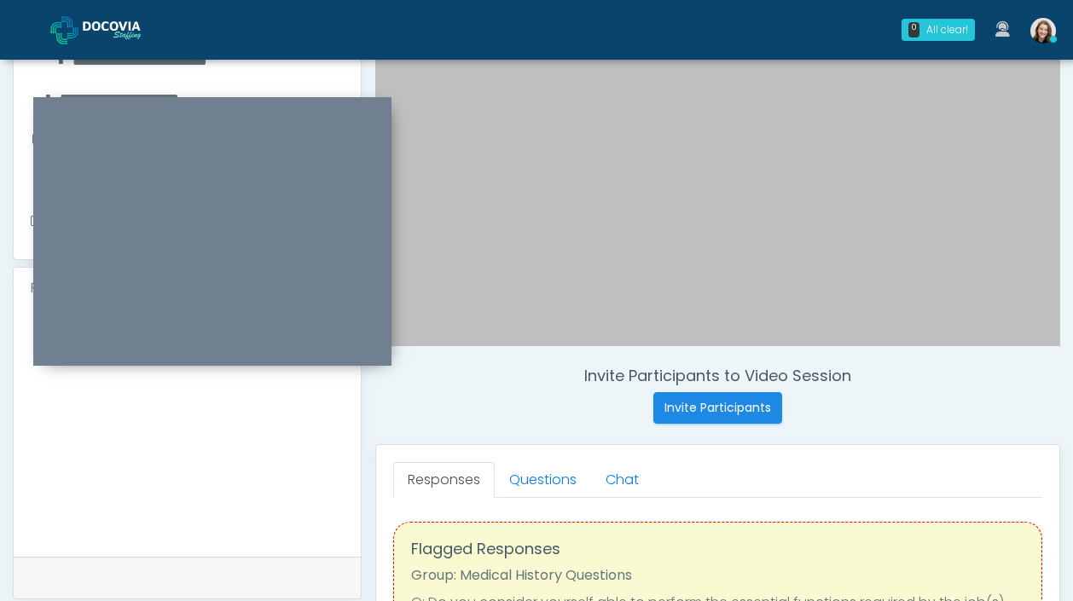
click at [215, 513] on textarea "**" at bounding box center [187, 430] width 313 height 208
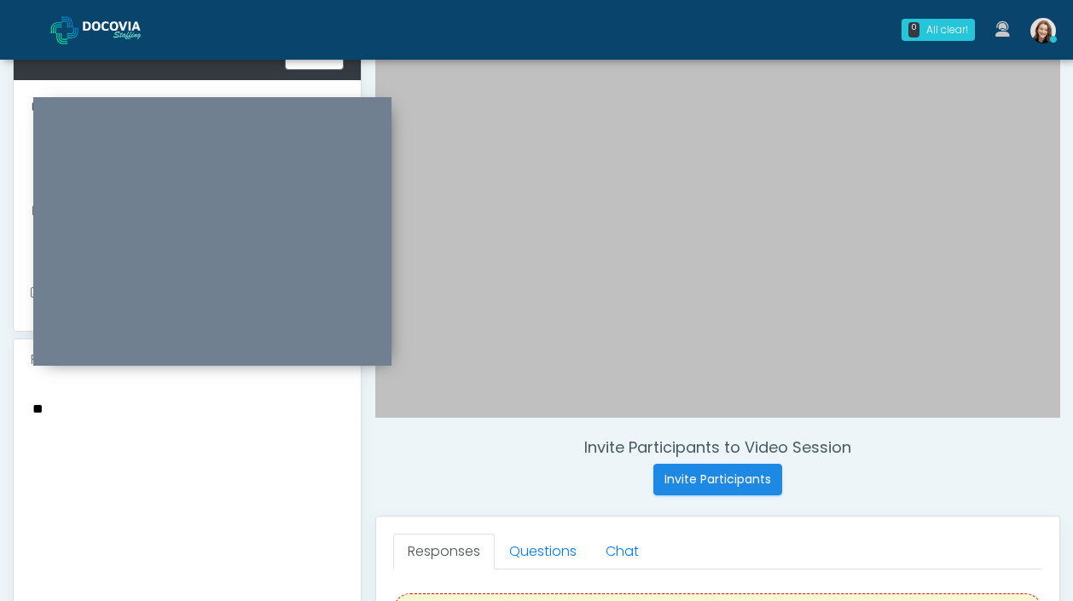
scroll to position [287, 0]
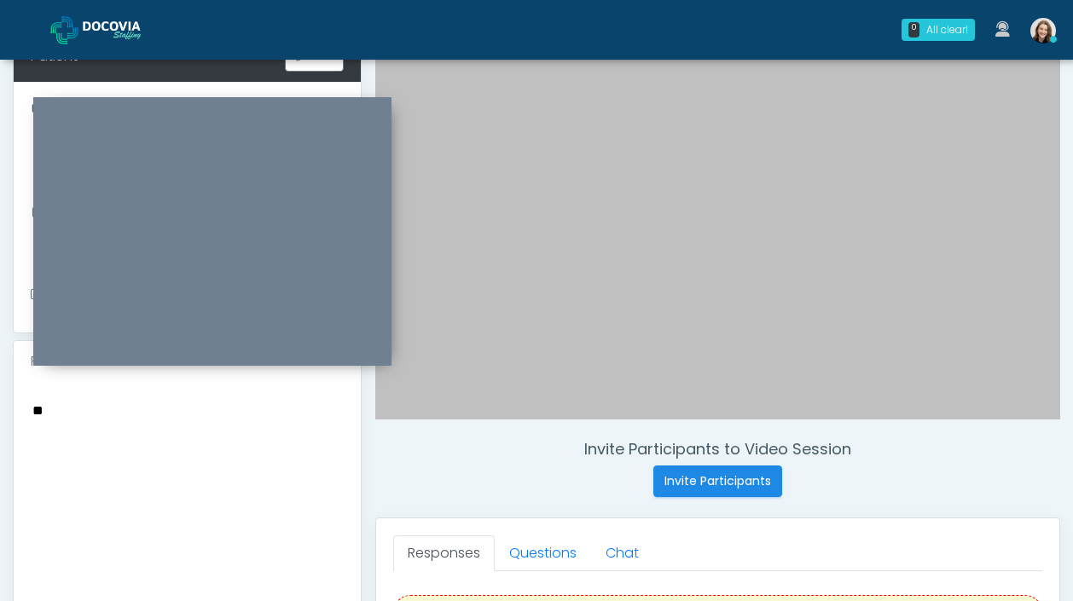
drag, startPoint x: 82, startPoint y: 404, endPoint x: -34, endPoint y: 368, distance: 121.4
click at [0, 368] on html "0 All clear! All clear! Sydney Lundberg In Exam - 2m 59s NJ" at bounding box center [536, 478] width 1073 height 1531
paste textarea "**********"
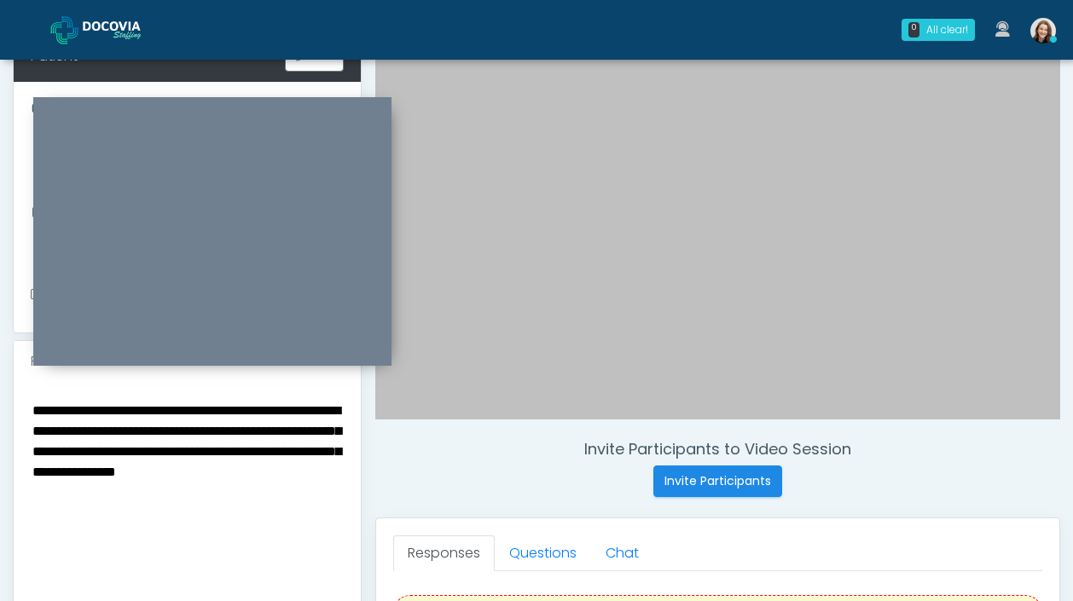
click at [302, 456] on textarea "**********" at bounding box center [187, 503] width 313 height 208
click at [325, 470] on textarea "**********" at bounding box center [187, 503] width 313 height 208
click at [108, 457] on textarea "**********" at bounding box center [187, 503] width 313 height 208
click at [151, 507] on textarea "**********" at bounding box center [187, 503] width 313 height 208
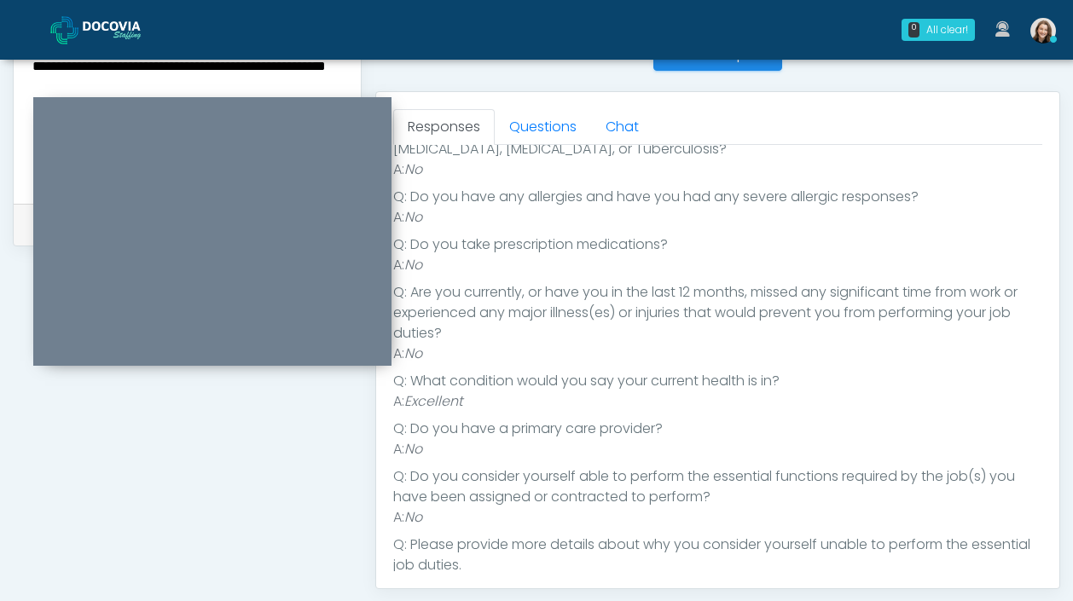
scroll to position [500, 0]
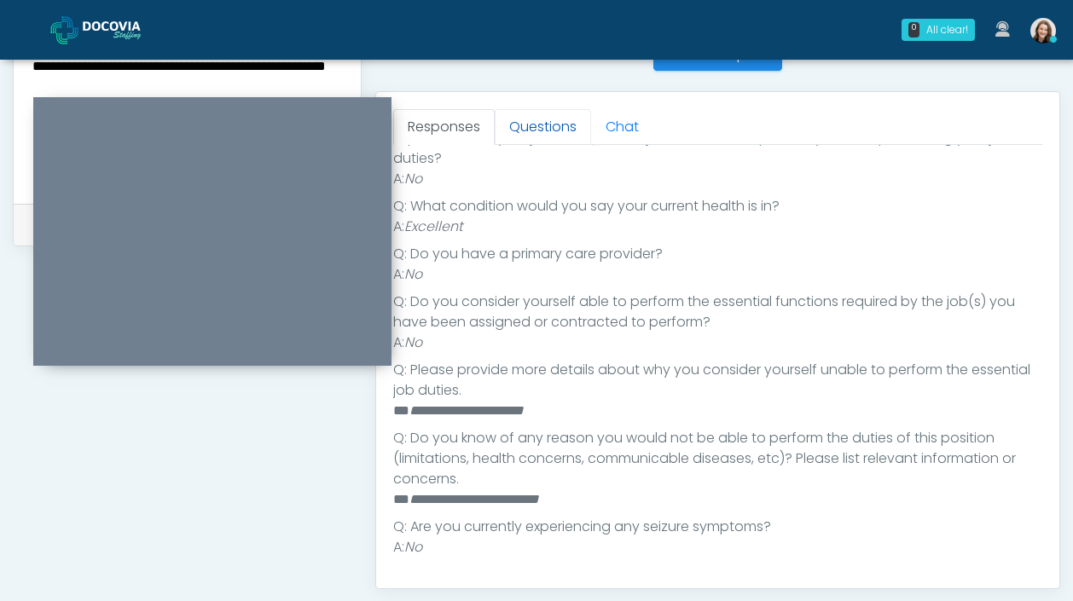
type textarea "**********"
click at [543, 131] on link "Questions" at bounding box center [543, 127] width 96 height 36
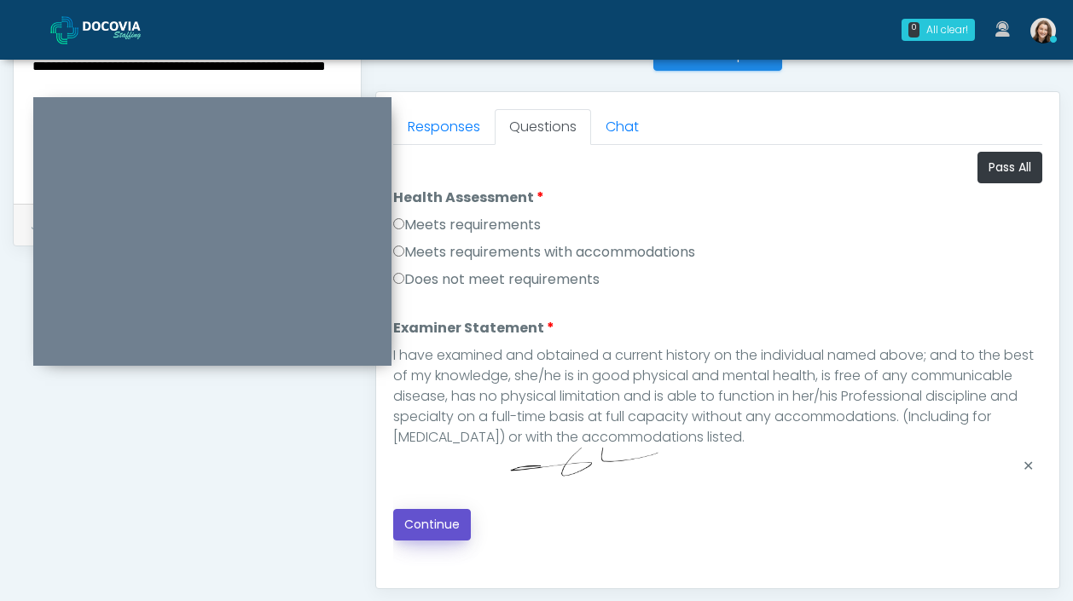
click at [456, 529] on button "Continue" at bounding box center [432, 525] width 78 height 32
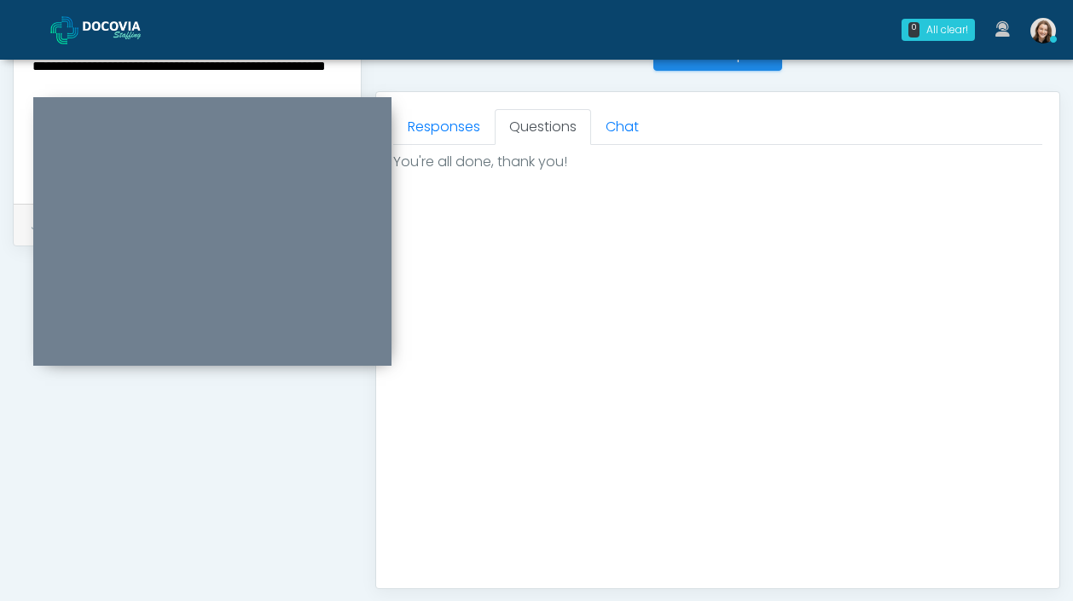
scroll to position [961, 0]
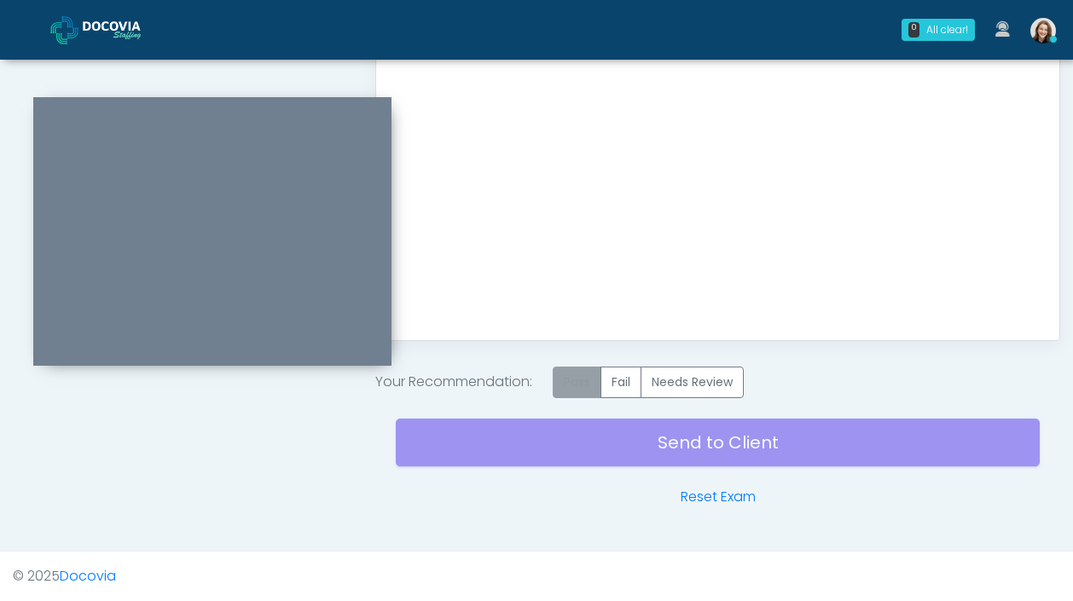
click at [578, 374] on label "Pass" at bounding box center [577, 383] width 49 height 32
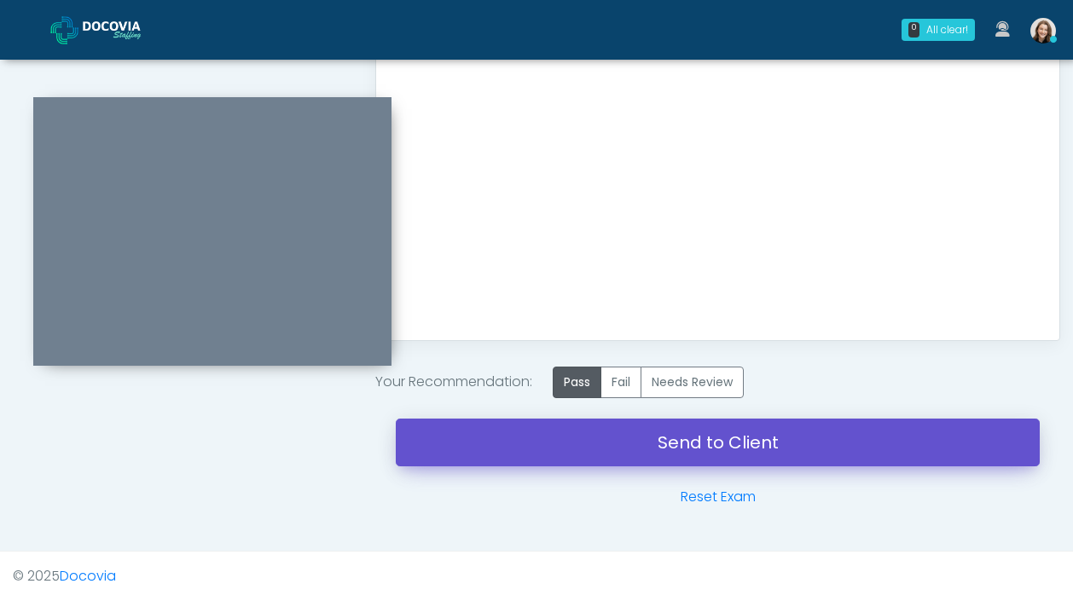
click at [577, 453] on link "Send to Client" at bounding box center [718, 443] width 644 height 48
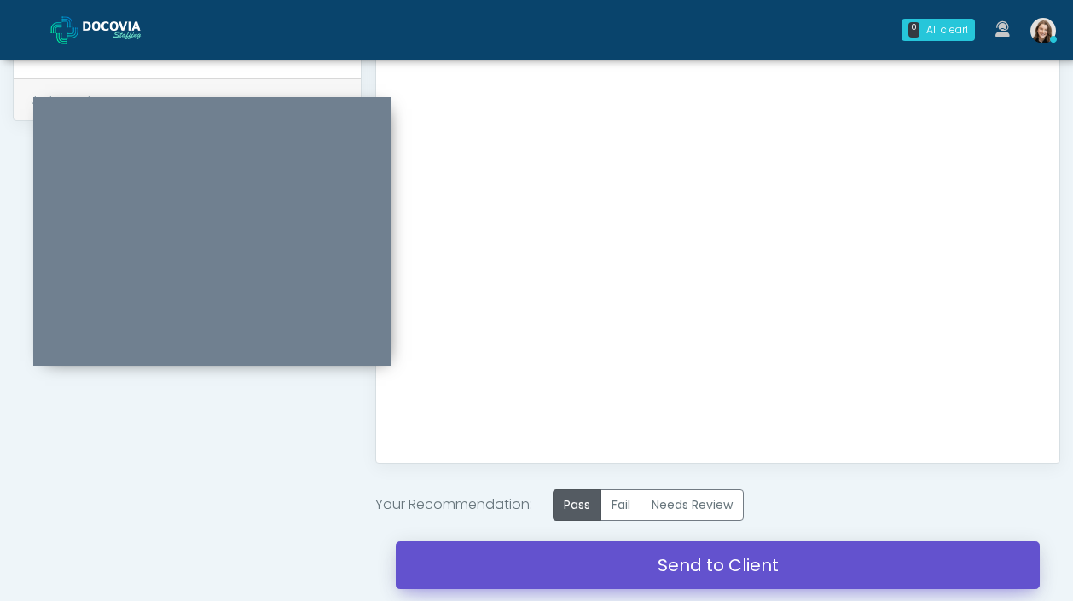
scroll to position [418, 0]
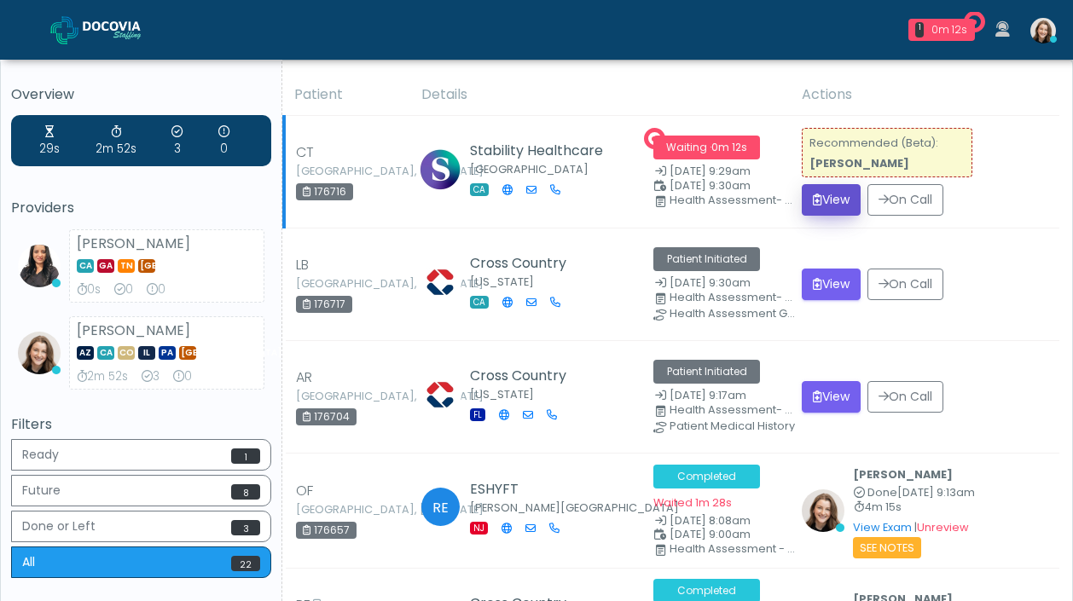
click at [852, 199] on button "View" at bounding box center [831, 200] width 59 height 32
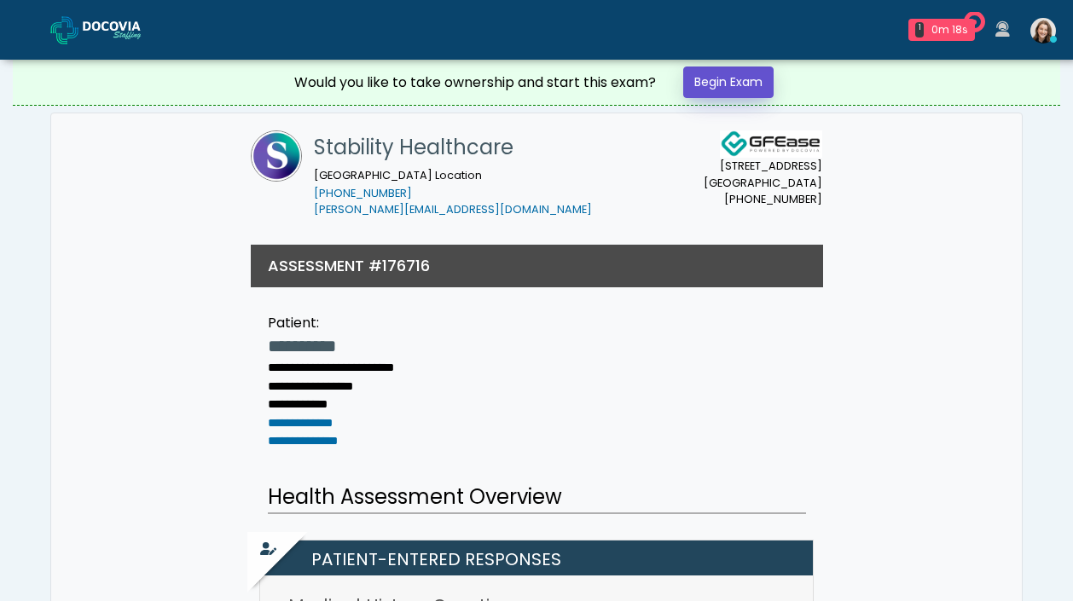
click at [748, 79] on link "Begin Exam" at bounding box center [728, 83] width 90 height 32
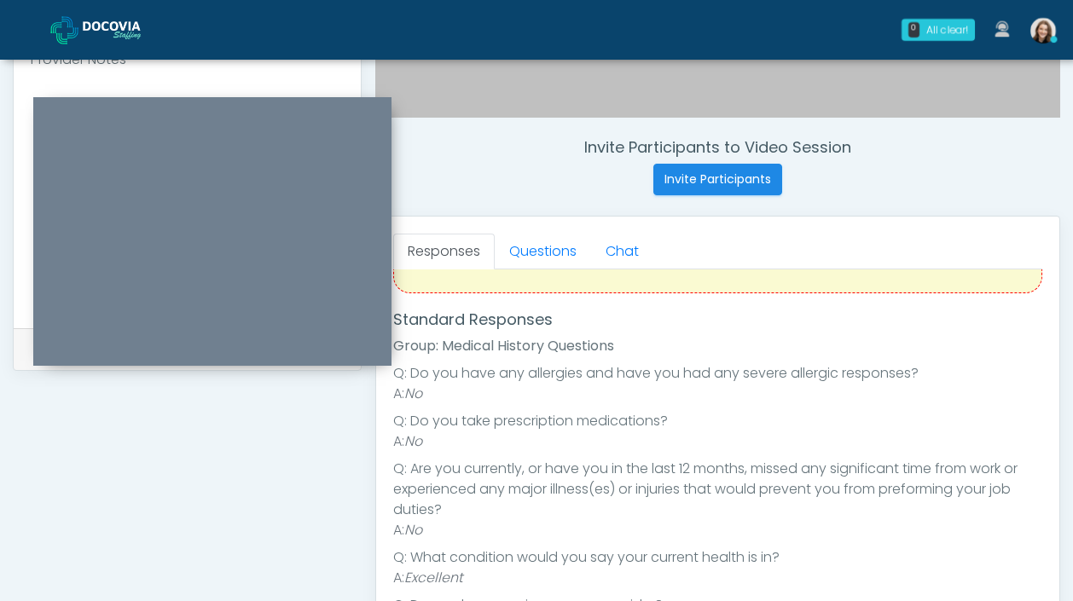
scroll to position [172, 0]
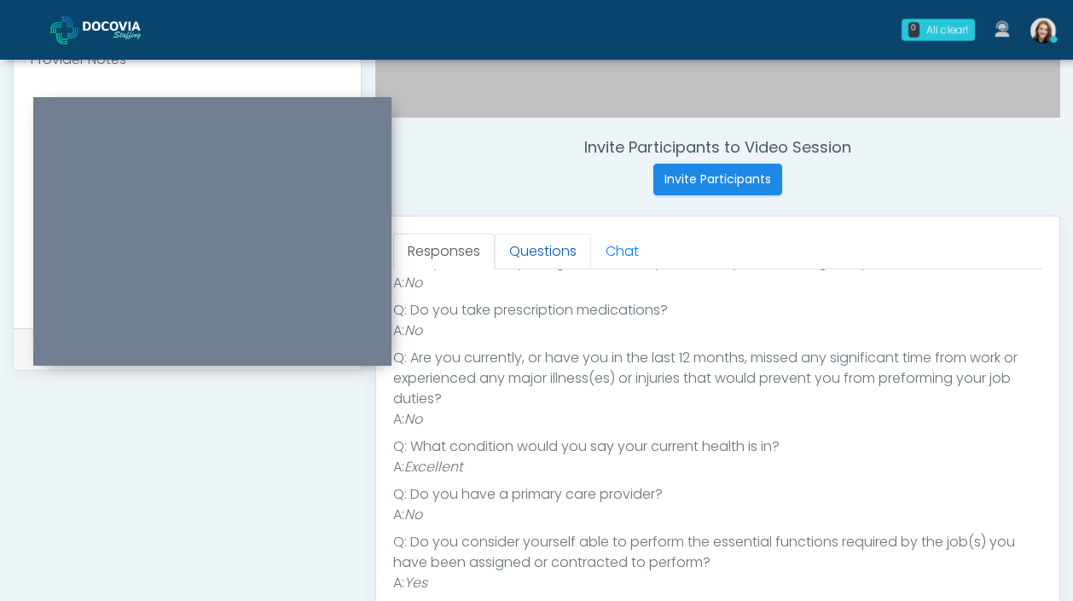
click at [524, 253] on link "Questions" at bounding box center [543, 252] width 96 height 36
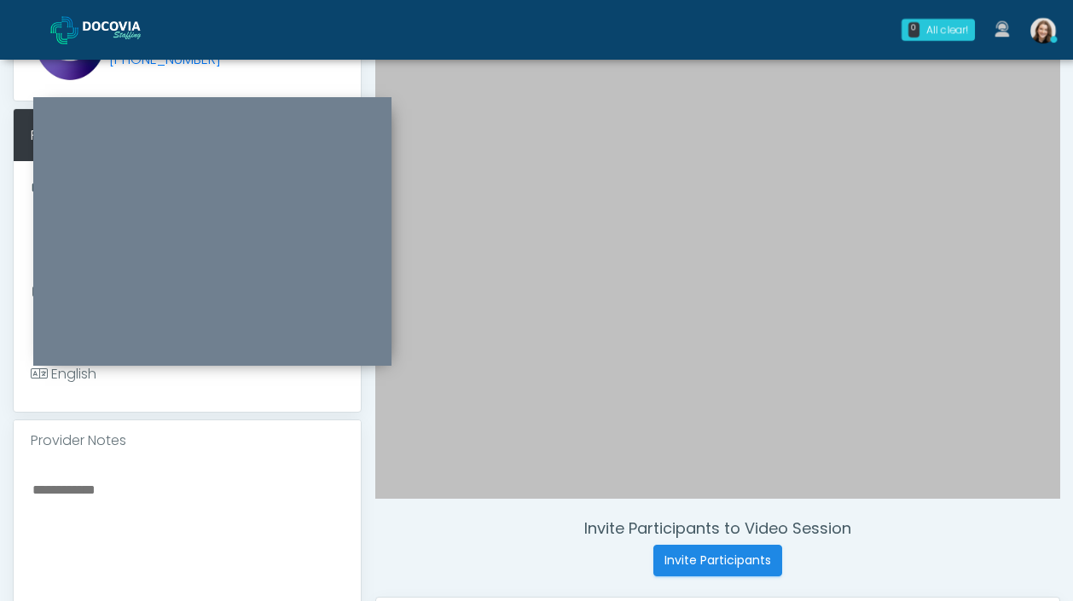
scroll to position [95, 0]
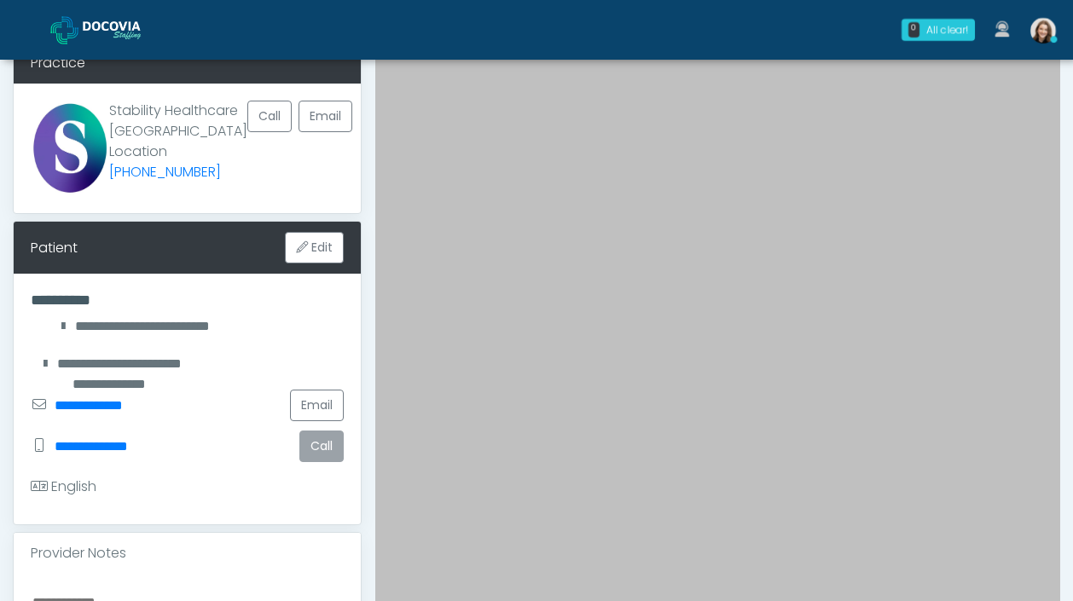
click at [329, 462] on button "Call" at bounding box center [321, 447] width 44 height 32
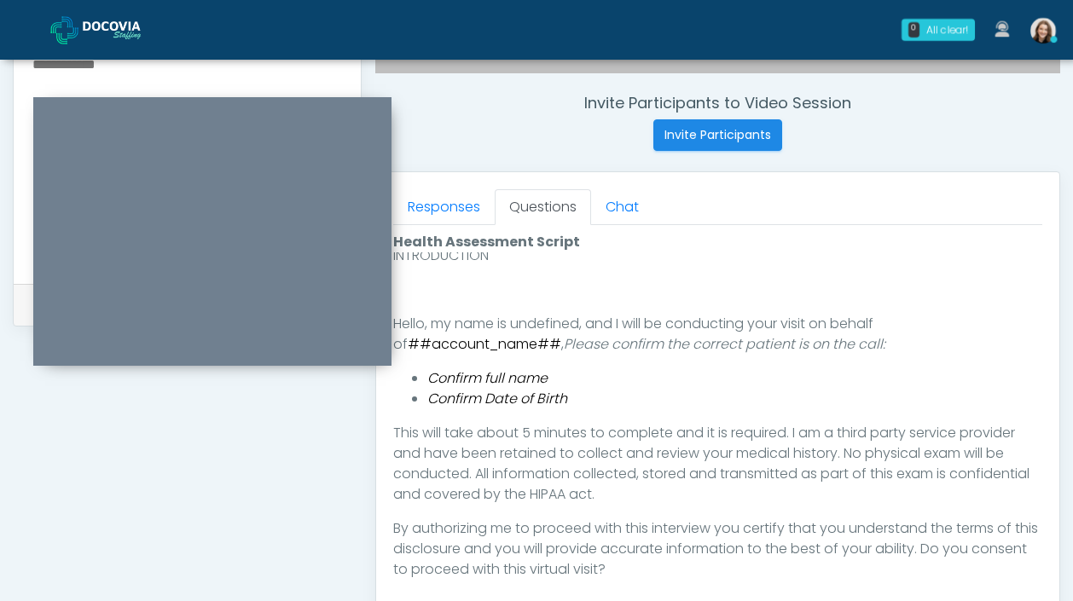
scroll to position [672, 0]
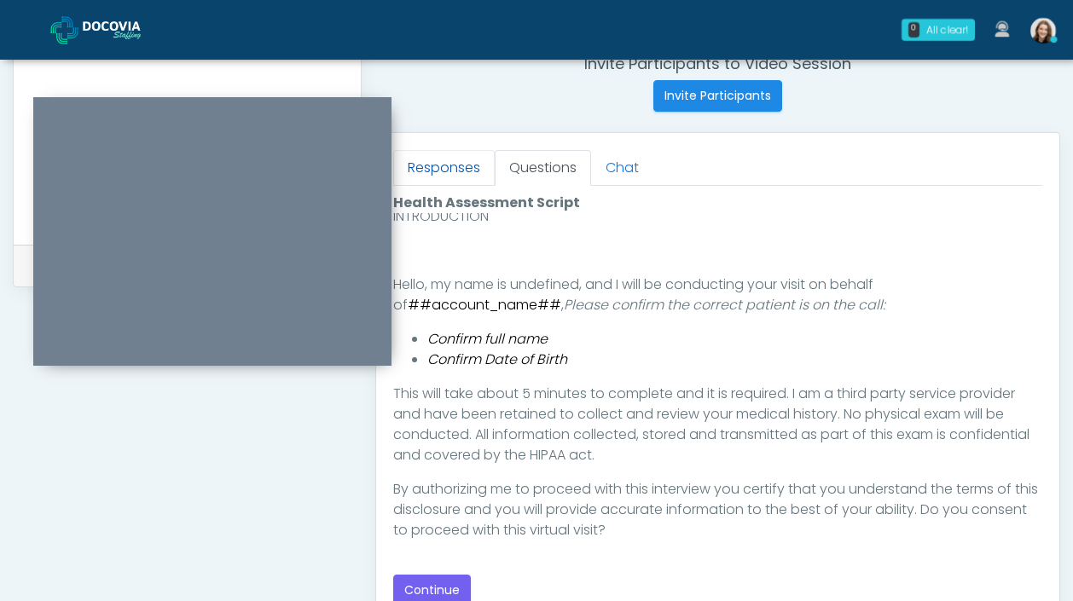
click at [474, 170] on link "Responses" at bounding box center [444, 168] width 102 height 36
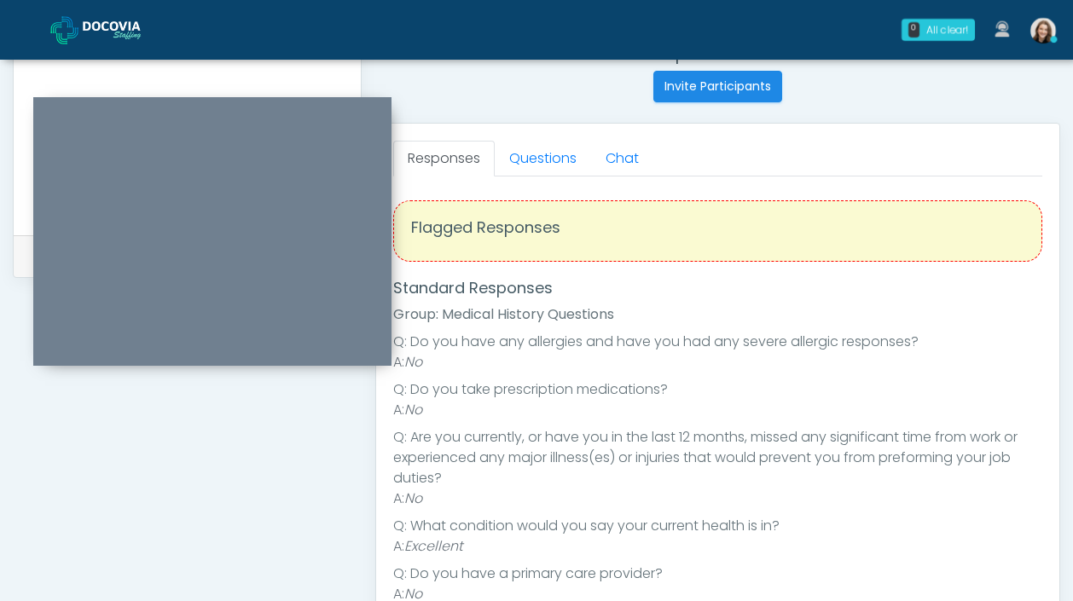
scroll to position [642, 0]
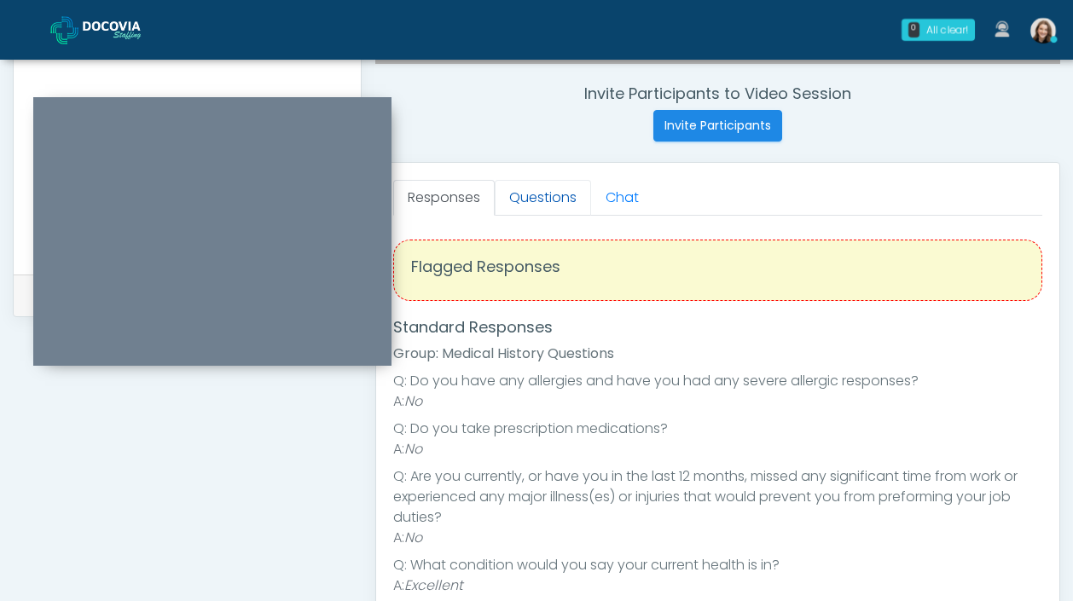
click at [524, 191] on link "Questions" at bounding box center [543, 198] width 96 height 36
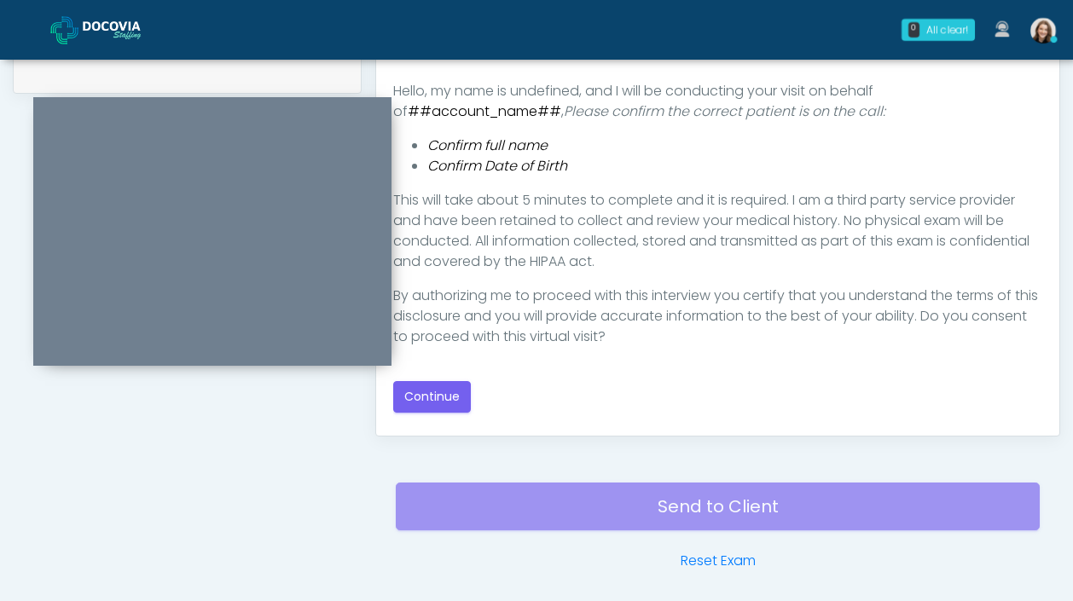
scroll to position [930, 0]
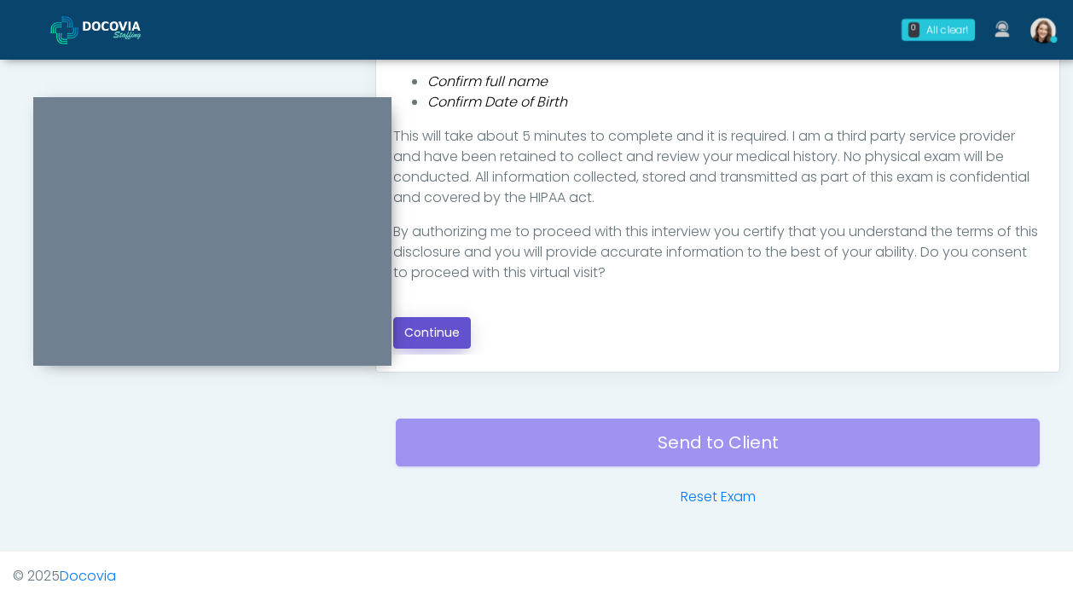
click at [455, 334] on button "Continue" at bounding box center [432, 333] width 78 height 32
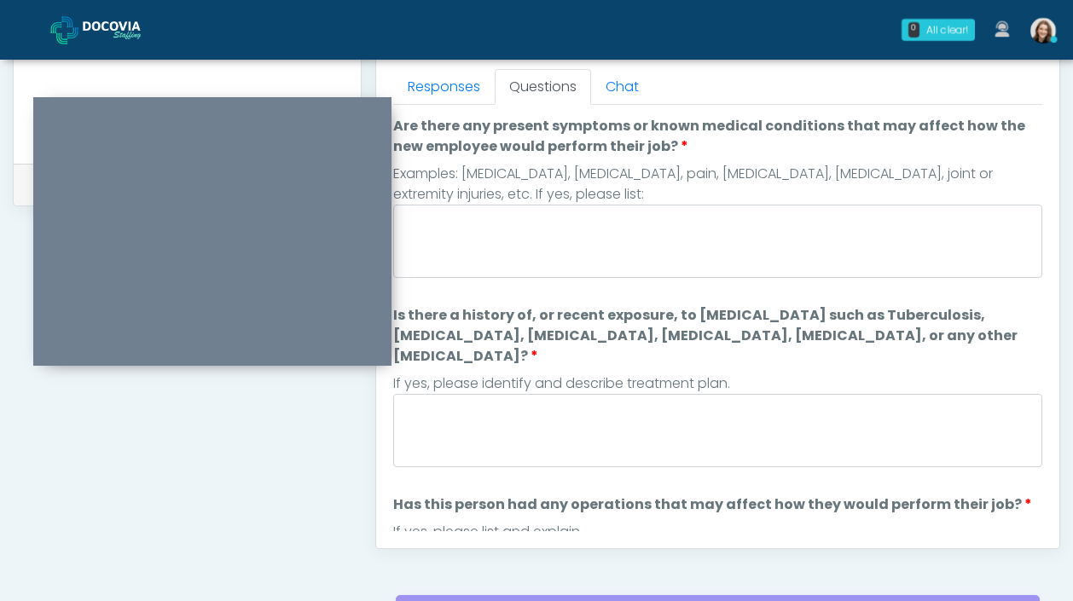
scroll to position [703, 0]
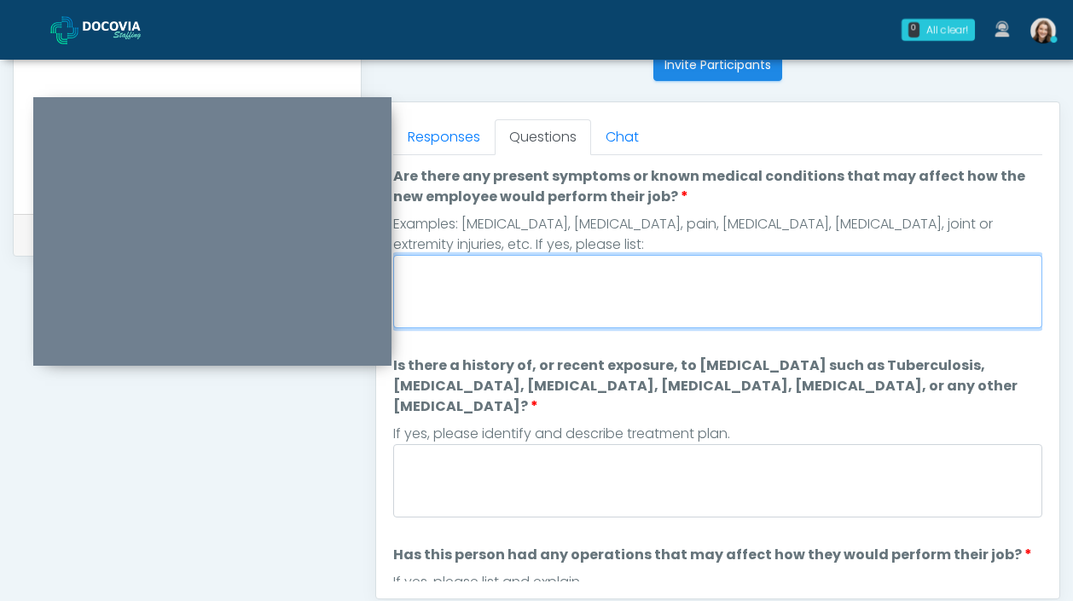
click at [665, 297] on textarea "Are there any present symptoms or known medical conditions that may affect how …" at bounding box center [717, 291] width 649 height 73
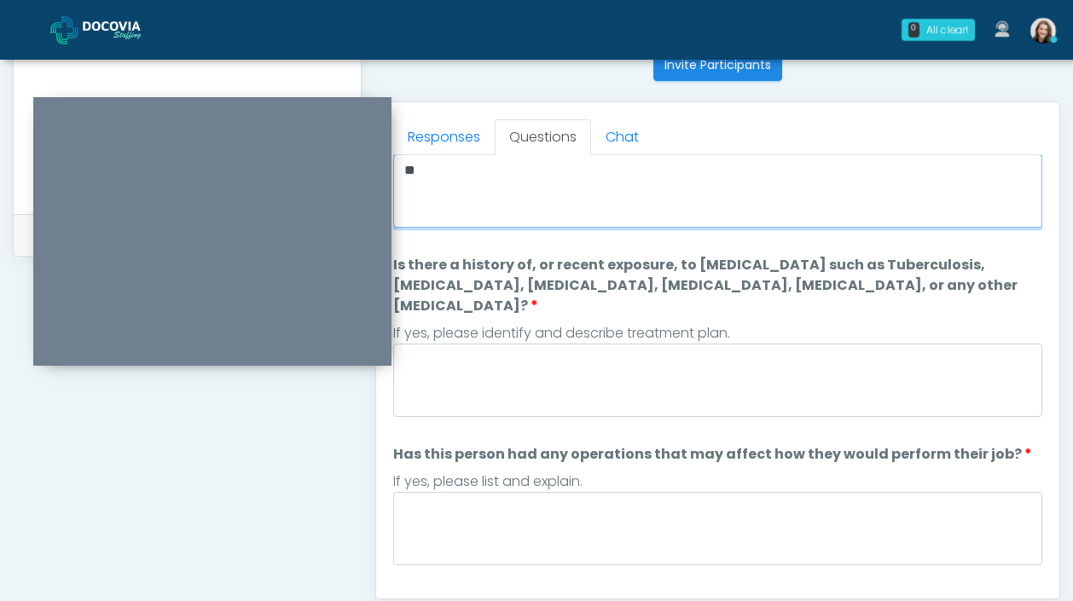
scroll to position [100, 0]
type textarea "**"
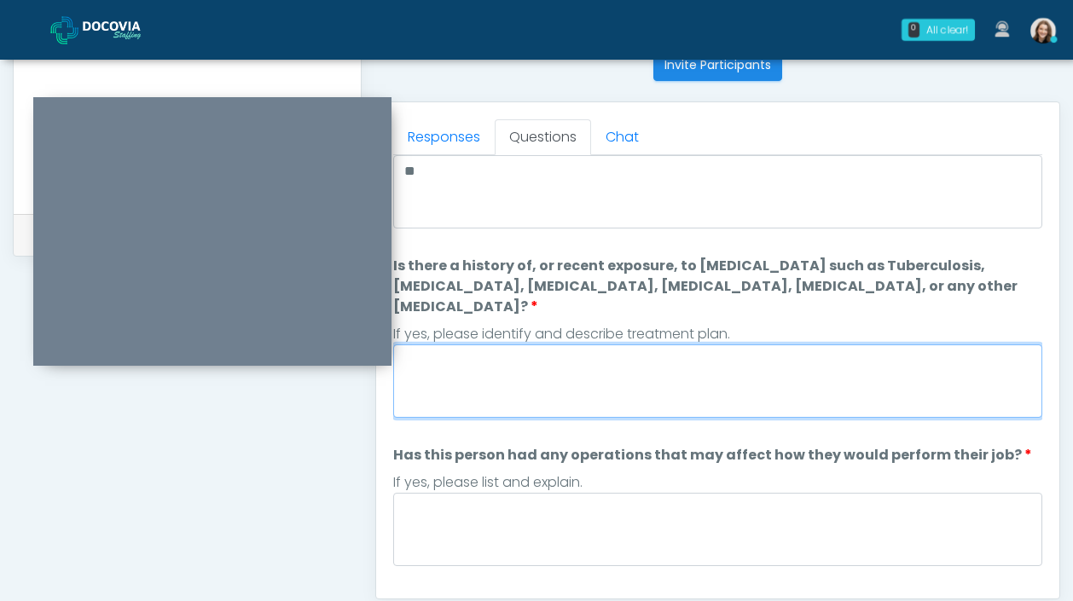
click at [787, 369] on textarea "Is there a history of, or recent exposure, to infectious diseases such as Tuber…" at bounding box center [717, 381] width 649 height 73
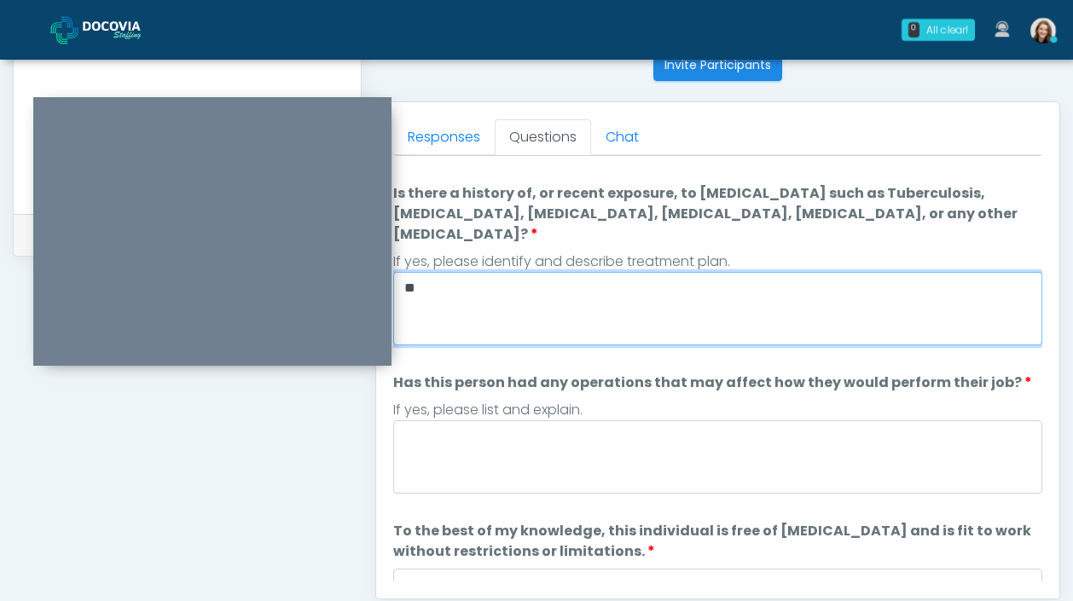
scroll to position [177, 0]
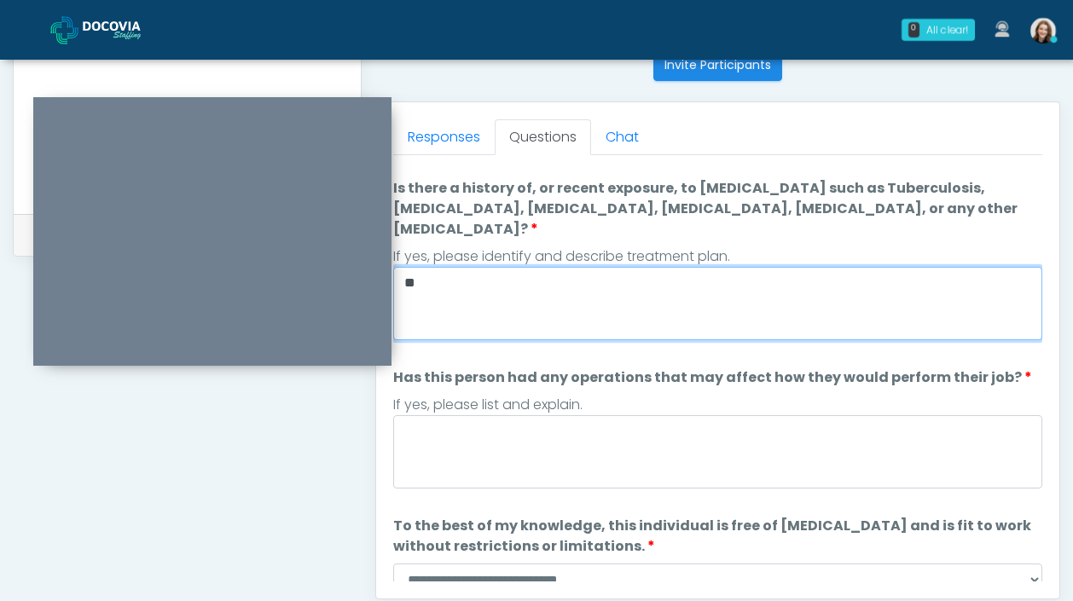
type textarea "**"
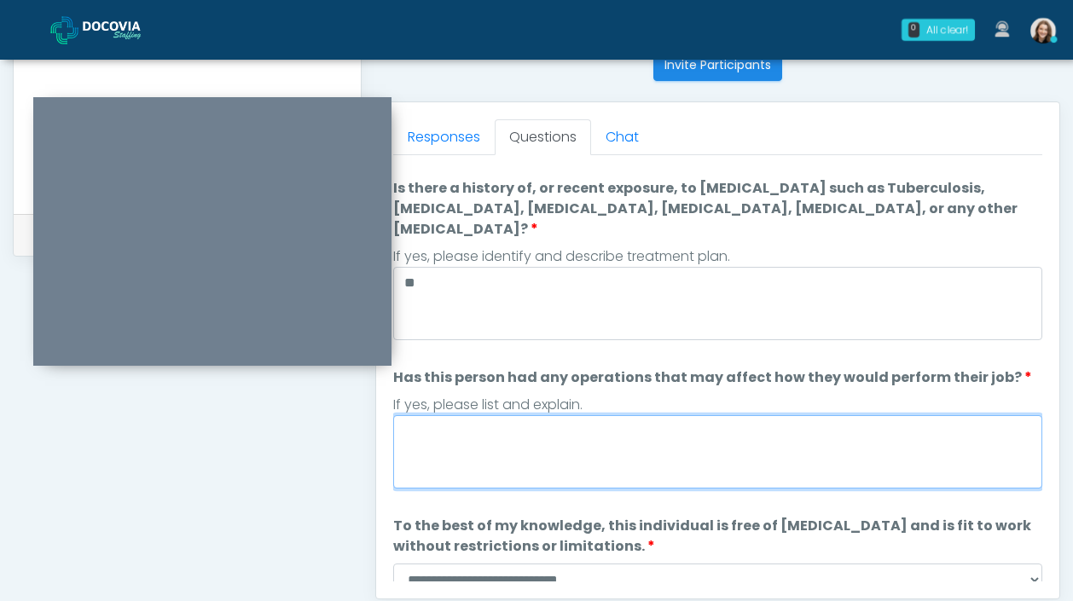
click at [810, 422] on textarea "Has this person had any operations that may affect how they would perform their…" at bounding box center [717, 451] width 649 height 73
type textarea "**"
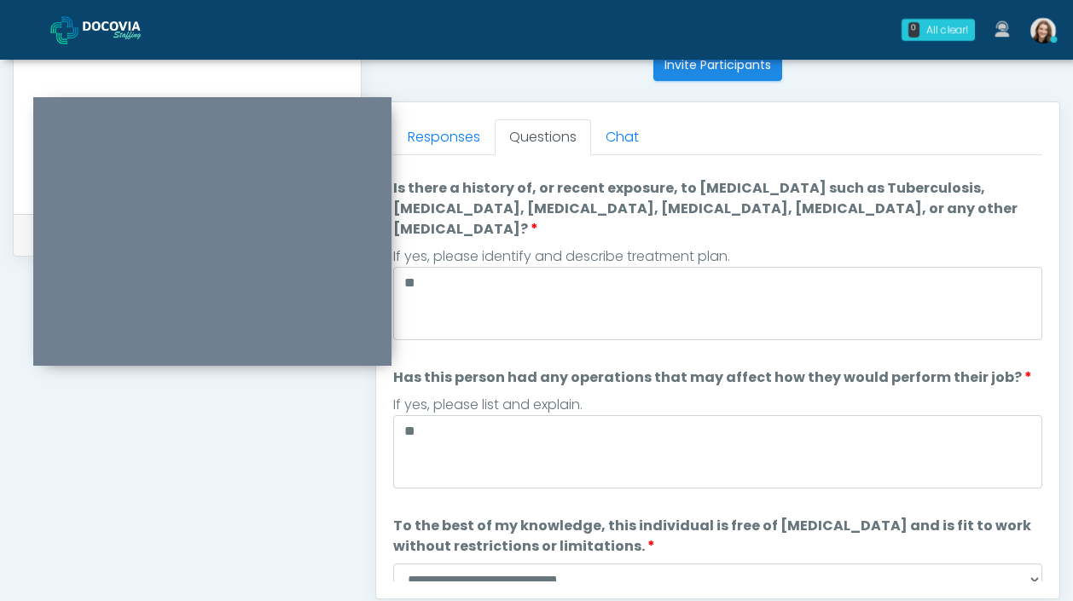
click at [820, 541] on li "**********" at bounding box center [717, 556] width 649 height 80
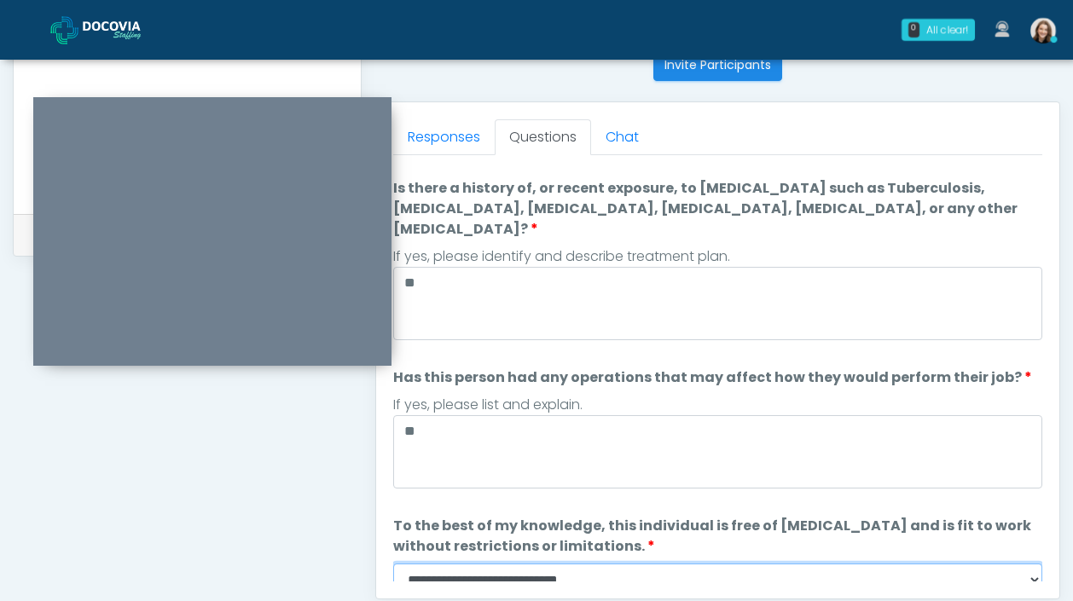
click at [801, 564] on select "**********" at bounding box center [717, 580] width 649 height 32
select select "******"
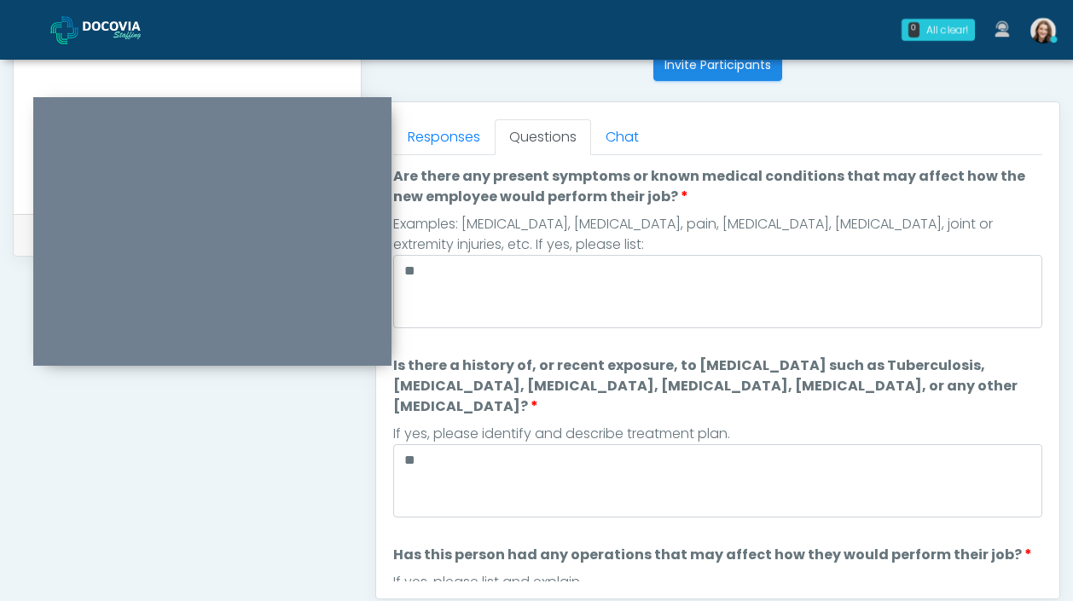
scroll to position [223, 0]
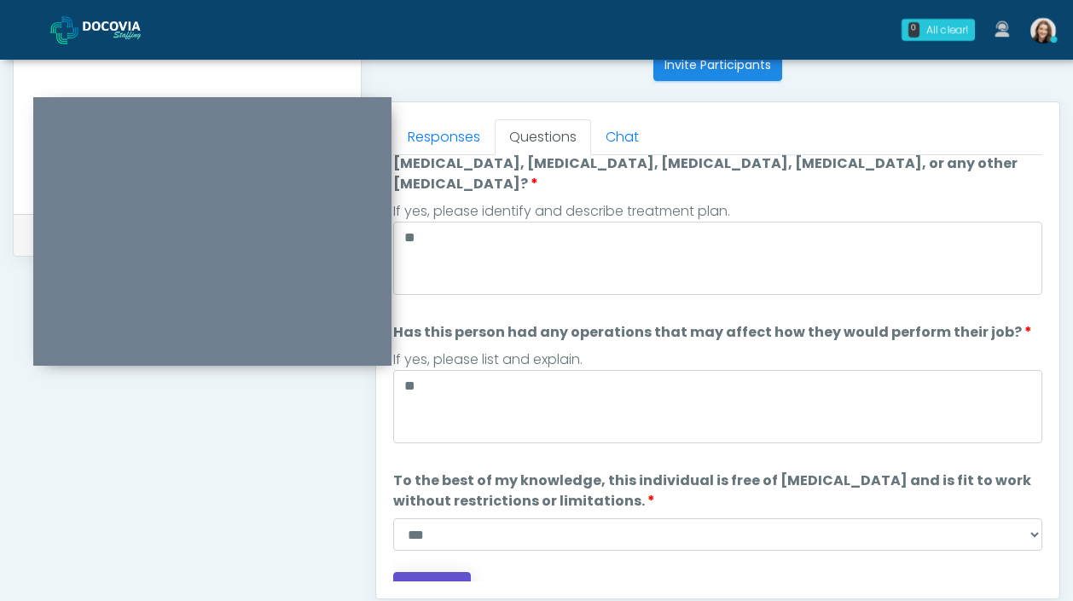
click at [430, 572] on button "Continue" at bounding box center [432, 588] width 78 height 32
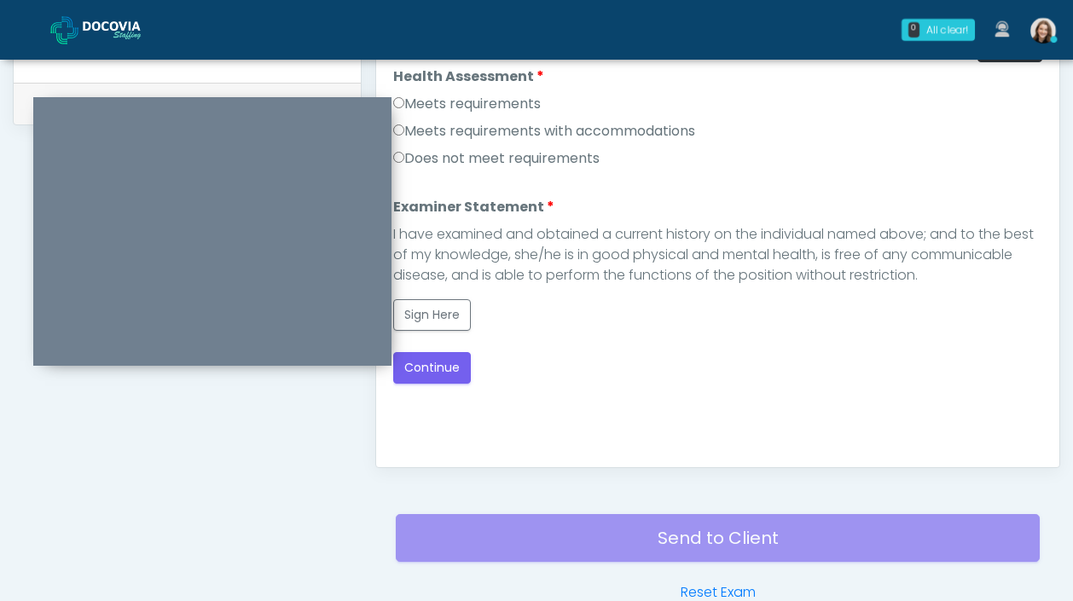
scroll to position [631, 0]
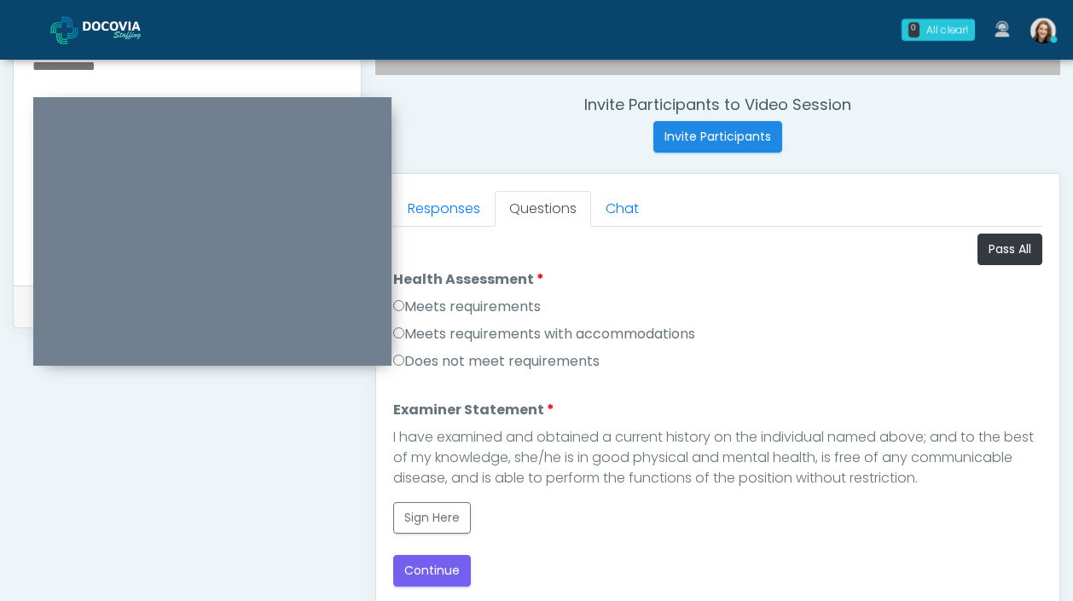
click at [513, 305] on label "Meets requirements" at bounding box center [467, 307] width 148 height 20
click at [438, 516] on button "Sign Here" at bounding box center [432, 518] width 78 height 32
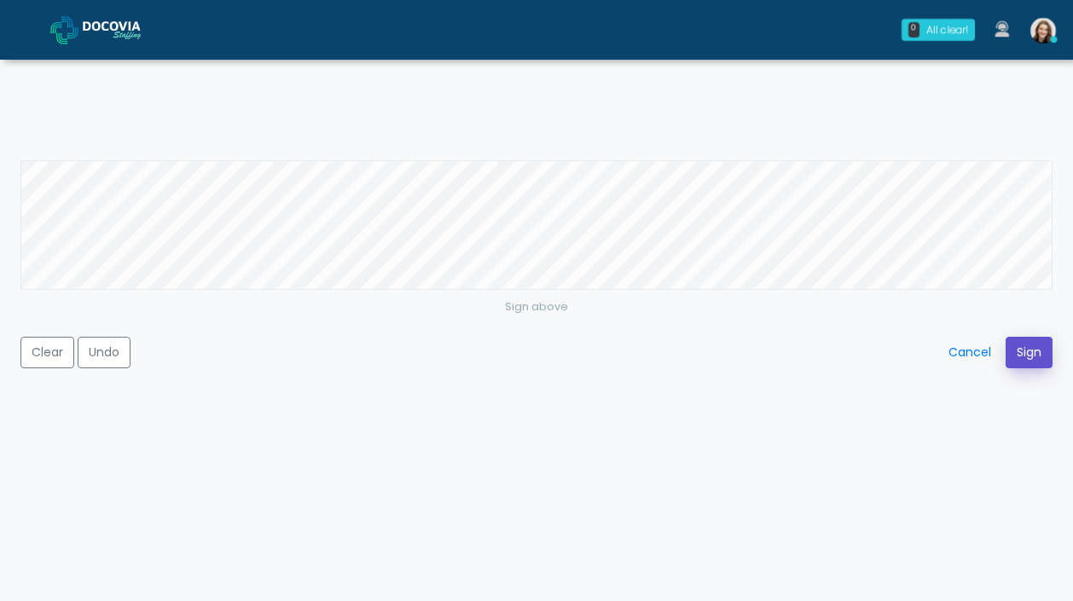
click at [1013, 340] on button "Sign" at bounding box center [1029, 353] width 47 height 32
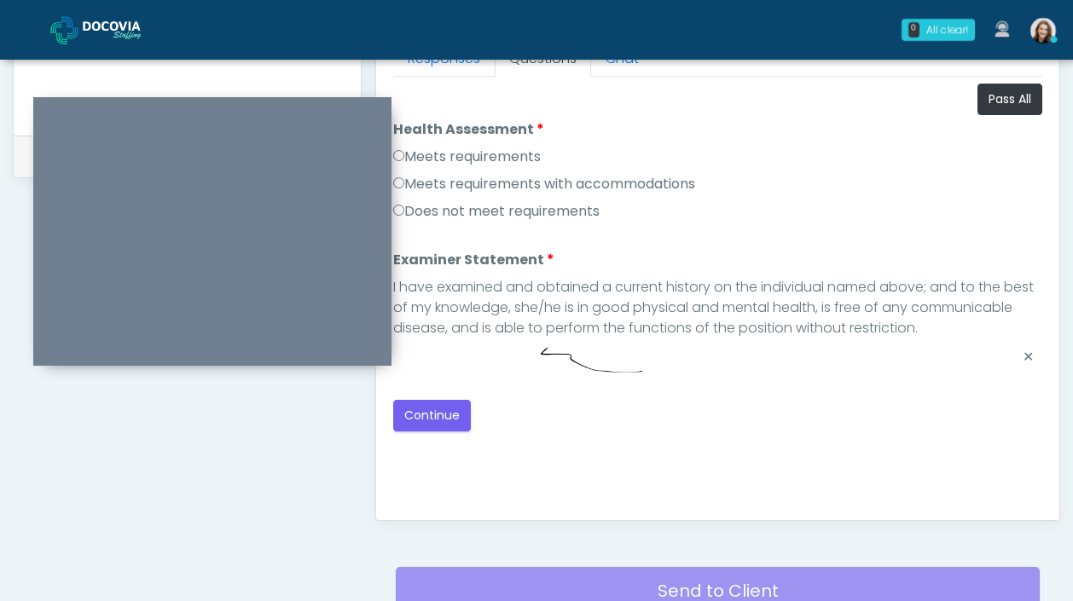
scroll to position [889, 0]
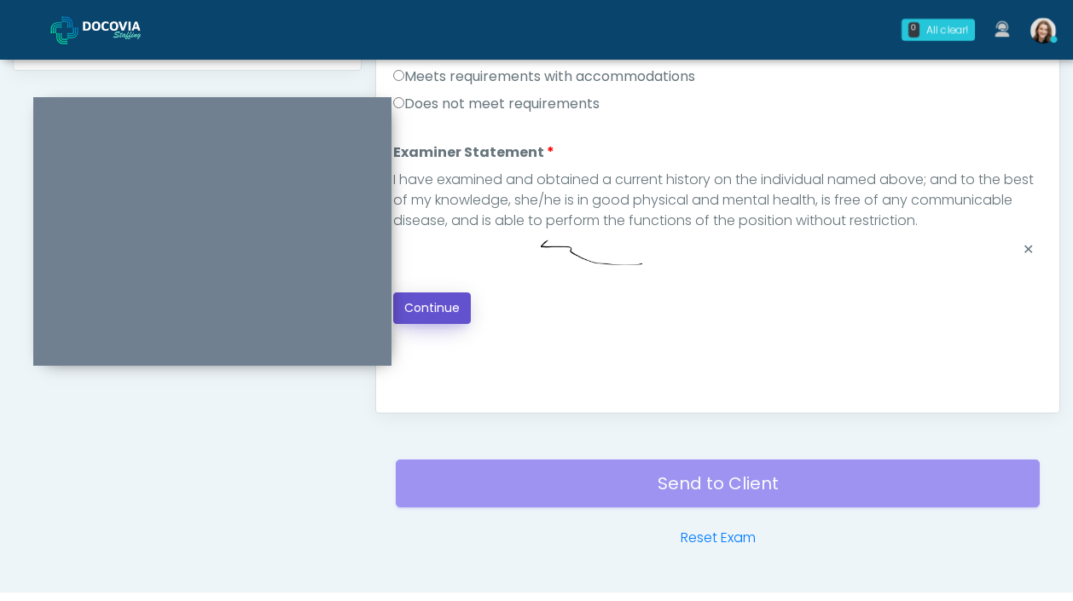
click at [432, 311] on button "Continue" at bounding box center [432, 309] width 78 height 32
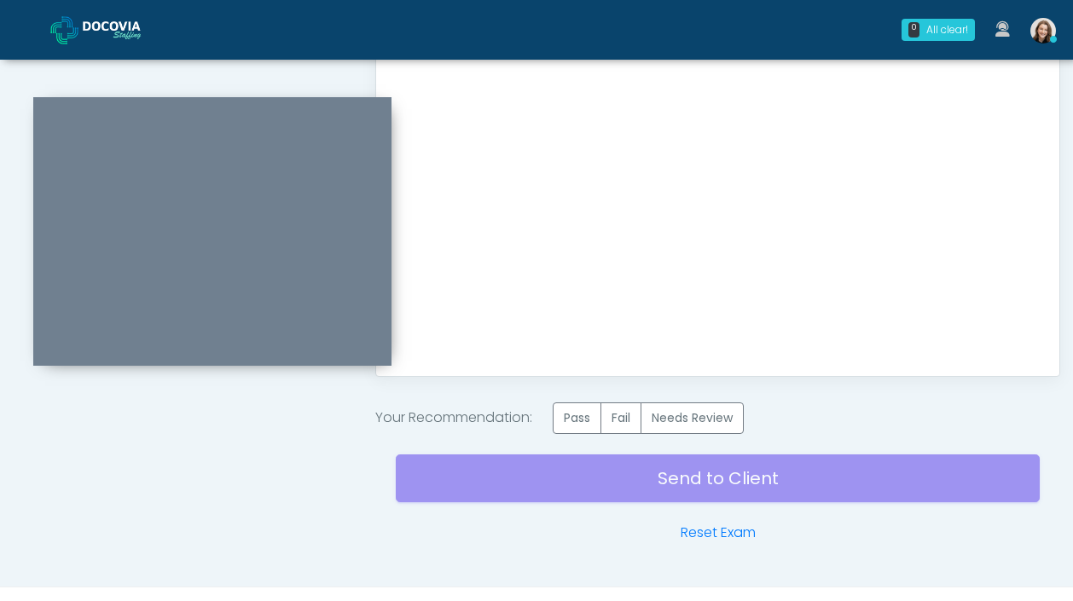
scroll to position [961, 0]
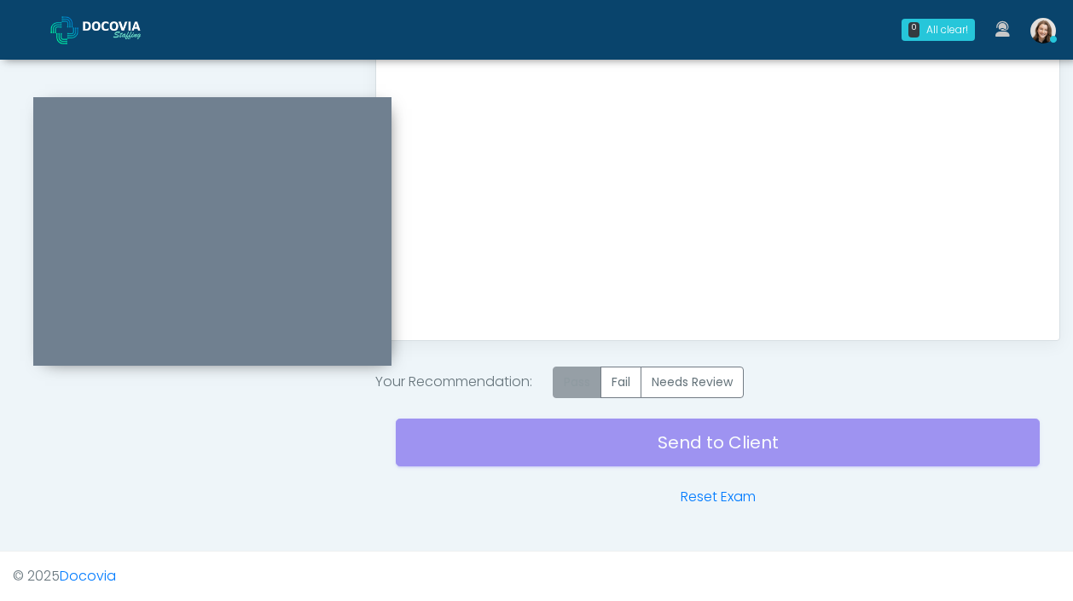
click at [578, 385] on label "Pass" at bounding box center [577, 383] width 49 height 32
click at [711, 446] on div "Send to Client Reset Exam" at bounding box center [718, 452] width 644 height 109
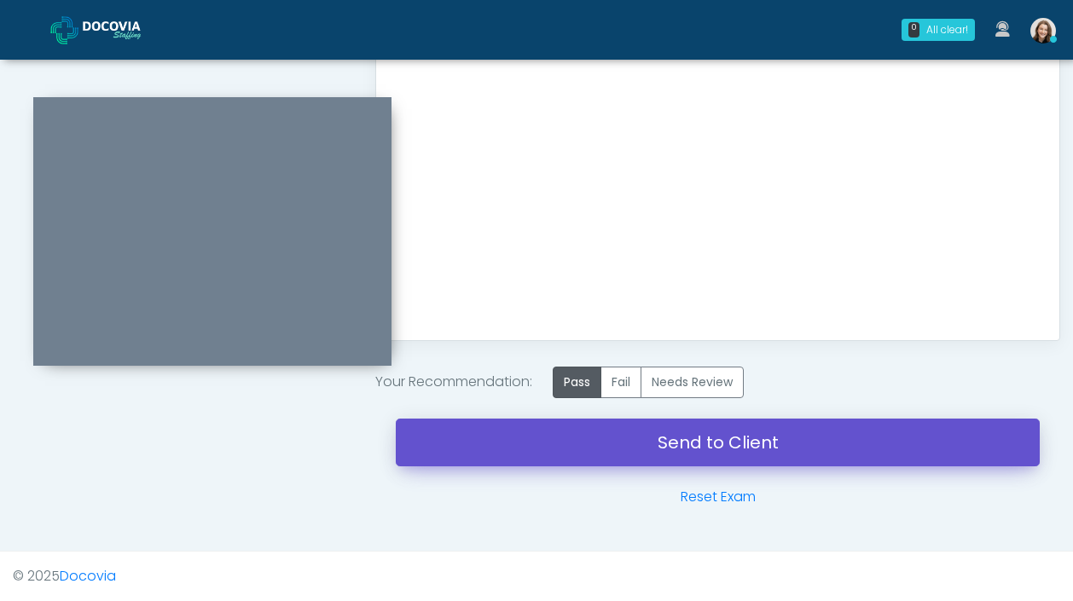
click at [781, 449] on link "Send to Client" at bounding box center [718, 443] width 644 height 48
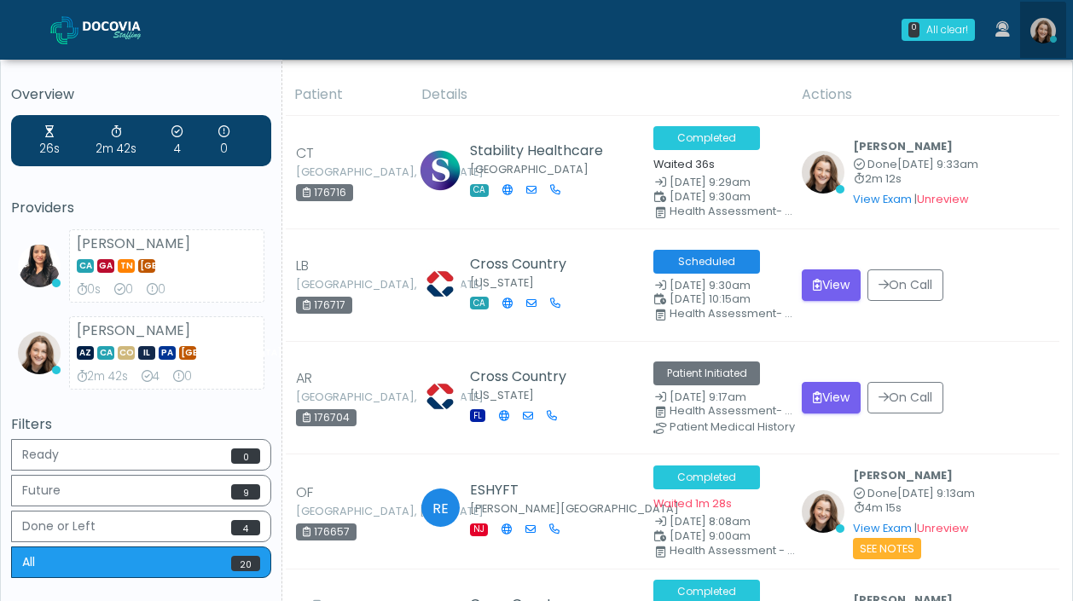
click at [1034, 36] on img at bounding box center [1044, 31] width 26 height 26
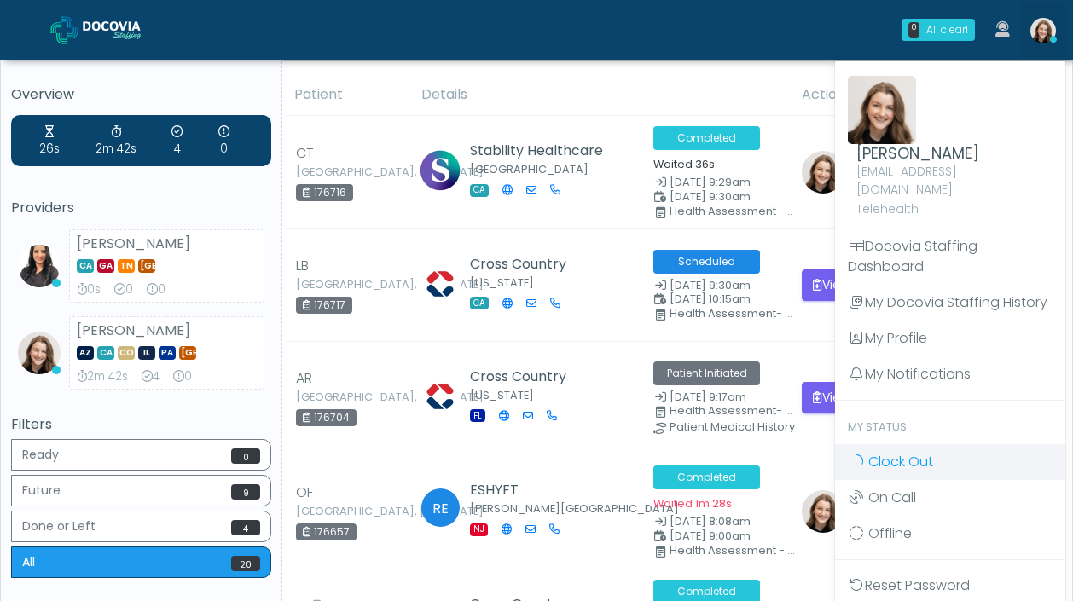
click at [917, 452] on span "Clock Out" at bounding box center [900, 462] width 65 height 20
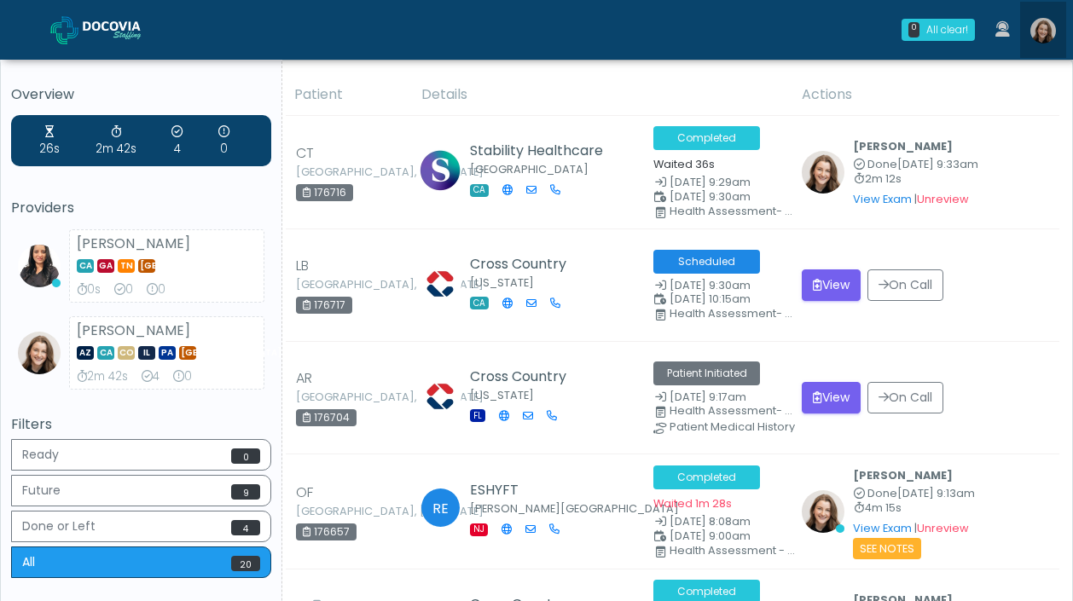
click at [1052, 27] on img at bounding box center [1044, 31] width 26 height 26
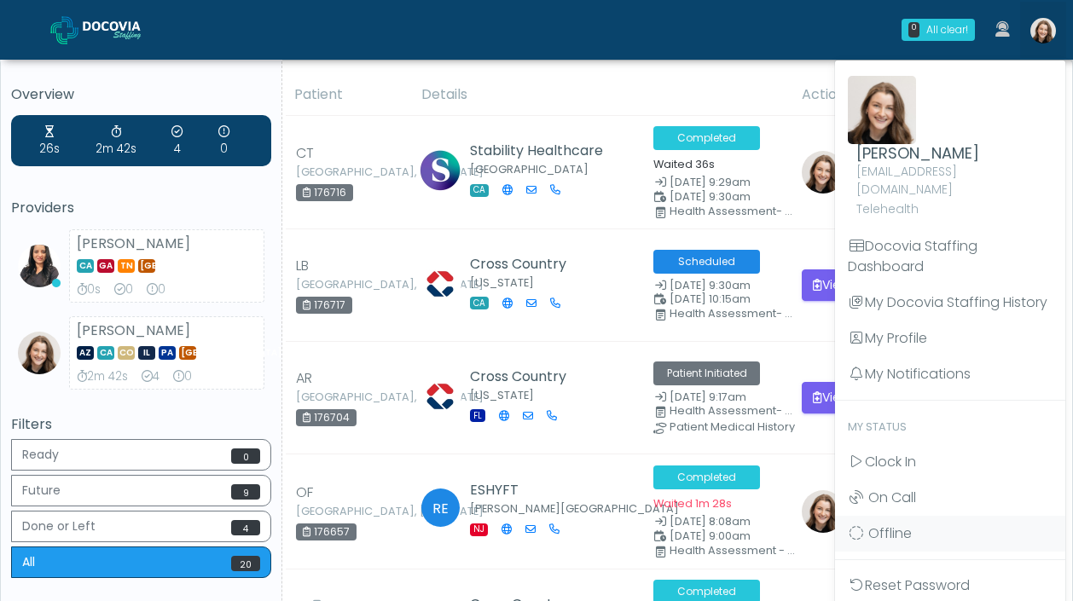
click at [388, 55] on div "0 All clear! All clear! [PERSON_NAME] CA [GEOGRAPHIC_DATA] [GEOGRAPHIC_DATA] [G…" at bounding box center [639, 30] width 855 height 56
